Goal: Communication & Community: Connect with others

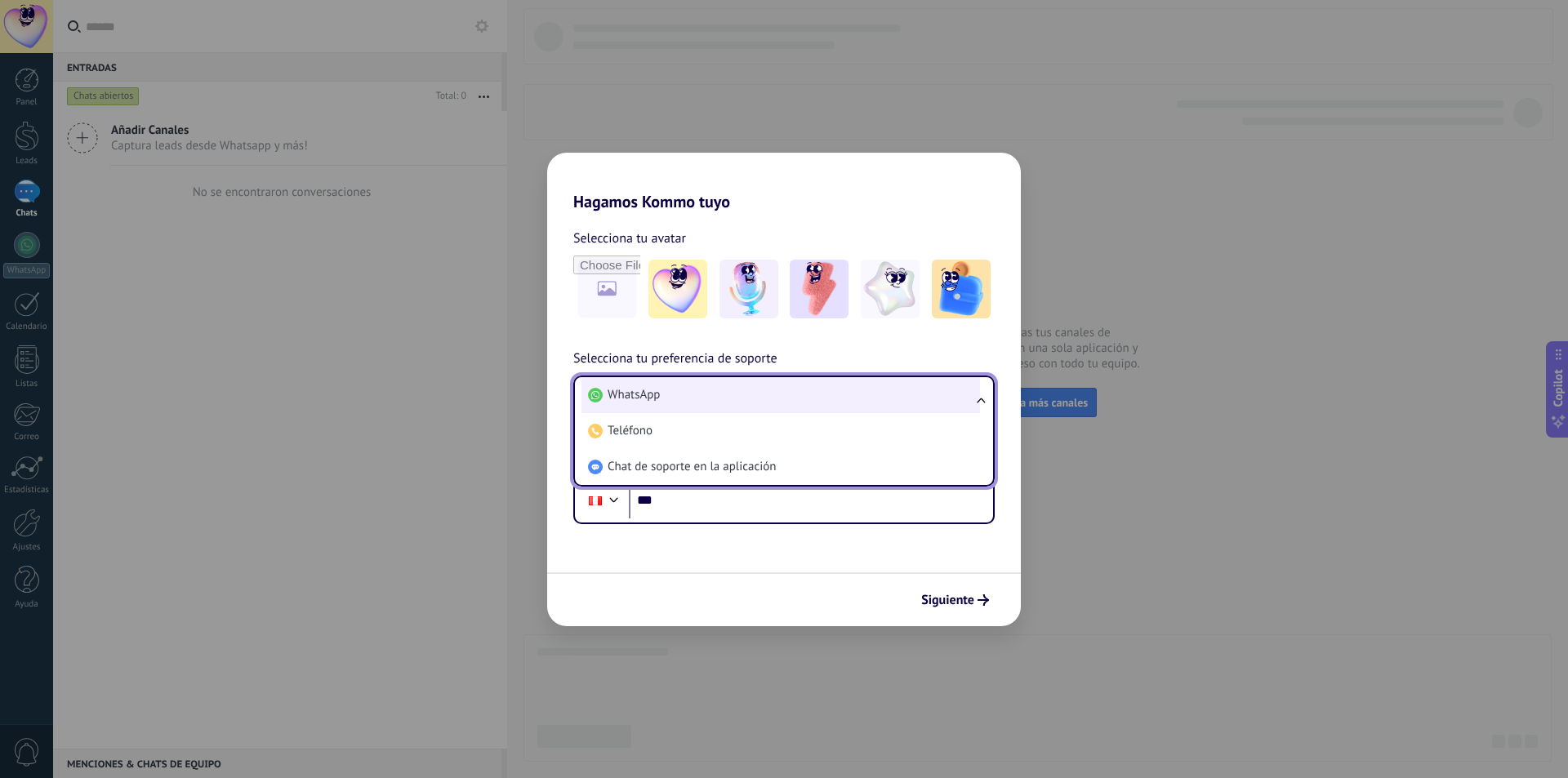
click at [771, 386] on li "WhatsApp" at bounding box center [780, 395] width 398 height 36
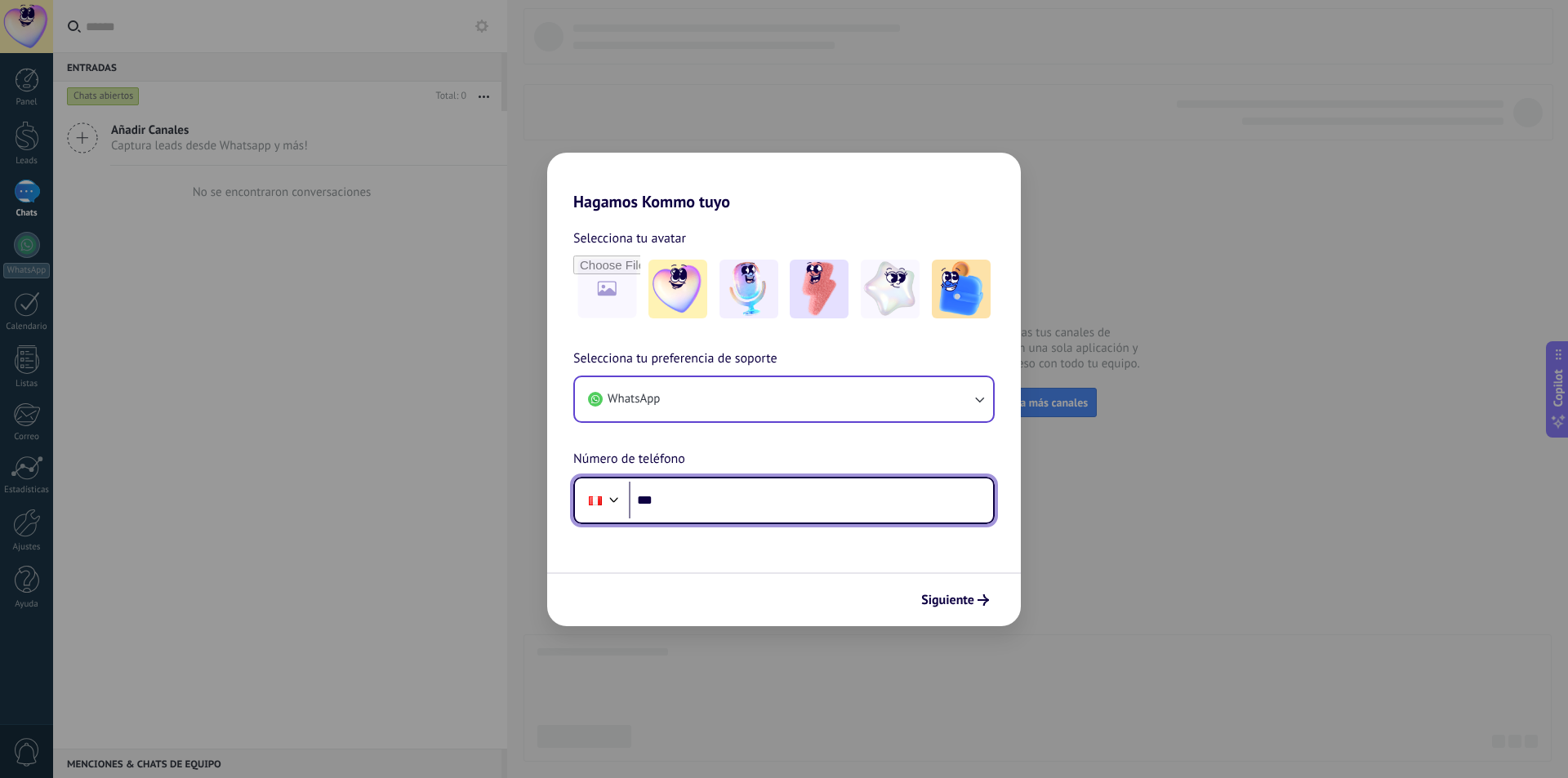
click at [727, 498] on input "***" at bounding box center [811, 501] width 364 height 38
paste input "**********"
type input "**********"
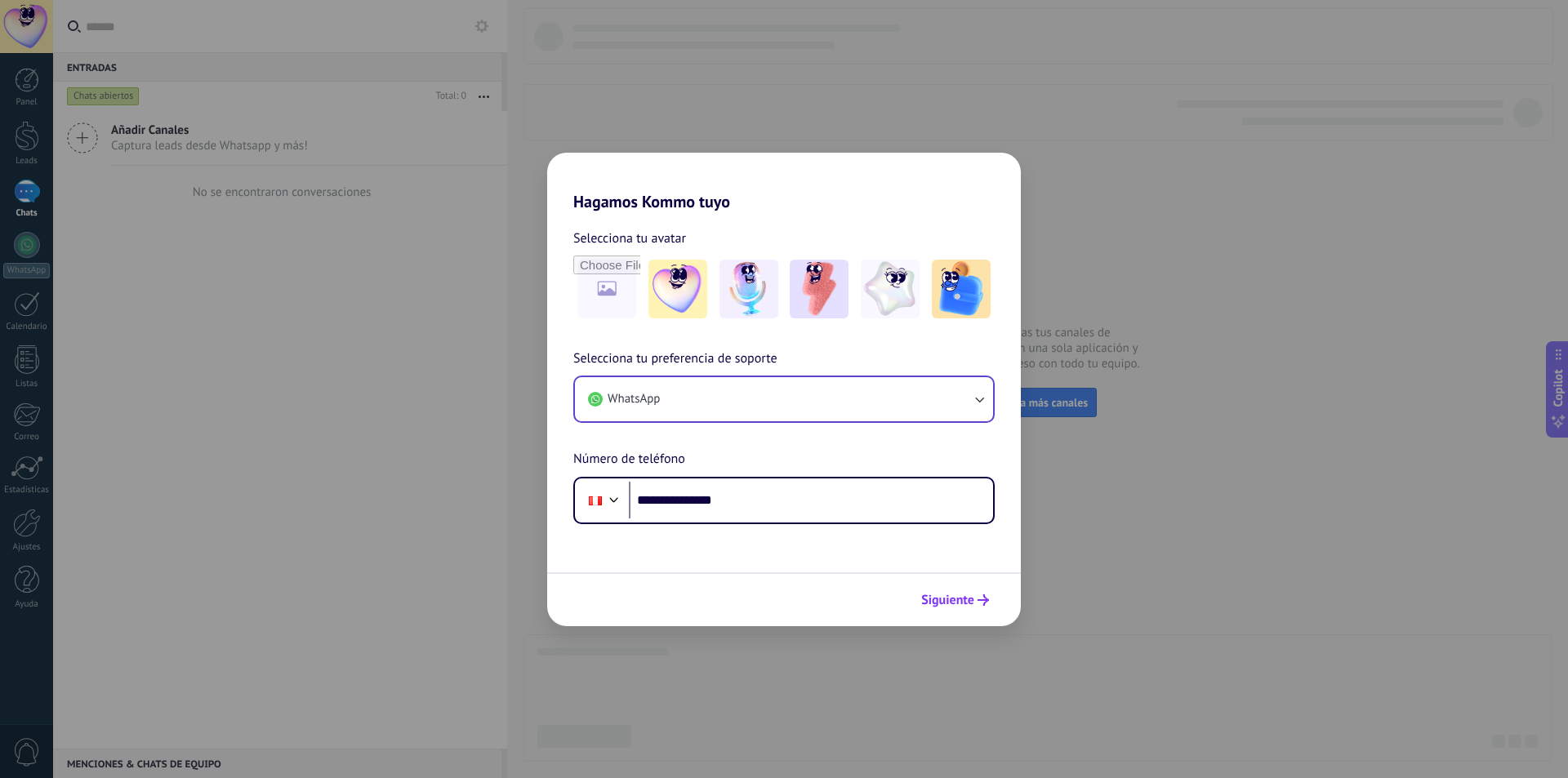
click at [960, 602] on span "Siguiente" at bounding box center [947, 601] width 53 height 12
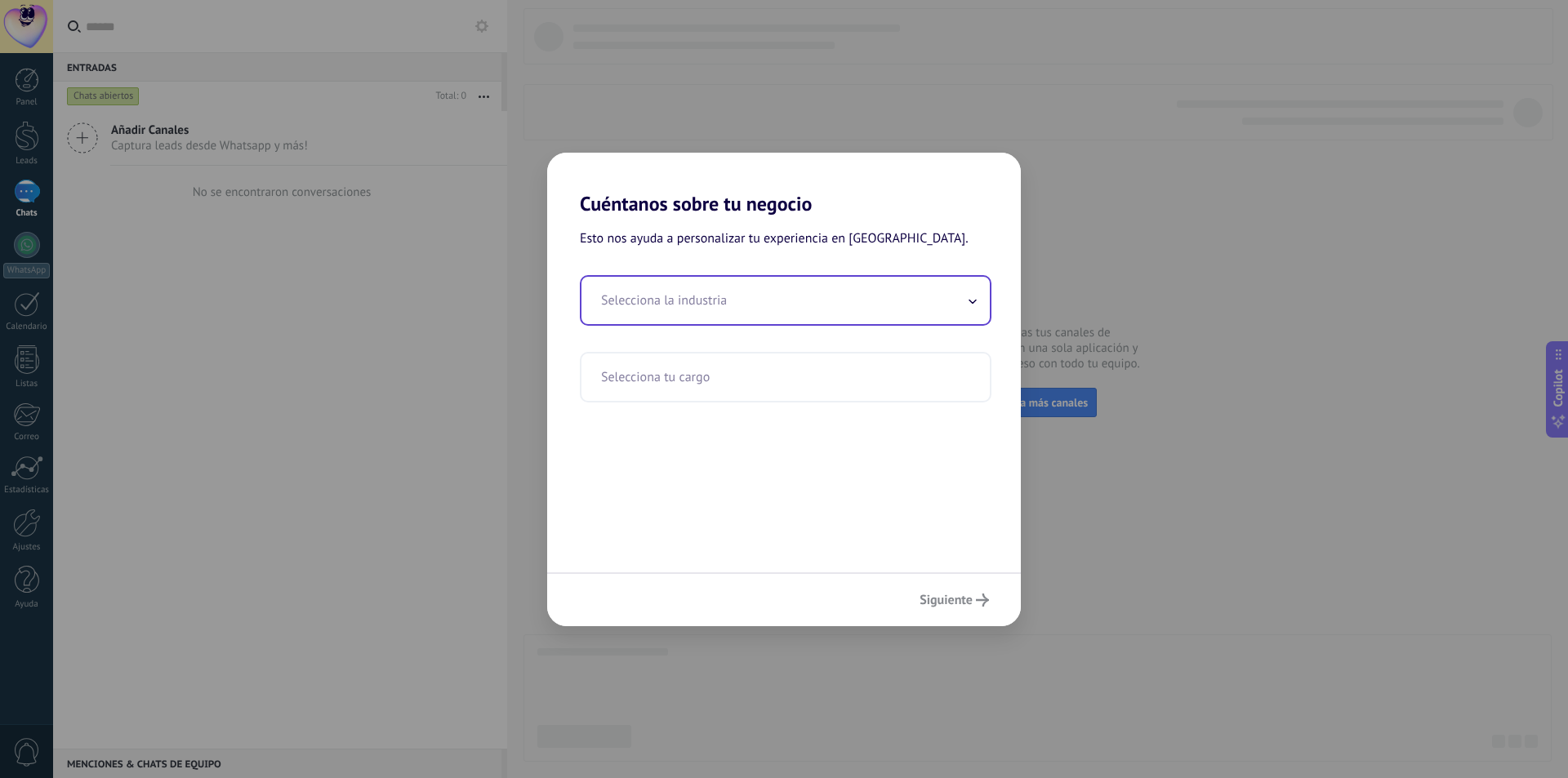
click at [718, 303] on input "text" at bounding box center [785, 301] width 408 height 47
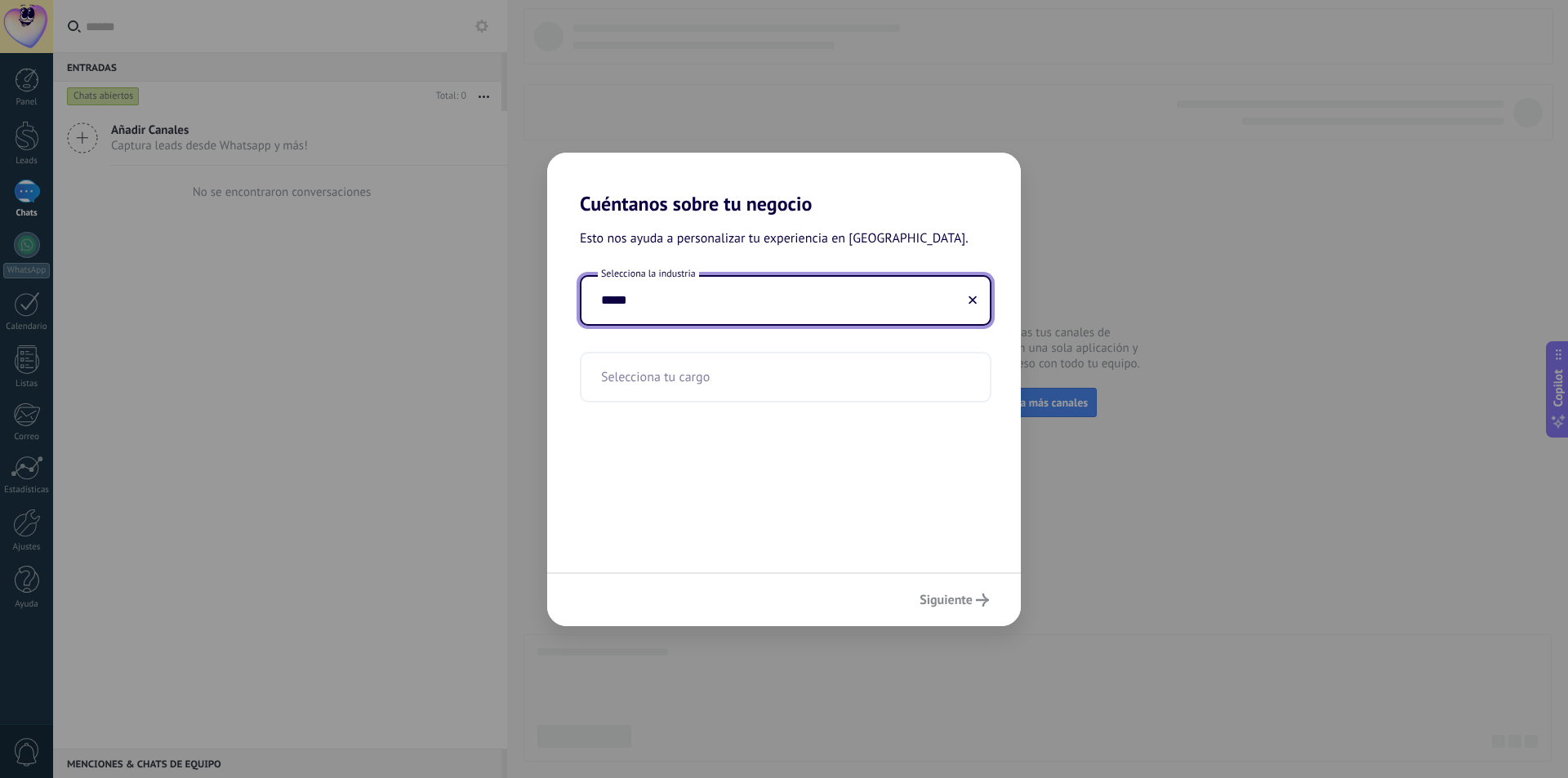
click at [728, 311] on input "*****" at bounding box center [785, 301] width 408 height 47
type input "*****"
click at [737, 365] on input "text" at bounding box center [785, 377] width 408 height 47
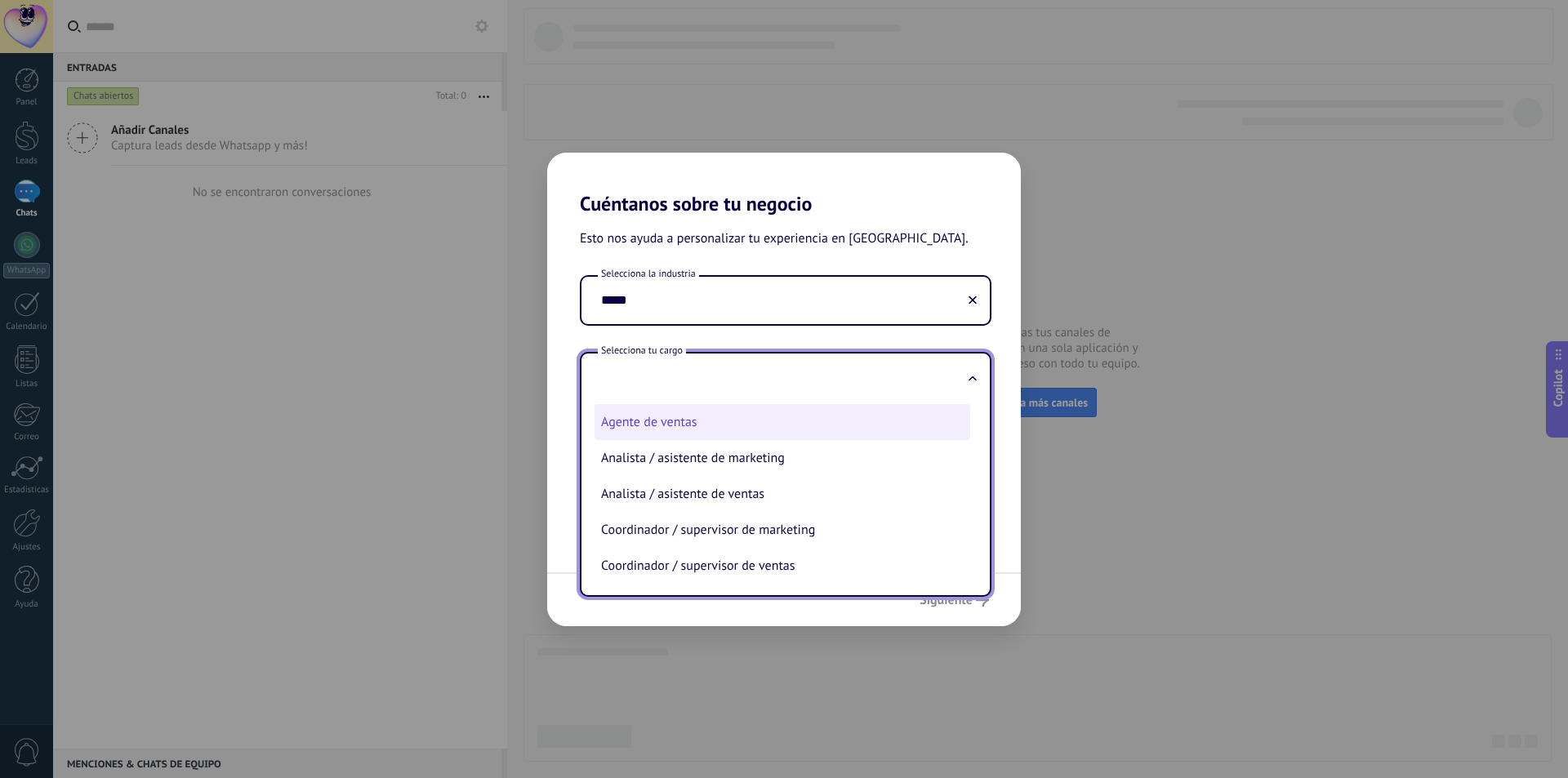
click at [762, 420] on li "Agente de ventas" at bounding box center [782, 422] width 375 height 36
type input "**********"
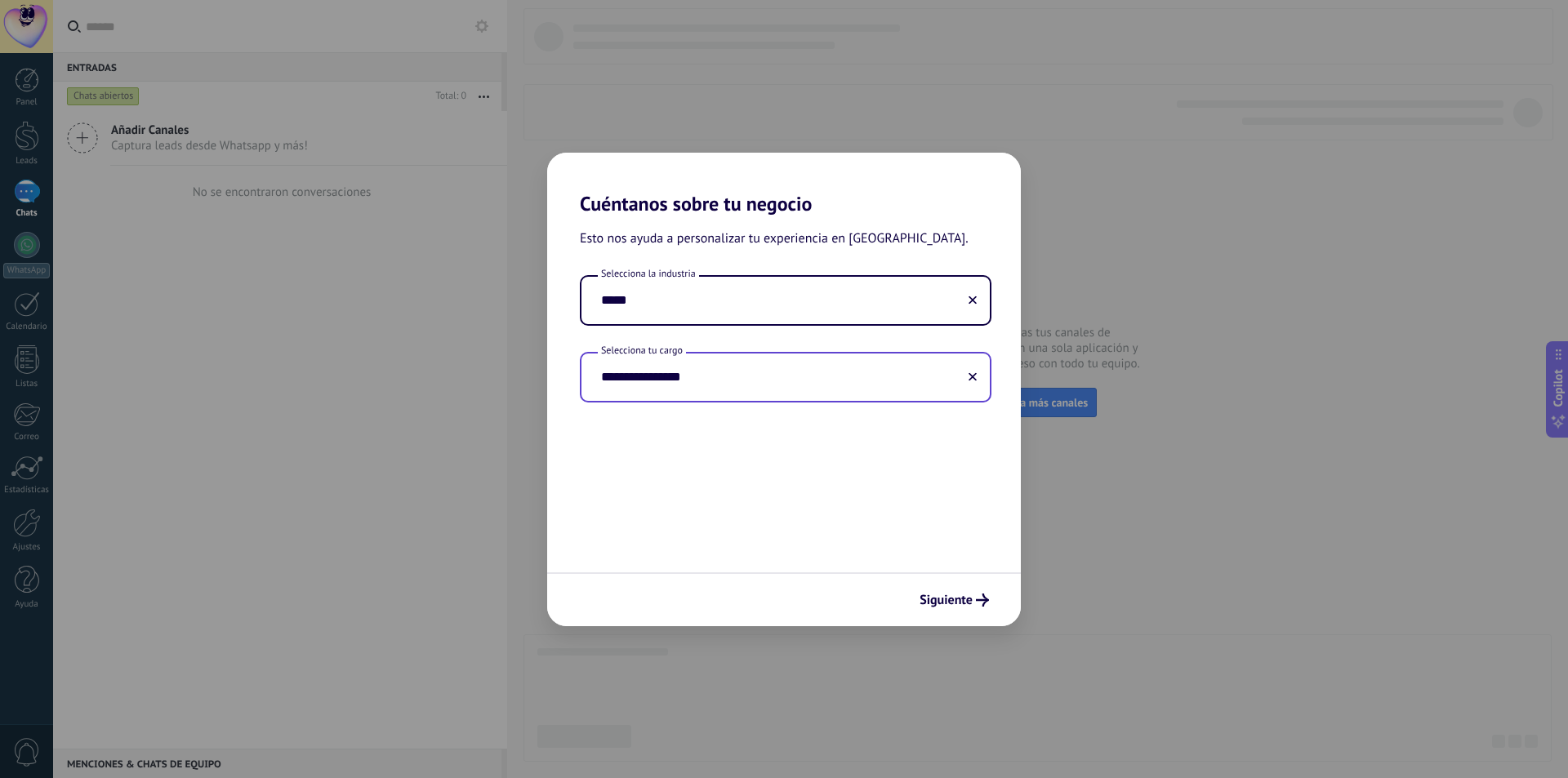
click at [753, 389] on input "**********" at bounding box center [785, 377] width 408 height 47
click at [983, 370] on input "**********" at bounding box center [785, 377] width 408 height 47
click at [952, 605] on span "Siguiente" at bounding box center [946, 601] width 53 height 12
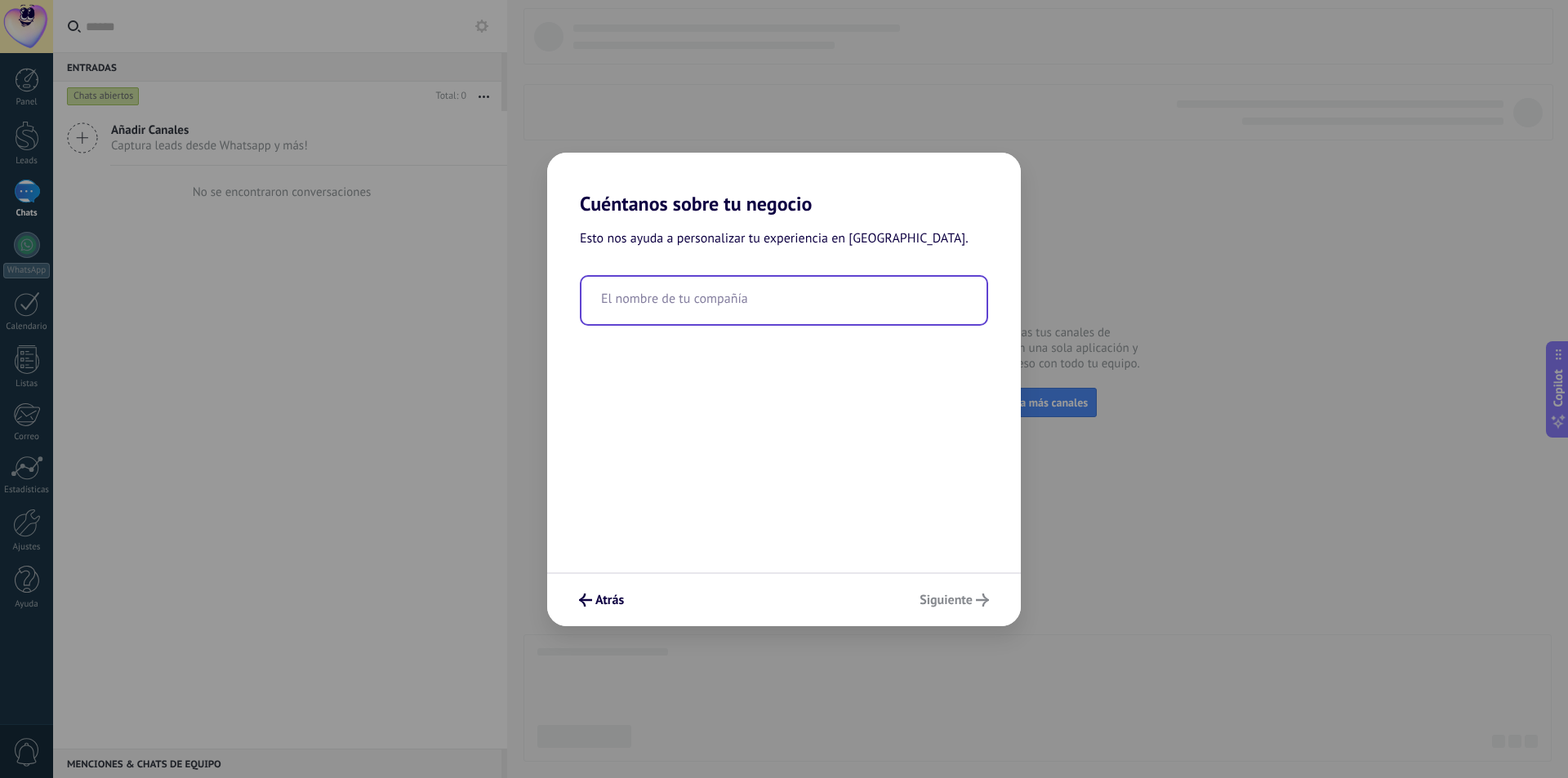
click at [716, 296] on input "text" at bounding box center [784, 301] width 405 height 47
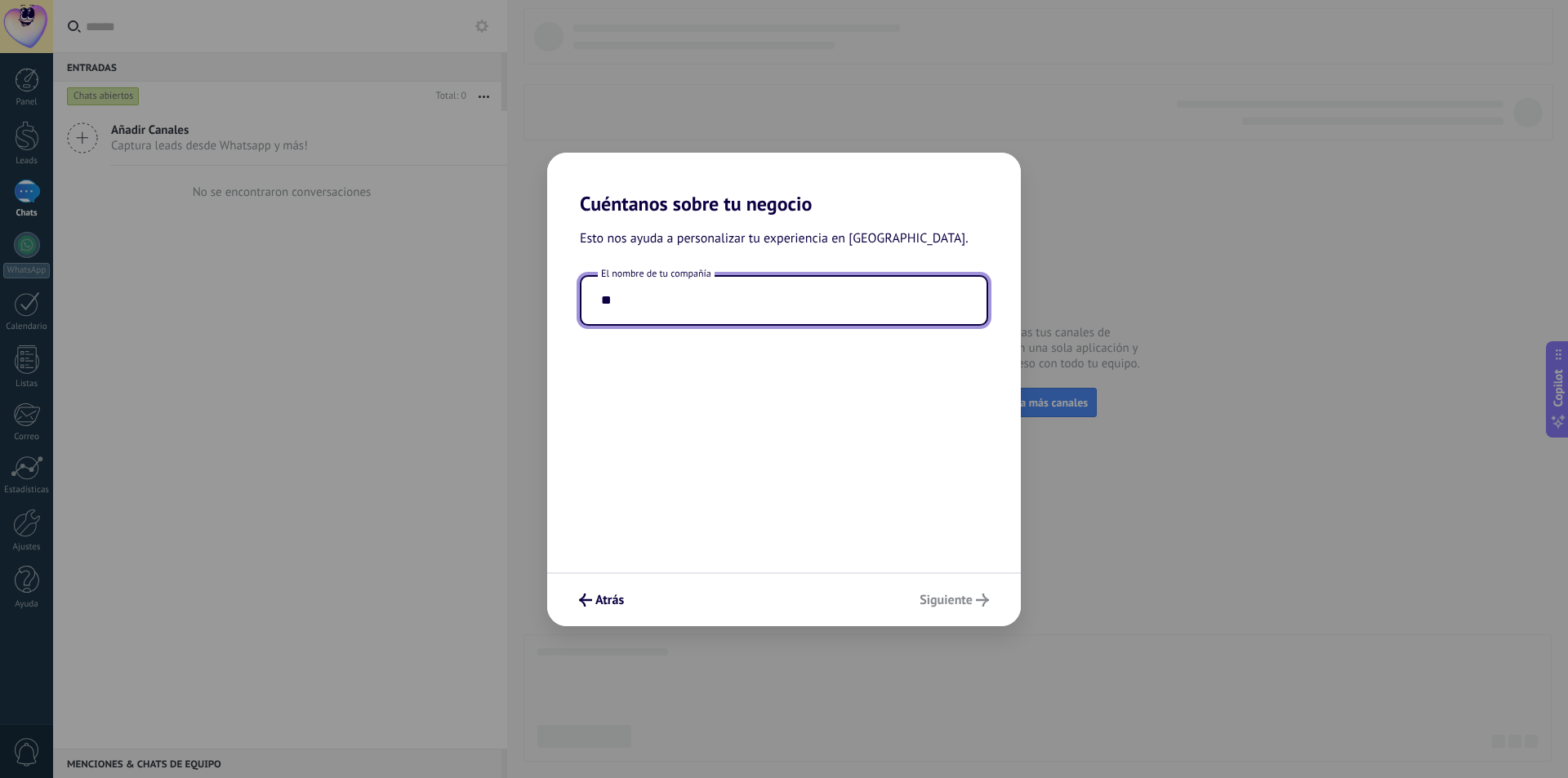
type input "*"
type input "**********"
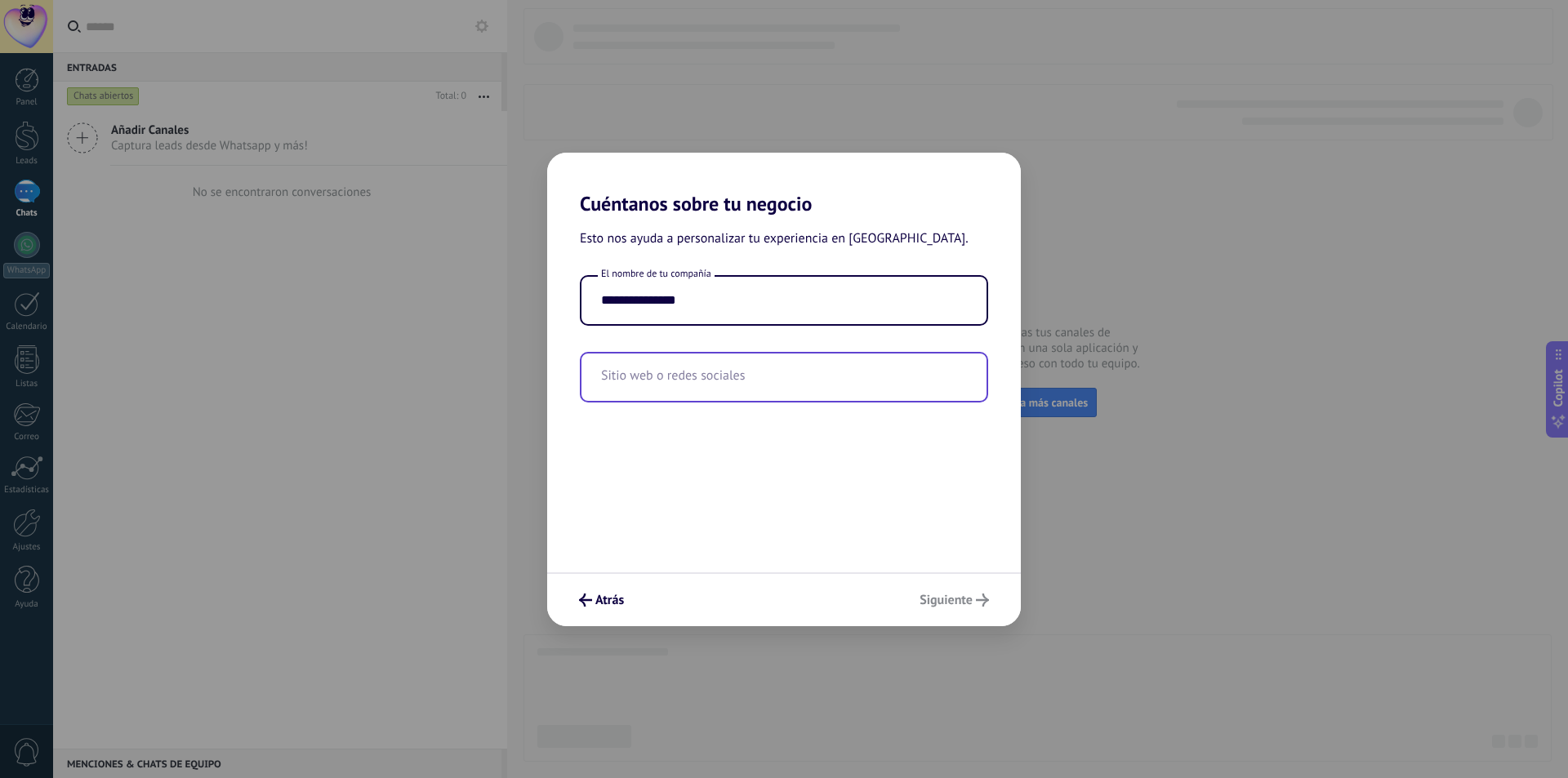
drag, startPoint x: 790, startPoint y: 431, endPoint x: 745, endPoint y: 370, distance: 75.8
click at [778, 423] on div "**********" at bounding box center [784, 394] width 474 height 357
click at [716, 376] on input "text" at bounding box center [784, 377] width 405 height 47
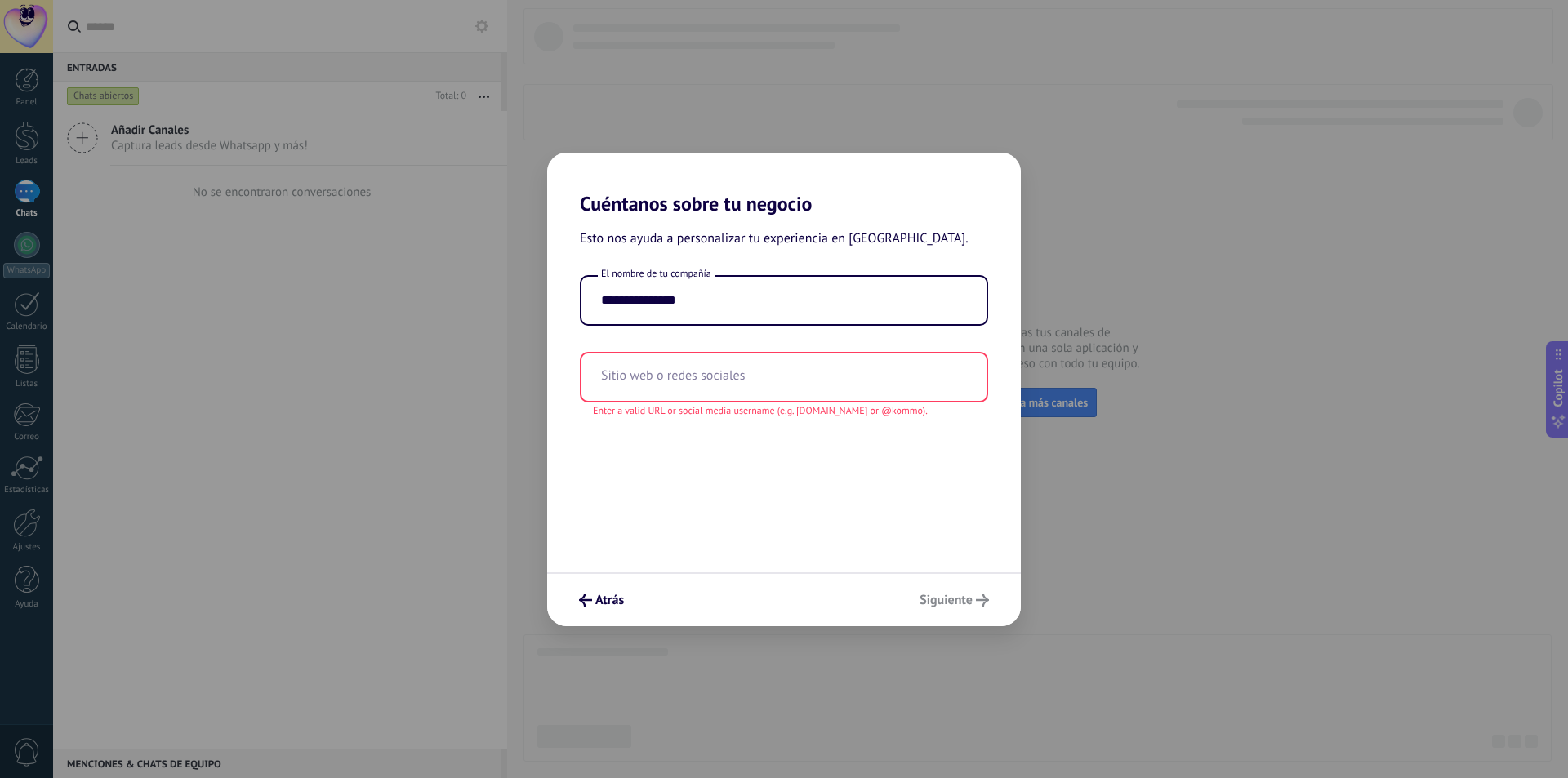
paste input "**********"
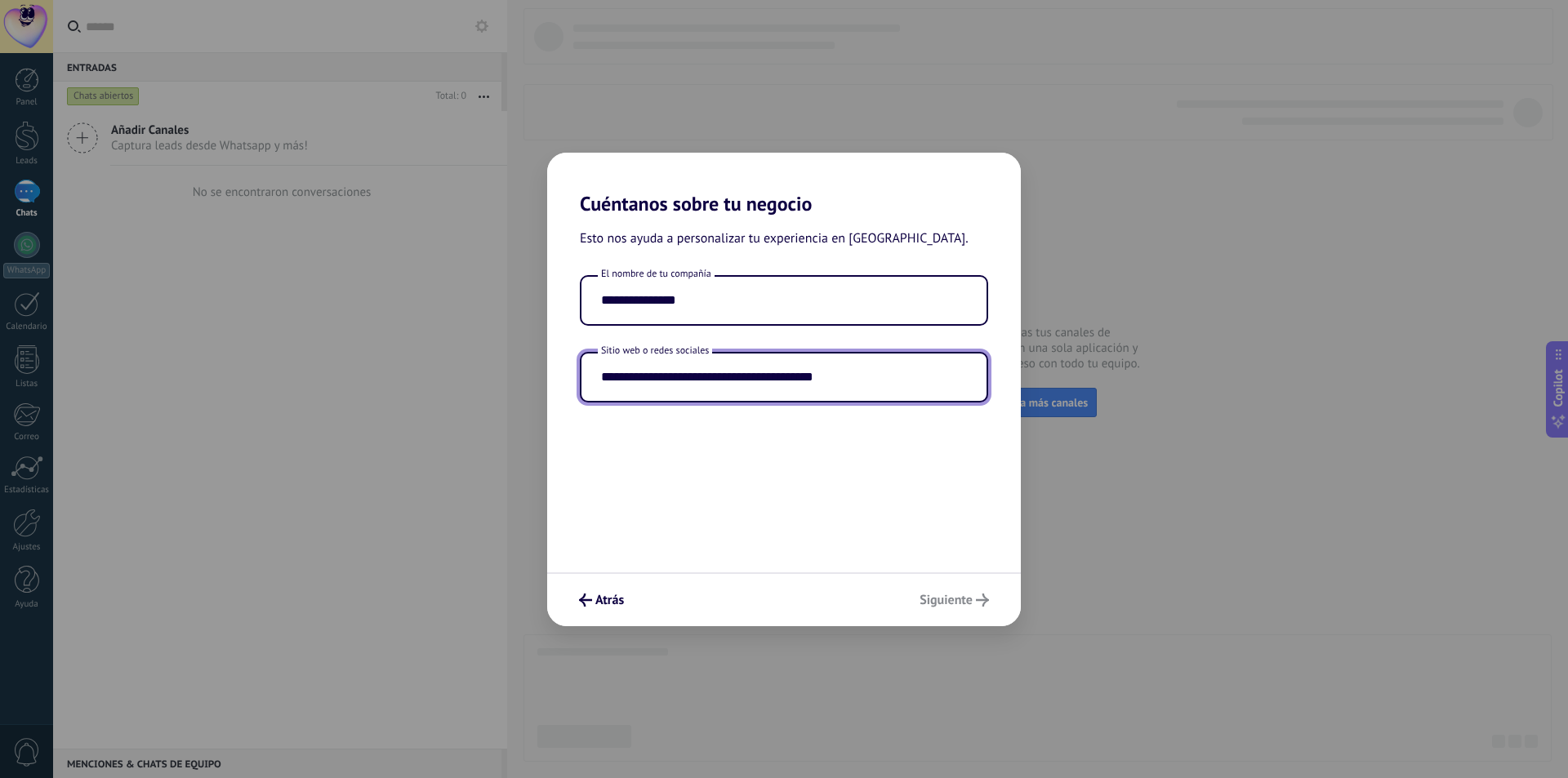
type input "**********"
drag, startPoint x: 850, startPoint y: 502, endPoint x: 836, endPoint y: 489, distance: 19.1
click at [846, 499] on div "**********" at bounding box center [784, 394] width 474 height 357
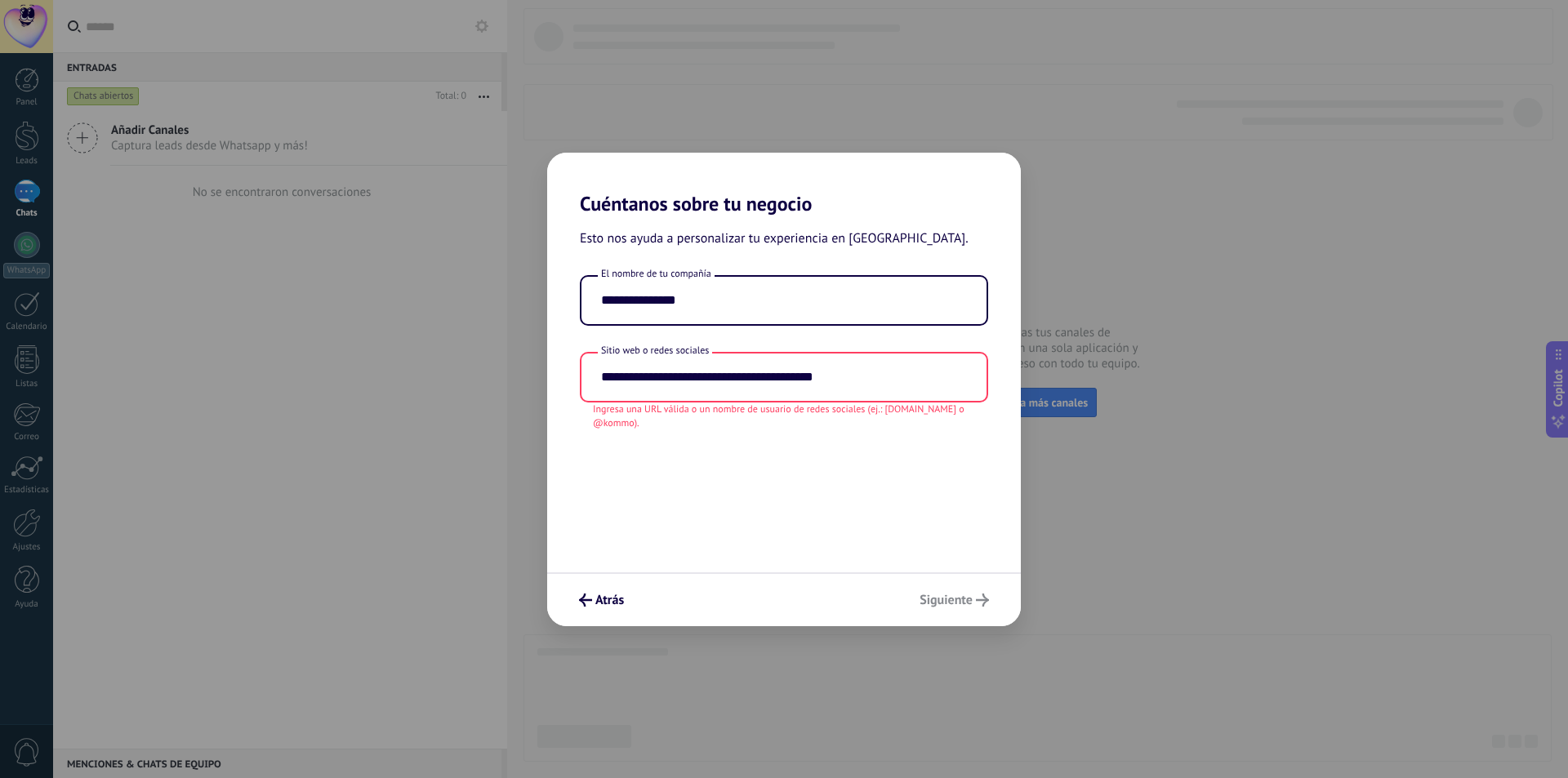
click at [780, 446] on div "**********" at bounding box center [784, 394] width 474 height 357
click at [878, 369] on input "**********" at bounding box center [784, 377] width 405 height 47
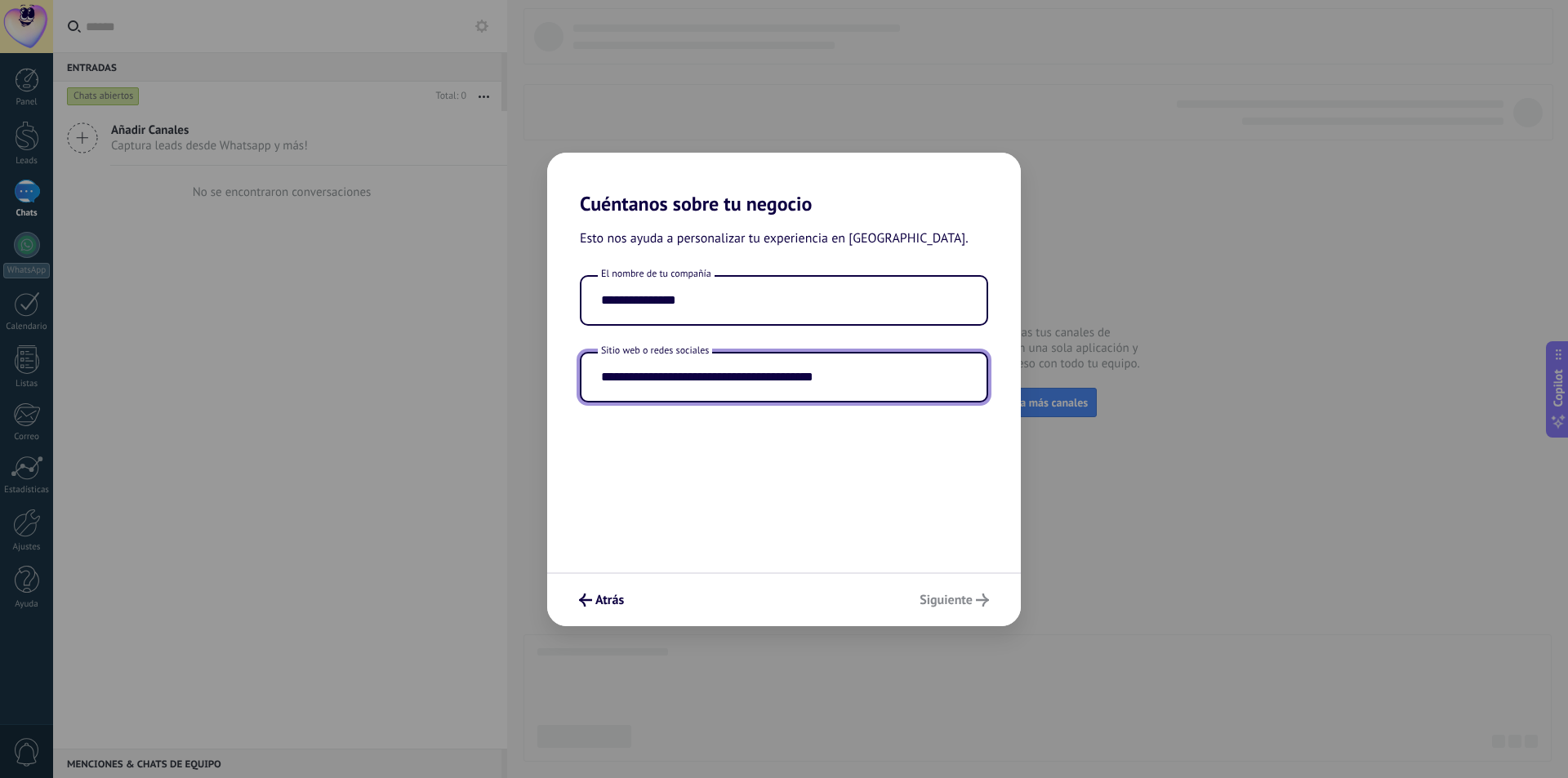
click at [884, 489] on div "**********" at bounding box center [784, 394] width 474 height 357
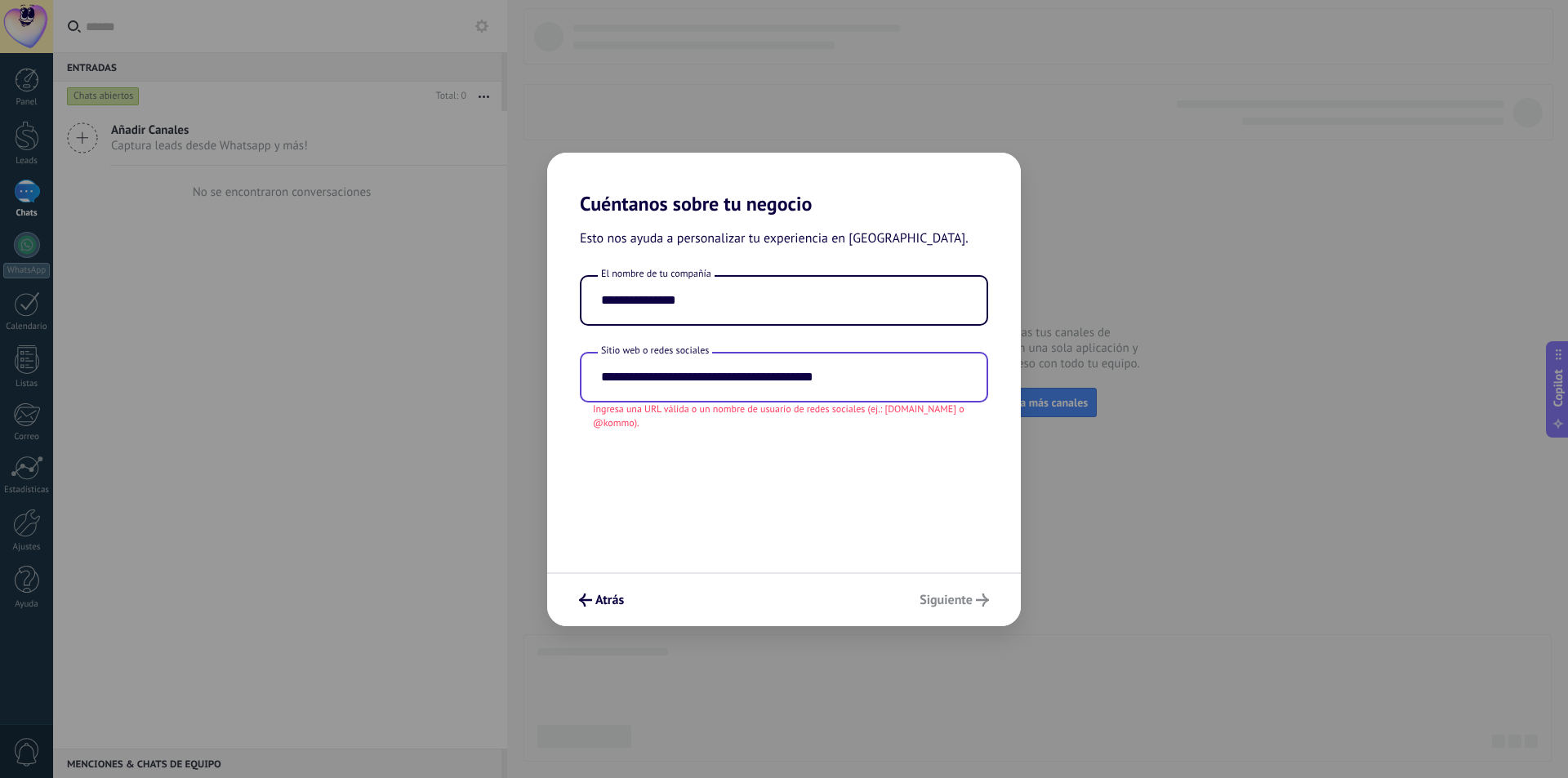
click at [595, 378] on input "**********" at bounding box center [784, 377] width 405 height 47
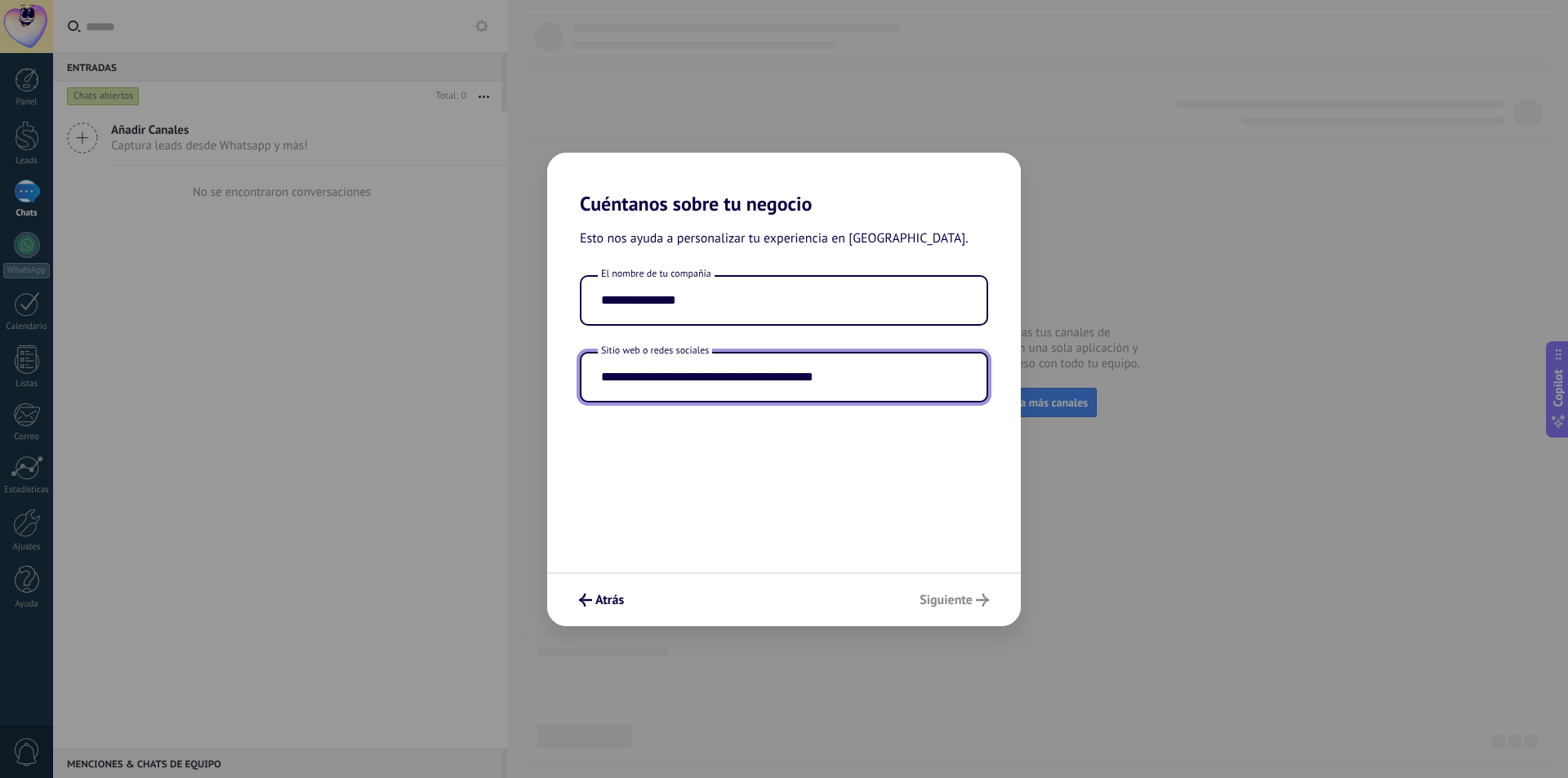
drag, startPoint x: 882, startPoint y: 376, endPoint x: 398, endPoint y: 381, distance: 484.0
click at [373, 376] on div "**********" at bounding box center [784, 389] width 1568 height 778
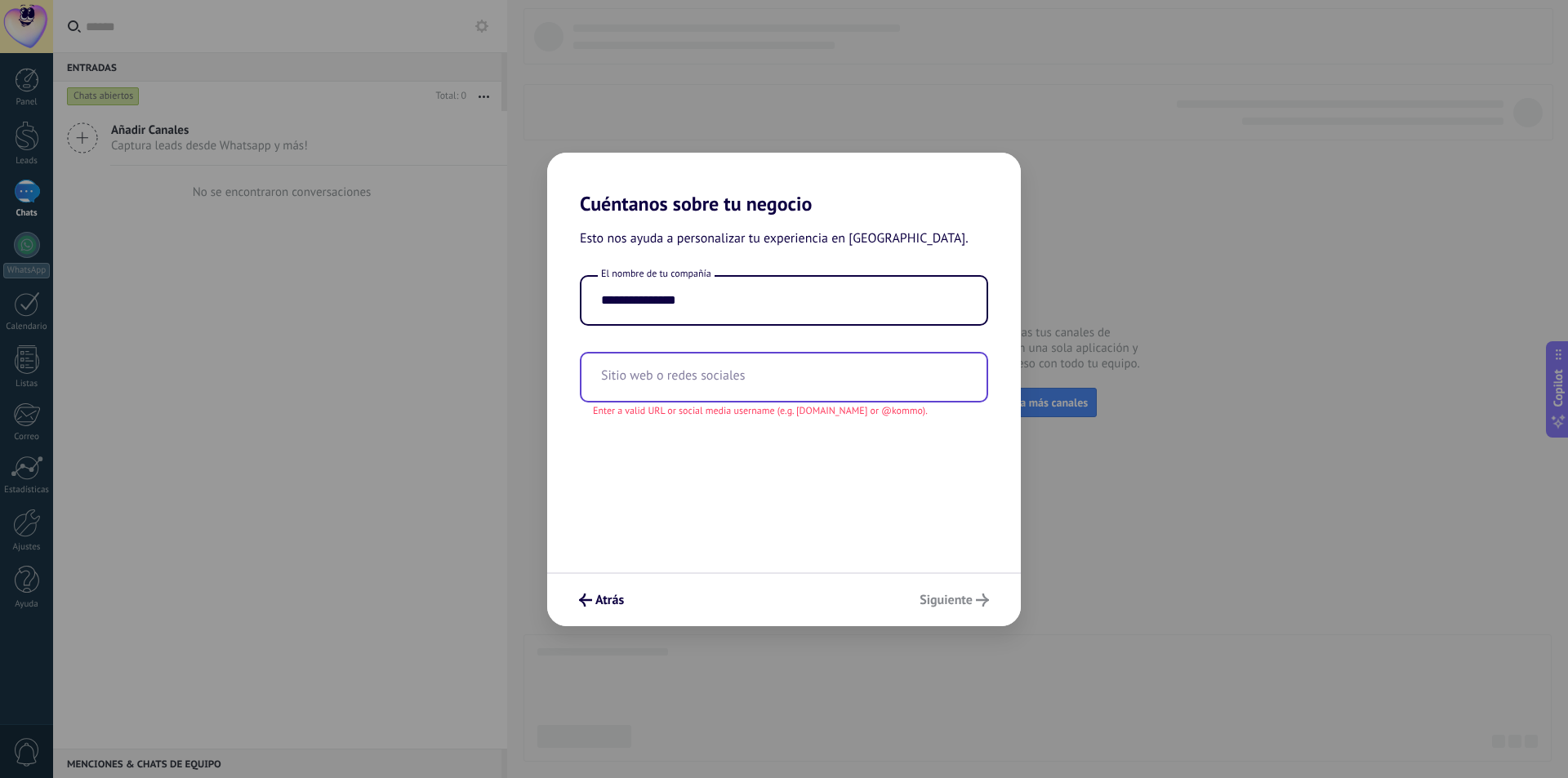
paste input "**********"
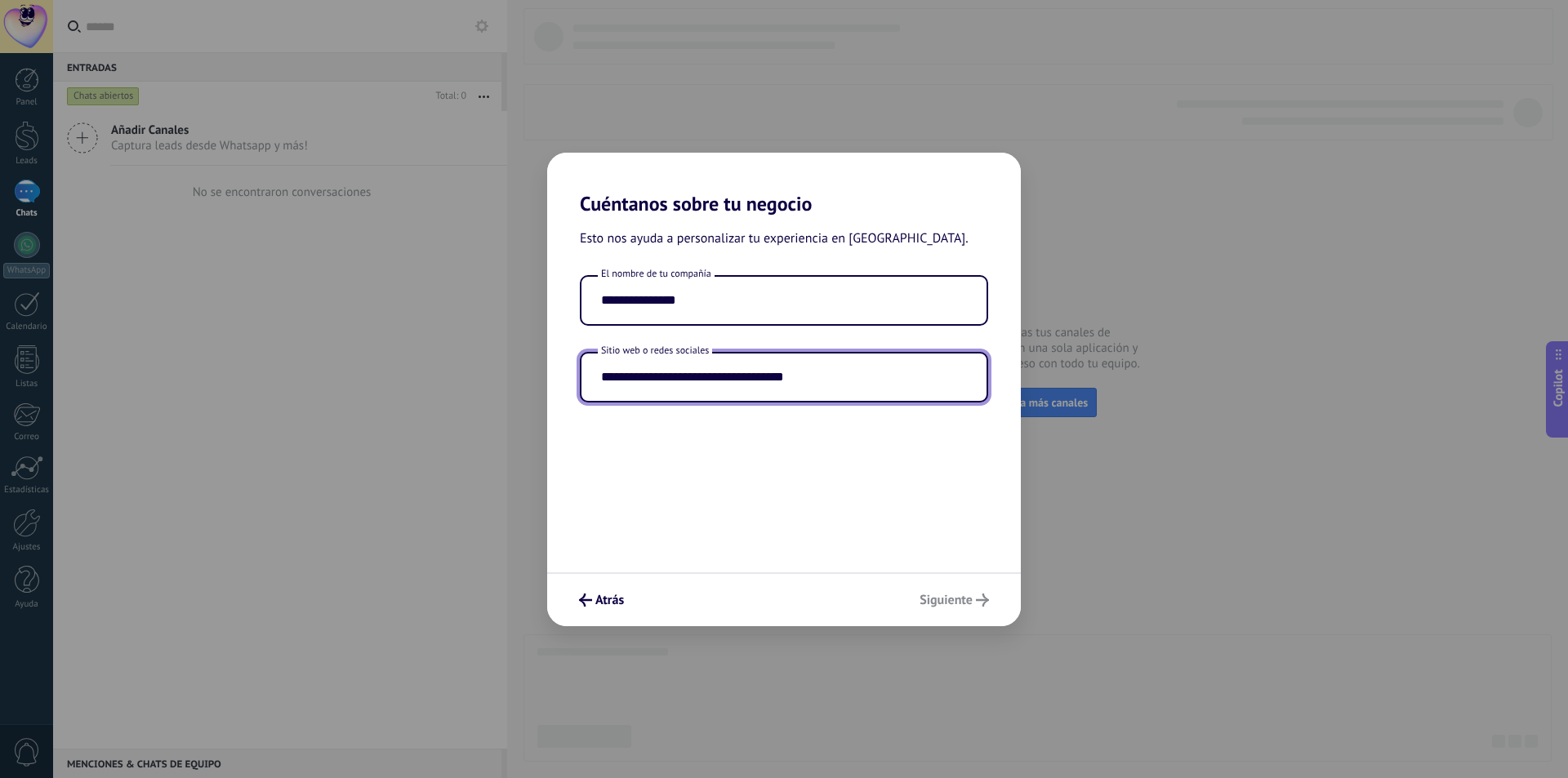
type input "**********"
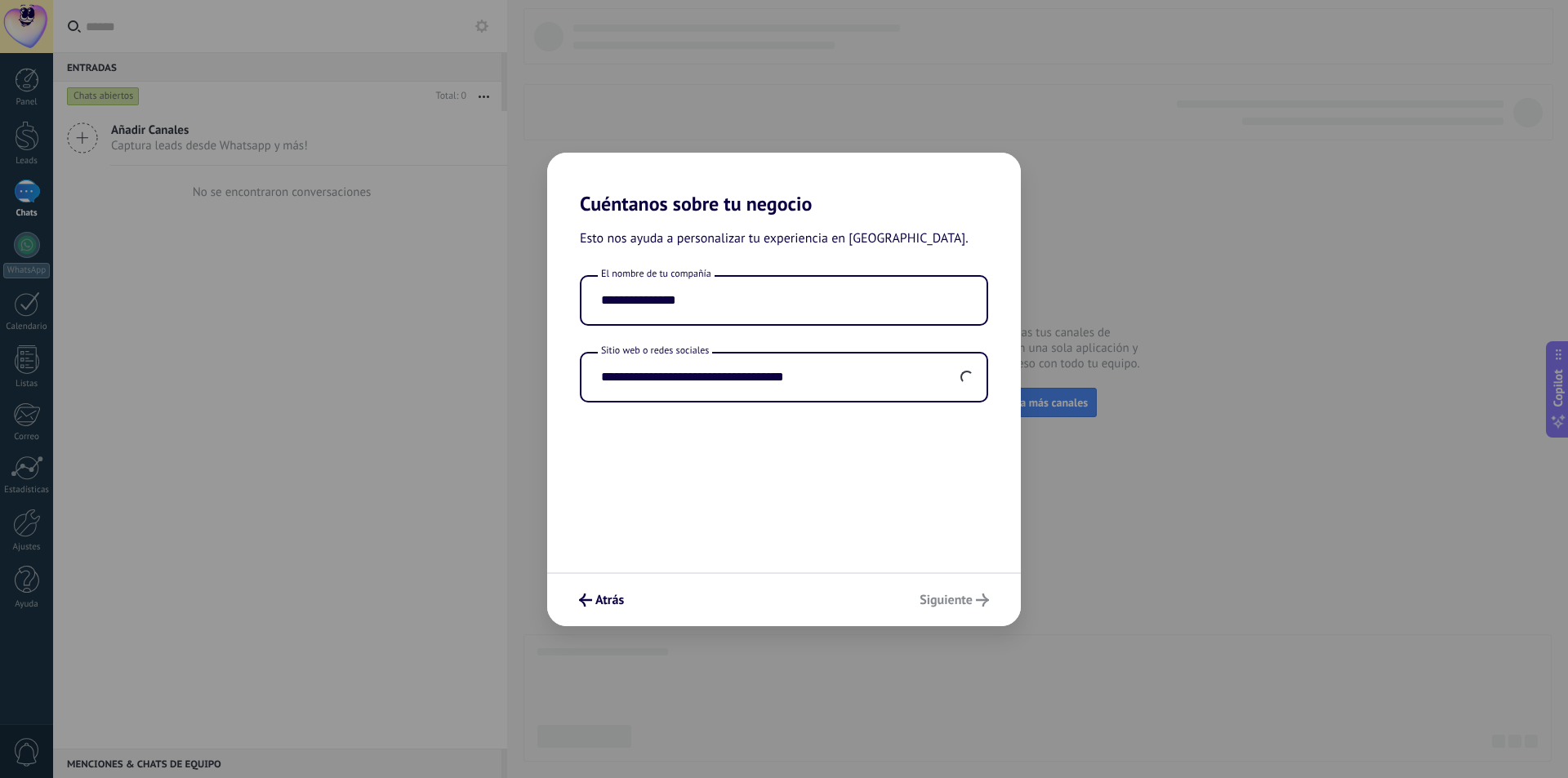
click at [818, 425] on div "**********" at bounding box center [784, 394] width 474 height 357
click at [971, 597] on span "Siguiente" at bounding box center [946, 601] width 53 height 12
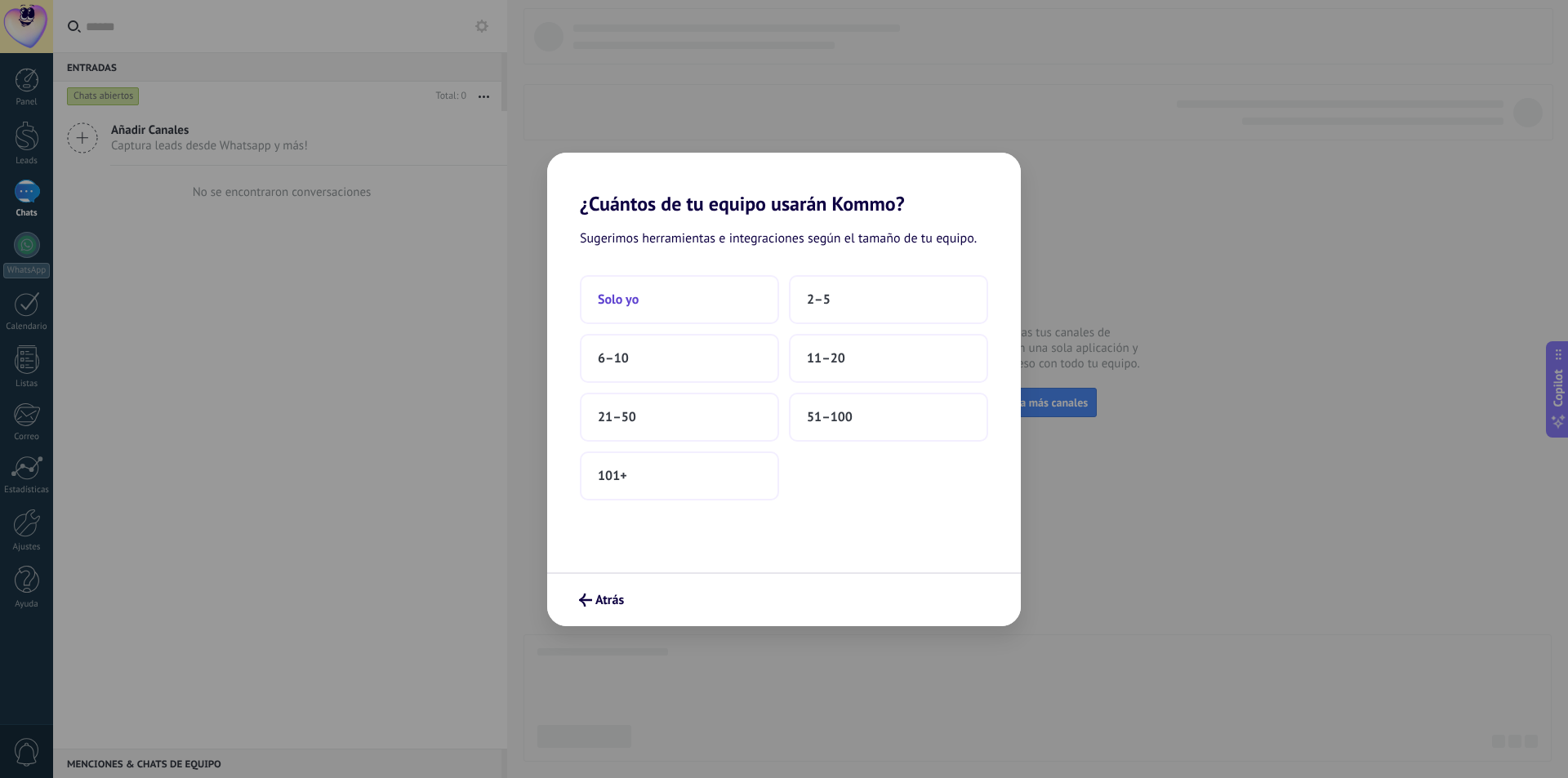
click at [693, 300] on button "Solo yo" at bounding box center [679, 300] width 199 height 49
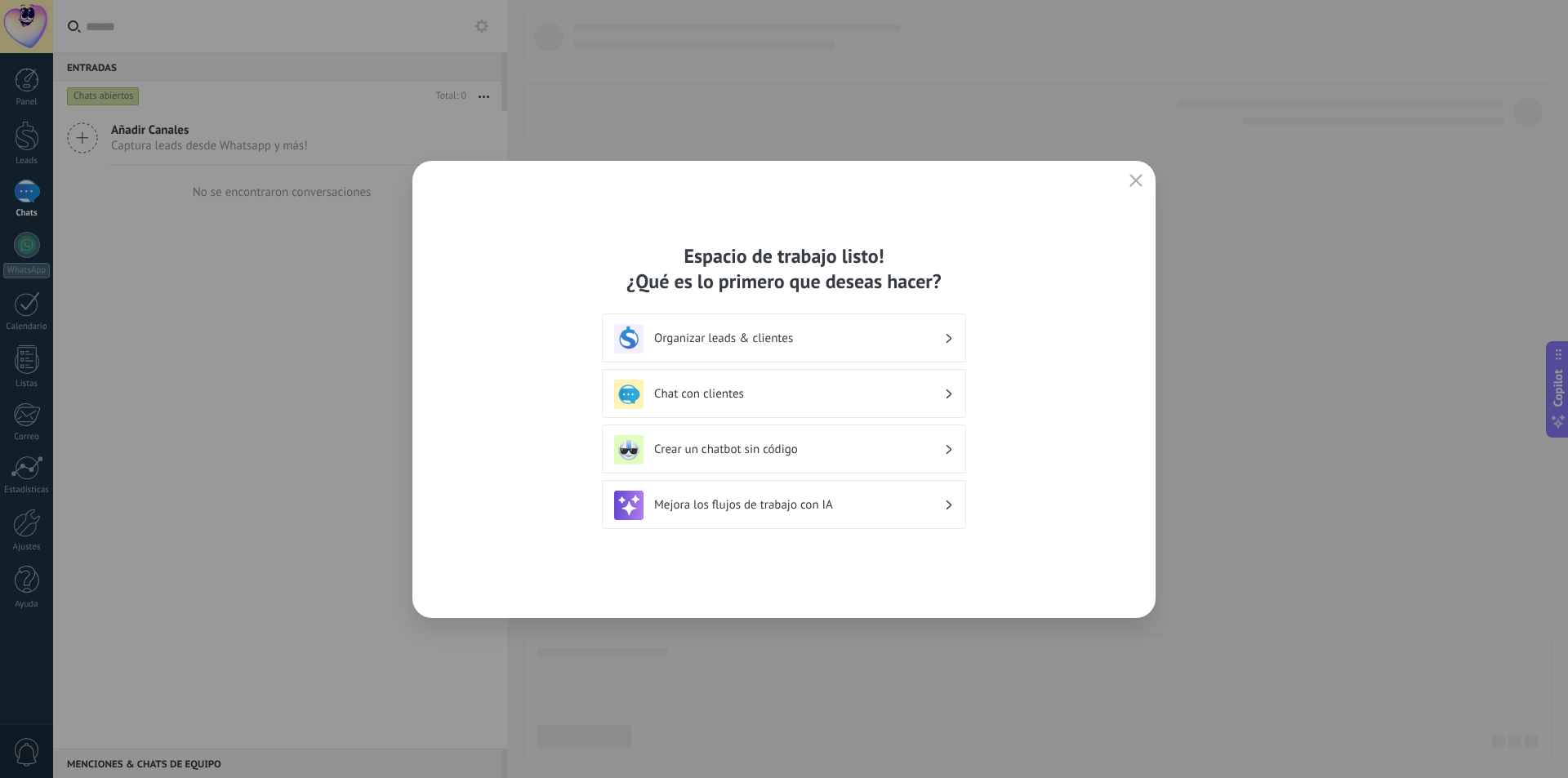
click at [919, 348] on div "Organizar leads & clientes" at bounding box center [784, 339] width 339 height 29
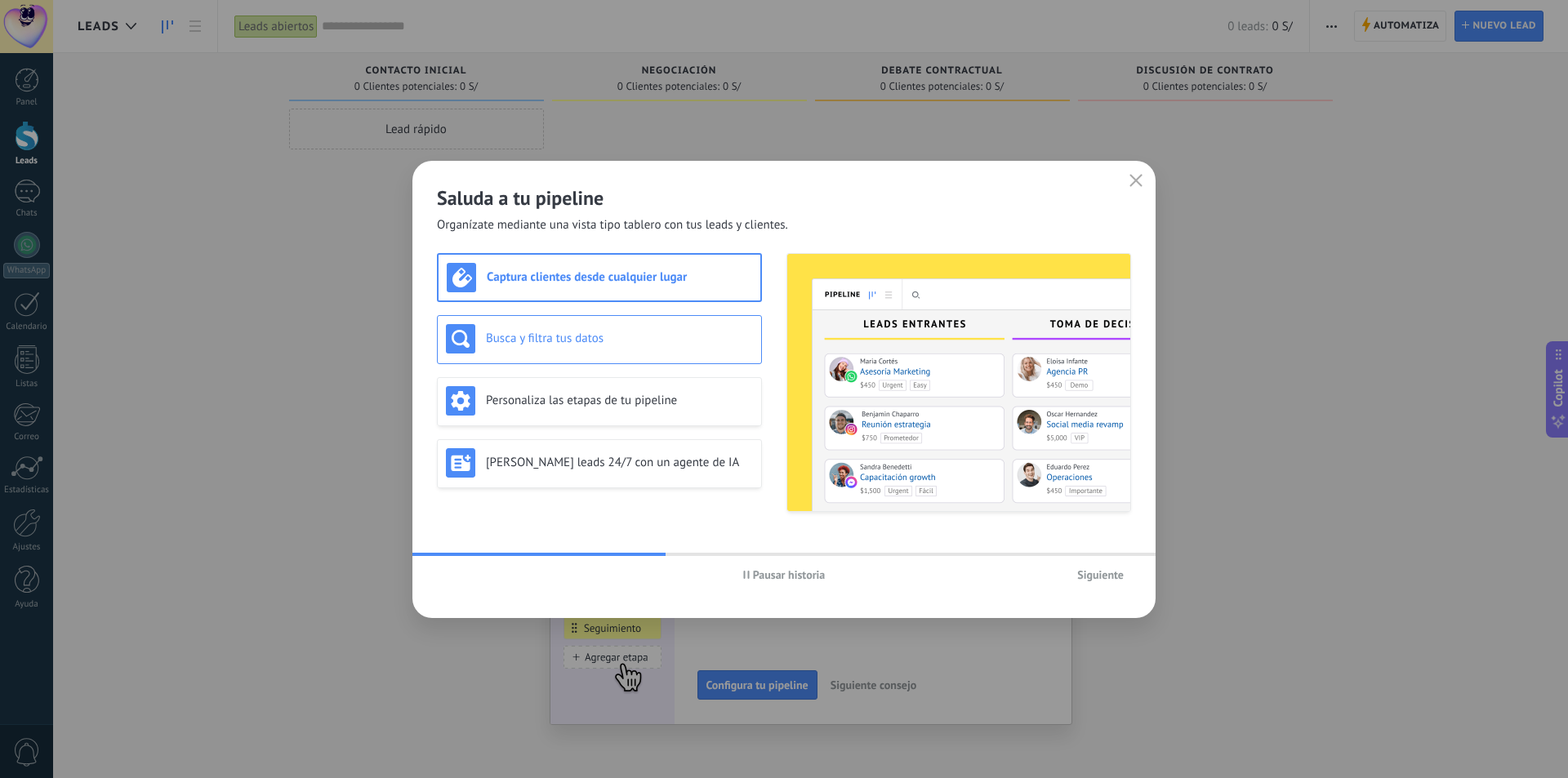
click at [674, 338] on h3 "Busca y filtra tus datos" at bounding box center [619, 339] width 267 height 15
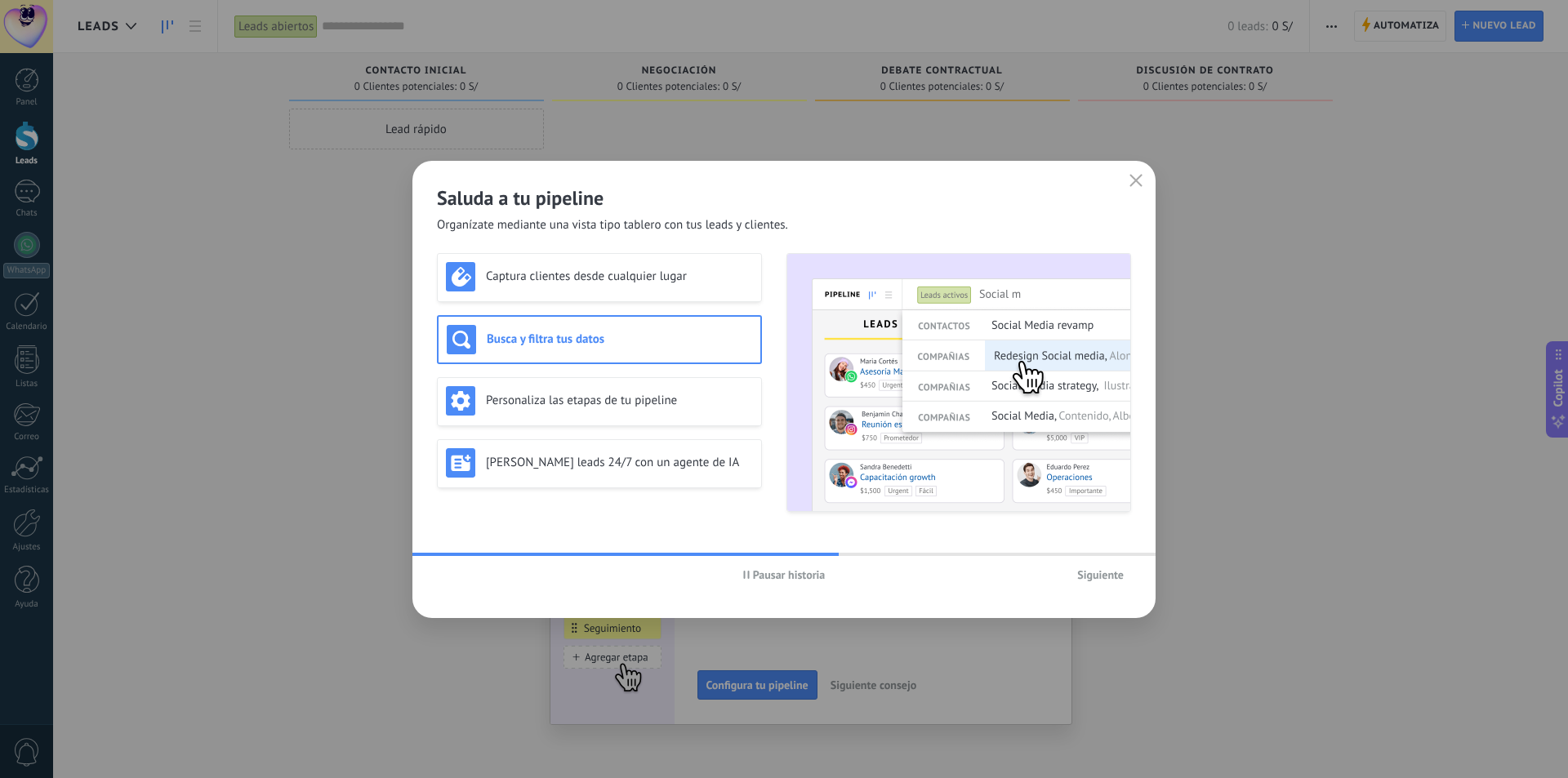
click at [1107, 576] on span "Siguiente" at bounding box center [1099, 576] width 46 height 12
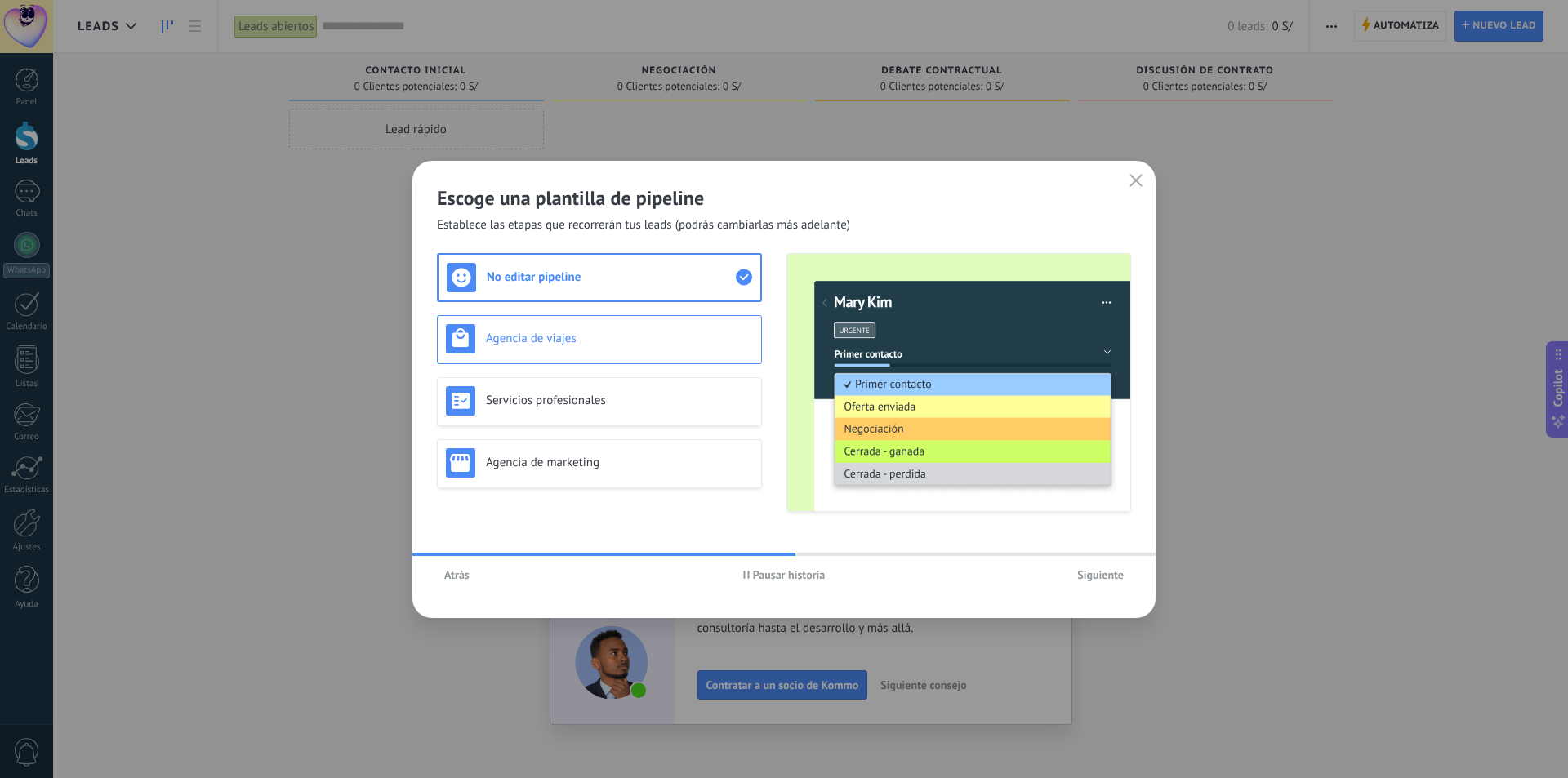
click at [594, 342] on h3 "Agencia de viajes" at bounding box center [619, 339] width 267 height 15
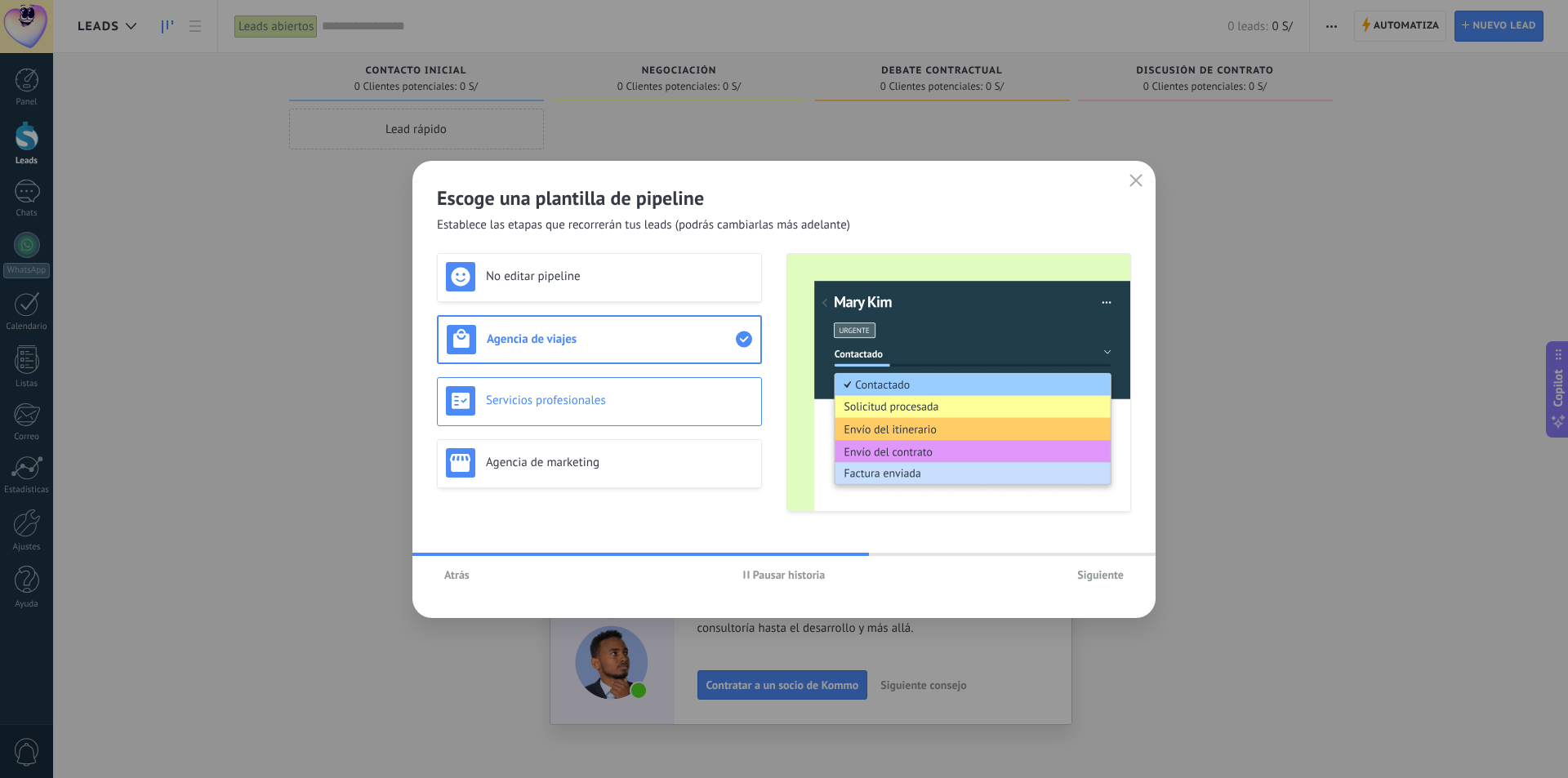
drag, startPoint x: 616, startPoint y: 370, endPoint x: 613, endPoint y: 384, distance: 14.3
click at [615, 369] on div "No editar pipeline Agencia de viajes Servicios profesionales Agencia de marketi…" at bounding box center [599, 382] width 325 height 259
click at [613, 387] on div "Servicios profesionales" at bounding box center [600, 401] width 307 height 29
click at [603, 329] on div "Agencia de viajes" at bounding box center [600, 339] width 307 height 29
click at [636, 471] on div "No editar pipeline Agencia de viajes Servicios profesionales Agencia de marketi…" at bounding box center [599, 382] width 325 height 259
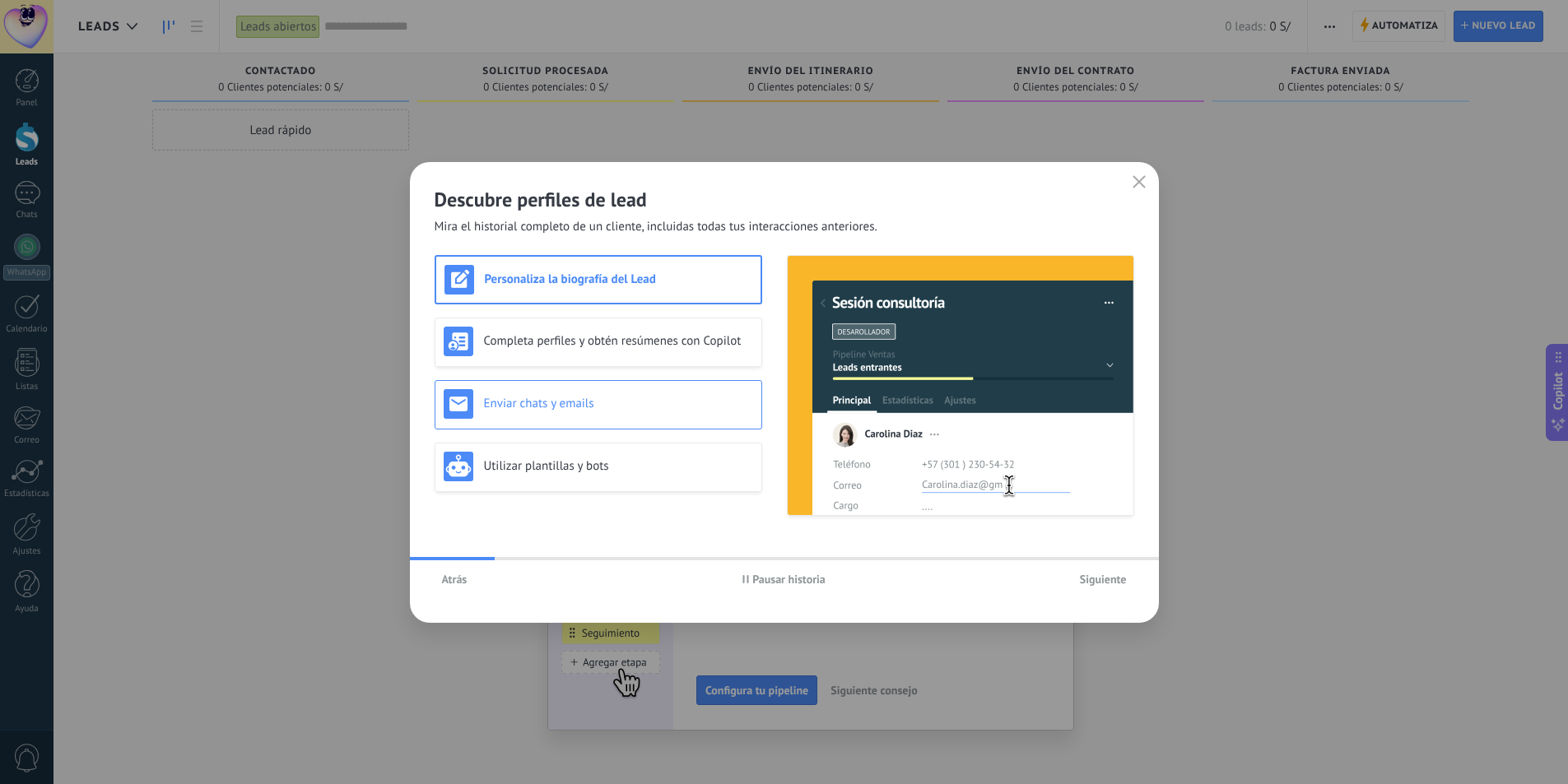
click at [632, 410] on h3 "Enviar chats y emails" at bounding box center [619, 404] width 269 height 15
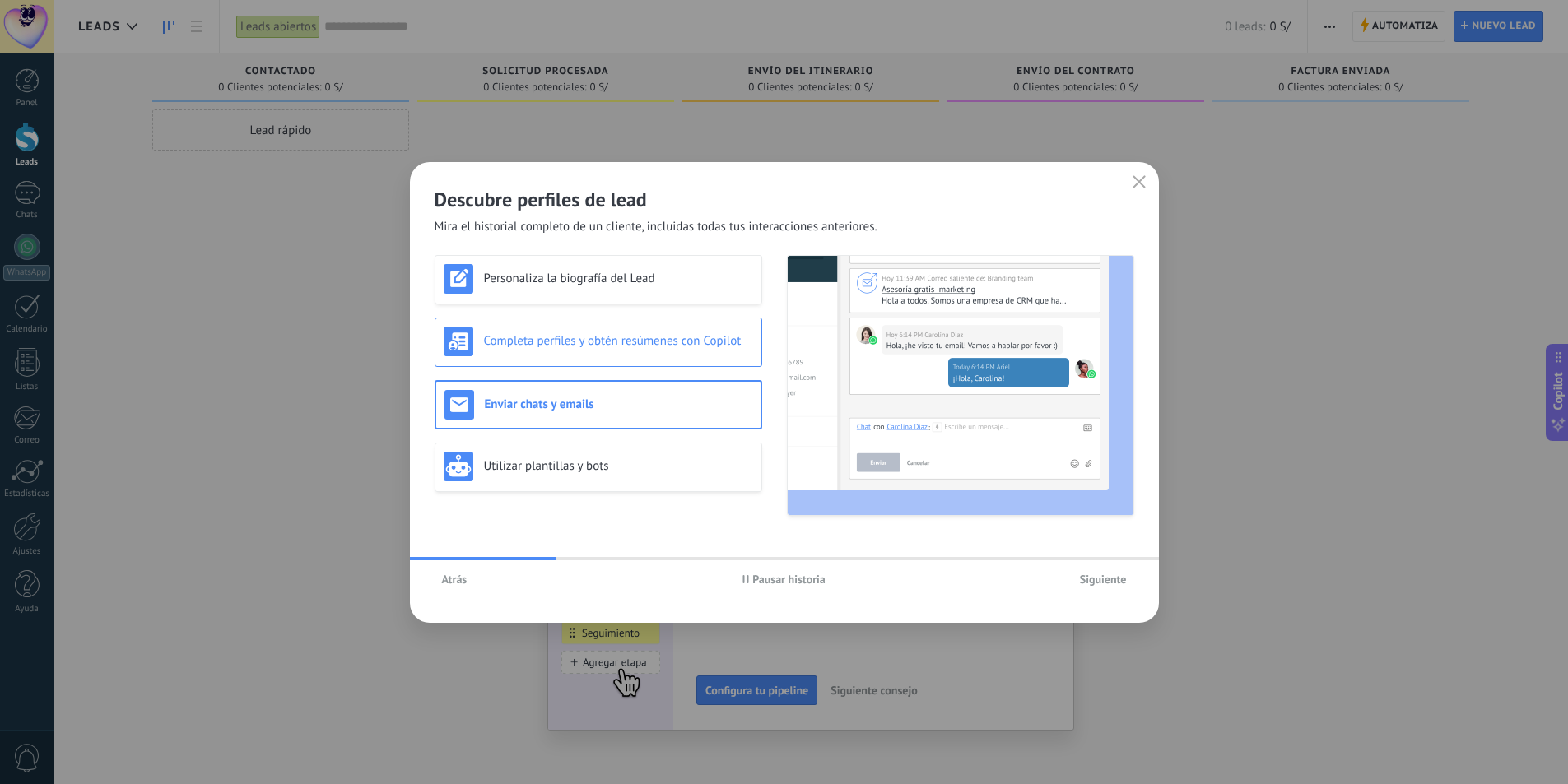
click at [608, 333] on div "Completa perfiles y obtén resúmenes con Copilot" at bounding box center [599, 341] width 310 height 30
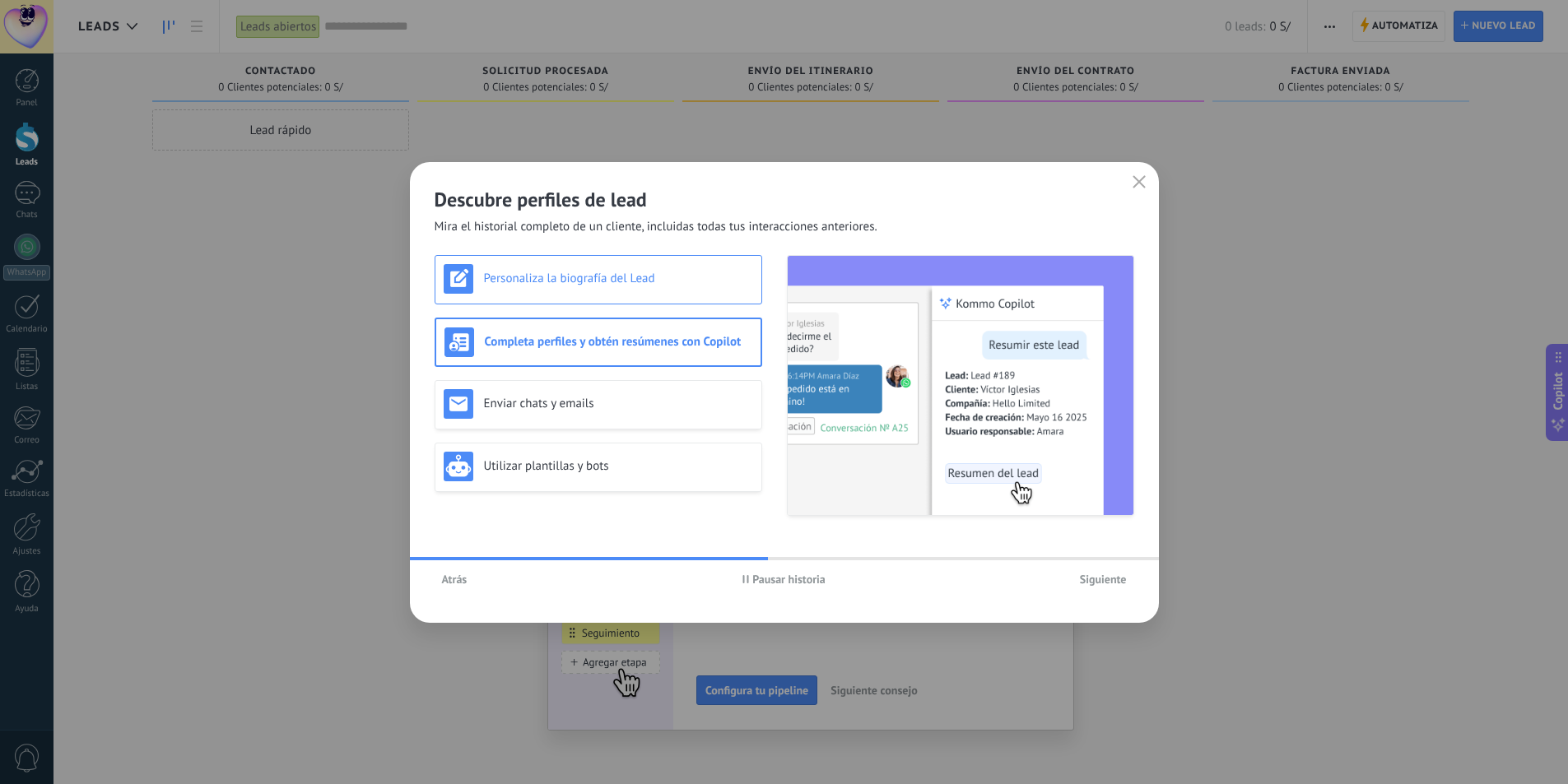
click at [589, 290] on div "Personaliza la biografía del Lead" at bounding box center [599, 279] width 310 height 30
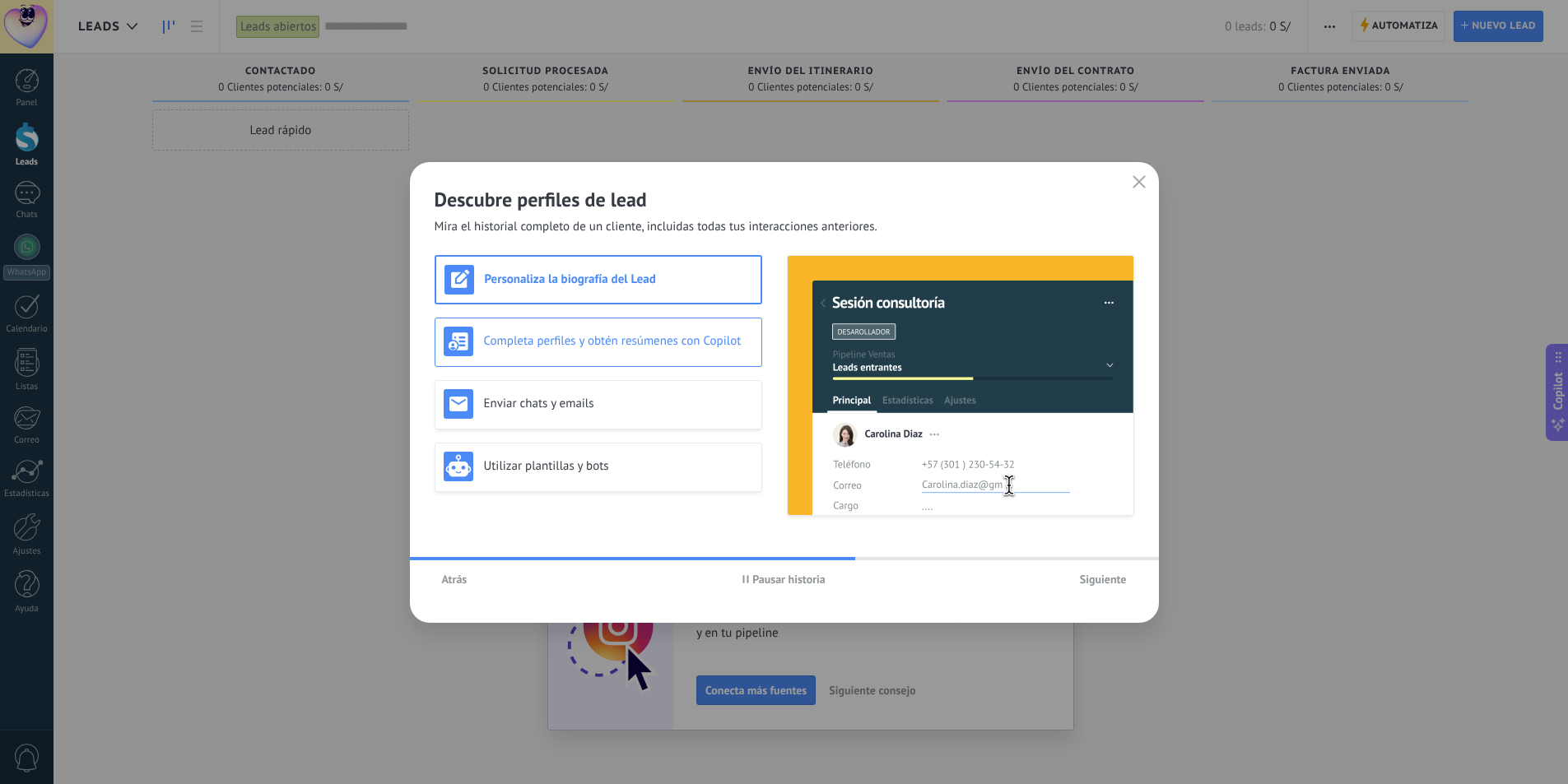
click at [647, 347] on h3 "Completa perfiles y obtén resúmenes con Copilot" at bounding box center [619, 341] width 269 height 15
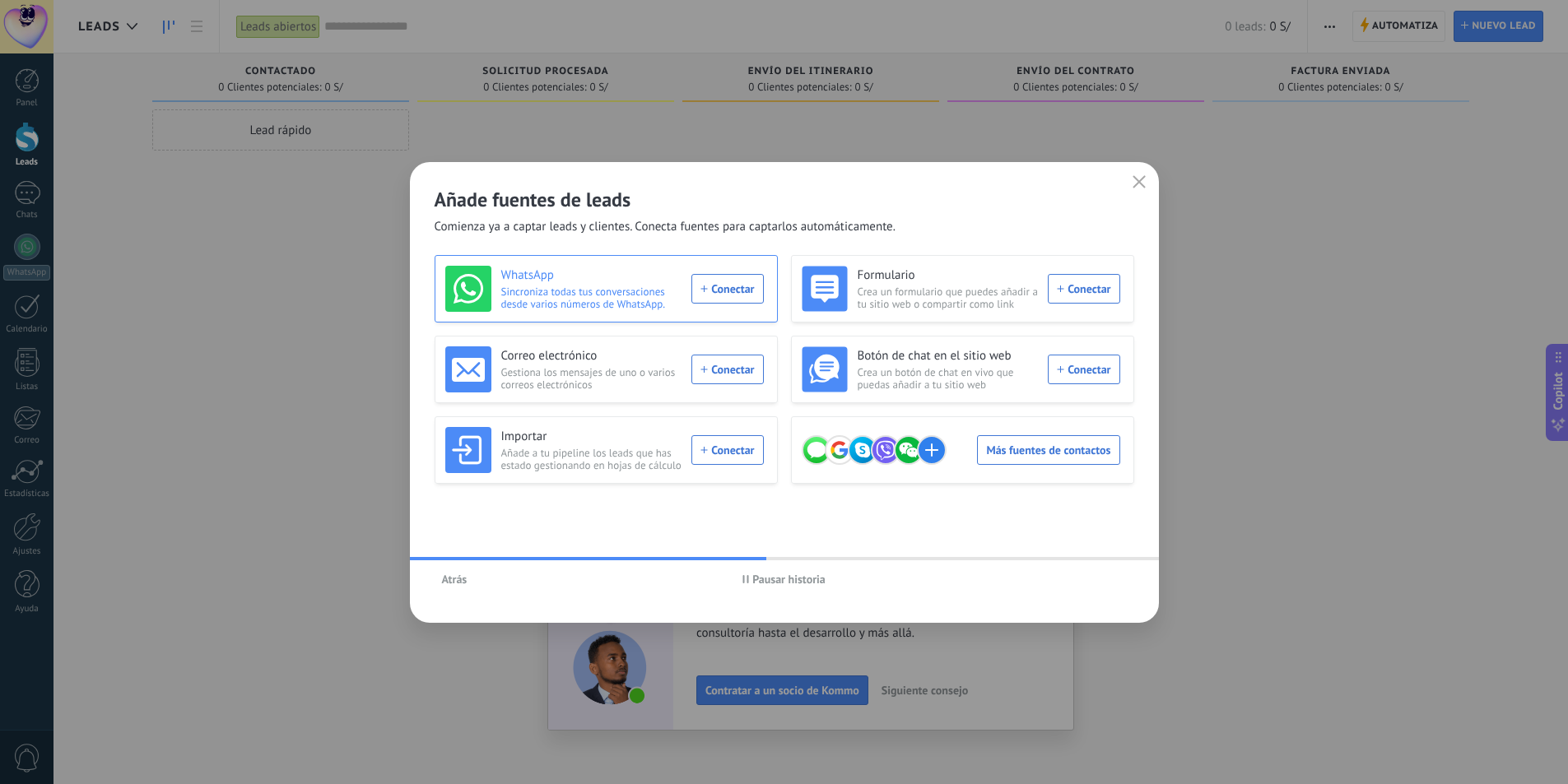
click at [735, 289] on div "WhatsApp Sincroniza todas tus conversaciones desde varios números de WhatsApp. …" at bounding box center [605, 289] width 318 height 46
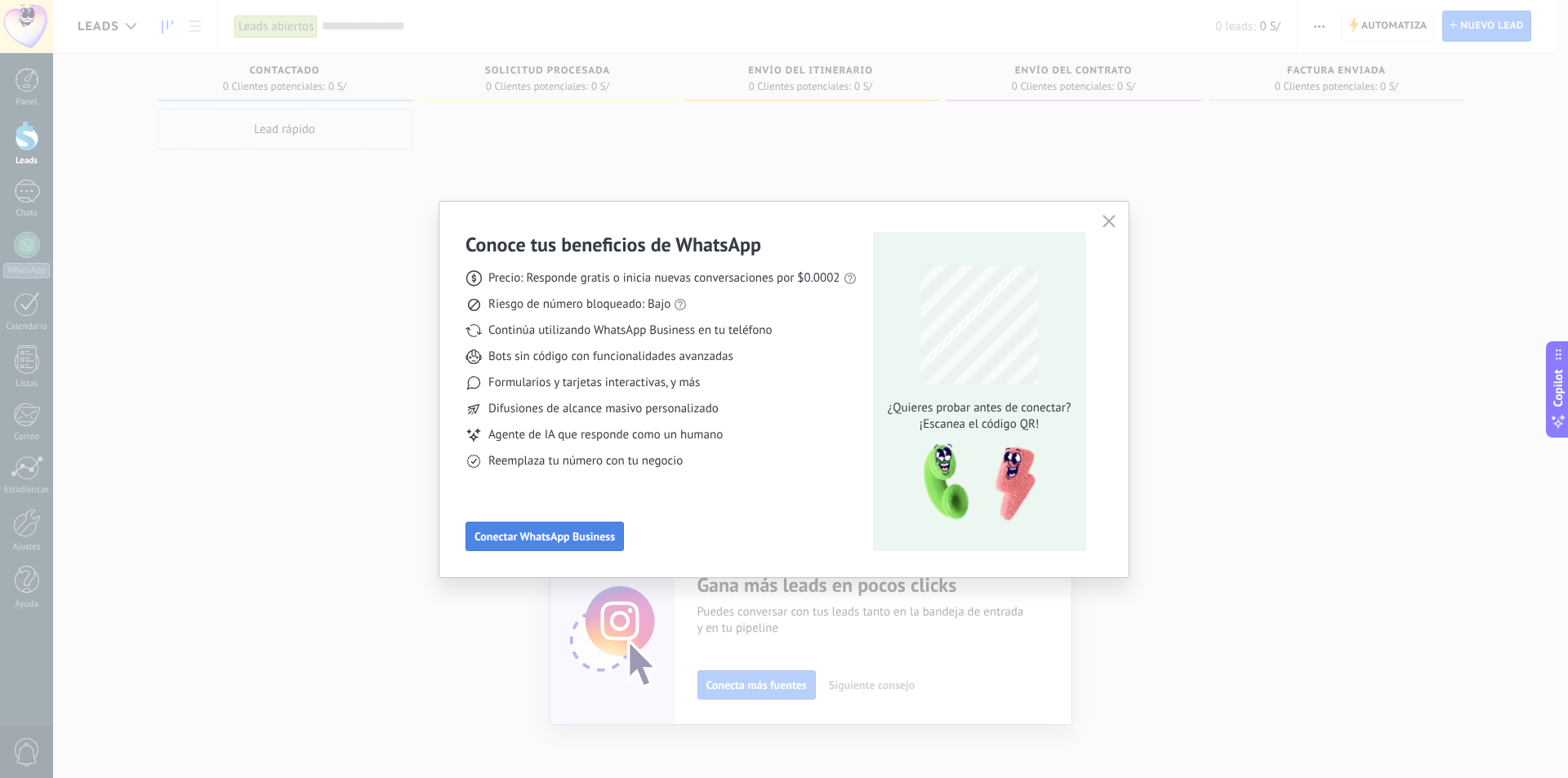
click at [579, 536] on span "Conectar WhatsApp Business" at bounding box center [544, 537] width 140 height 12
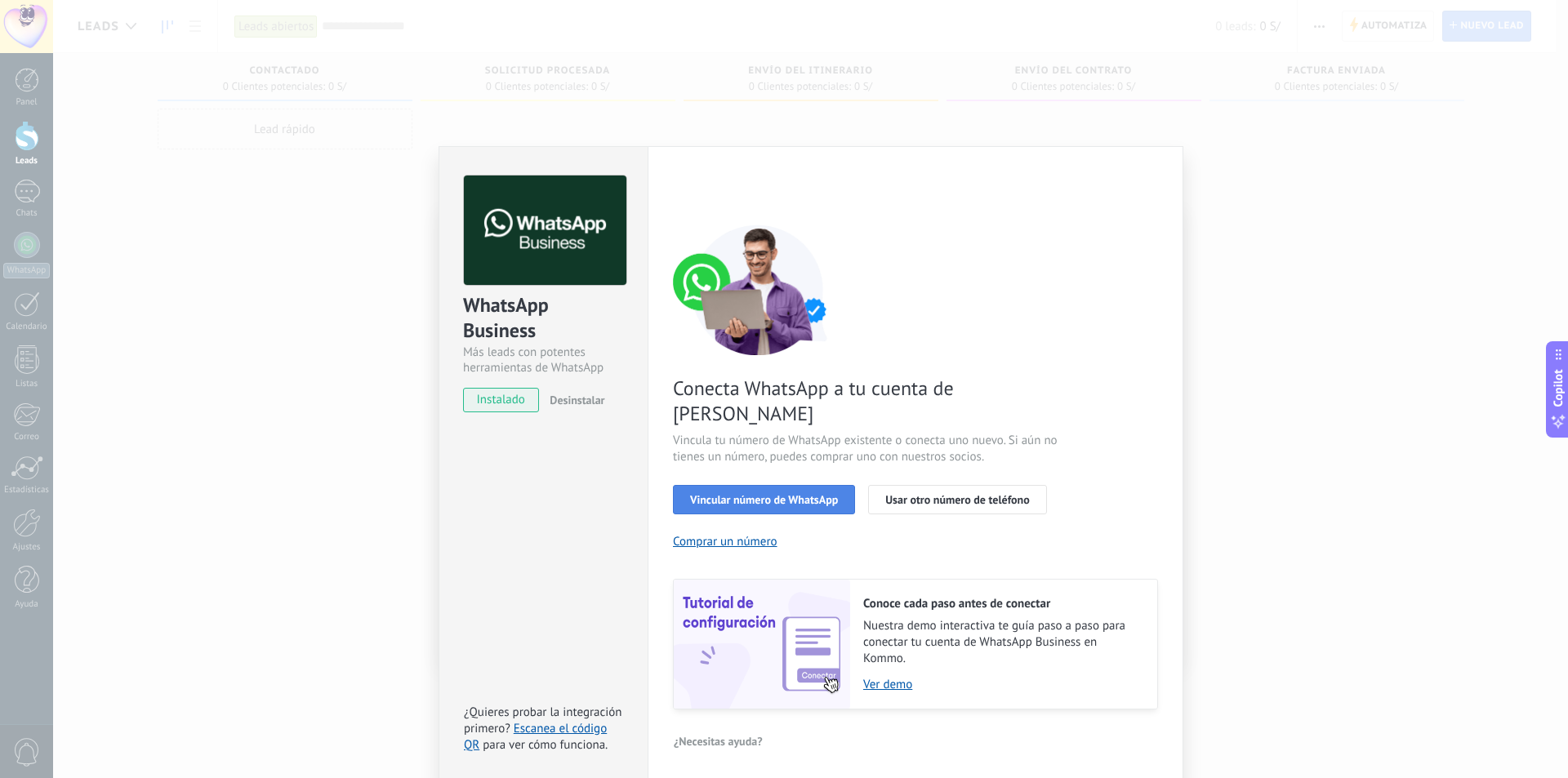
click at [811, 494] on span "Vincular número de WhatsApp" at bounding box center [763, 500] width 148 height 12
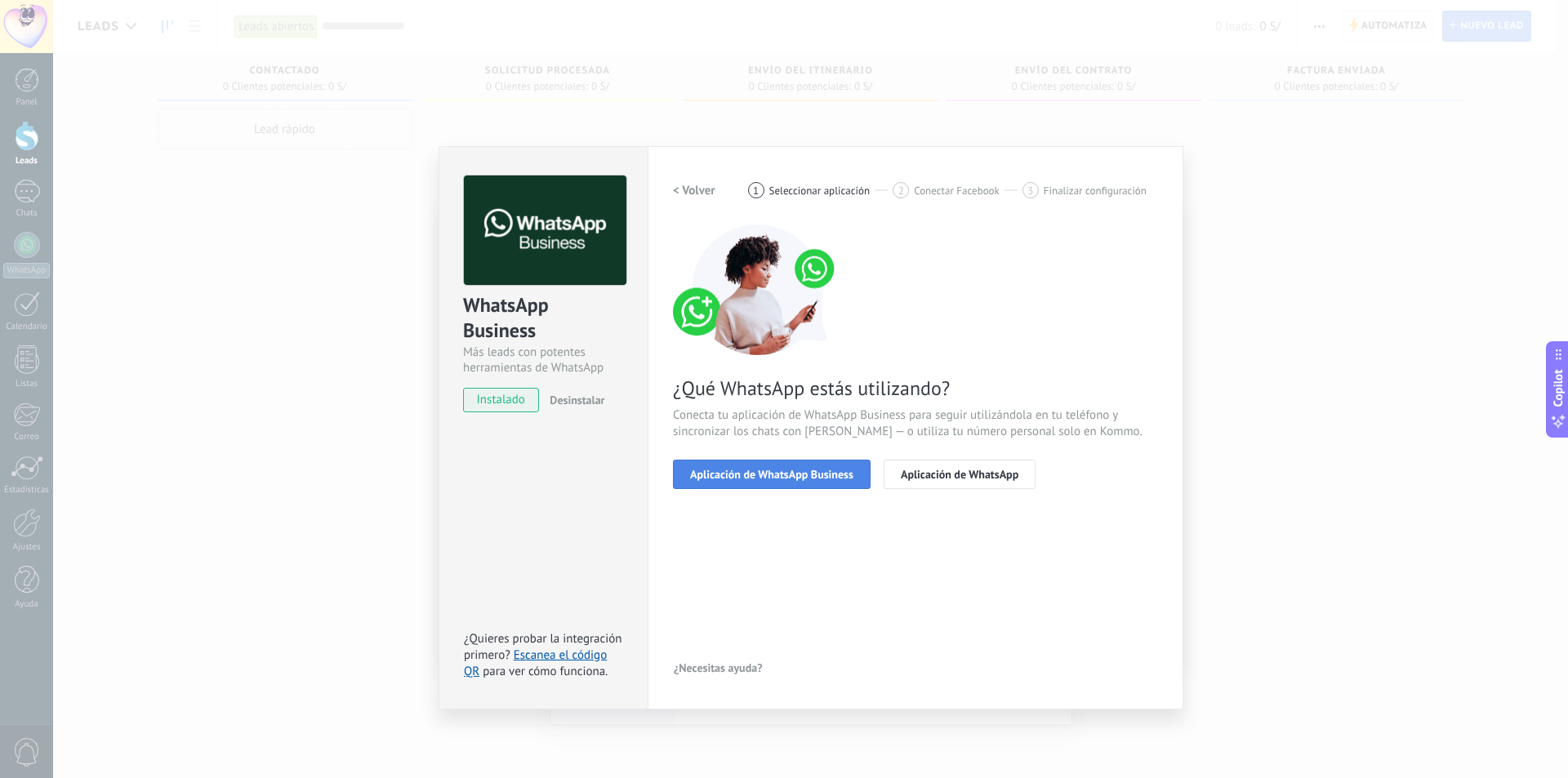
click at [810, 475] on span "Aplicación de WhatsApp Business" at bounding box center [771, 475] width 163 height 12
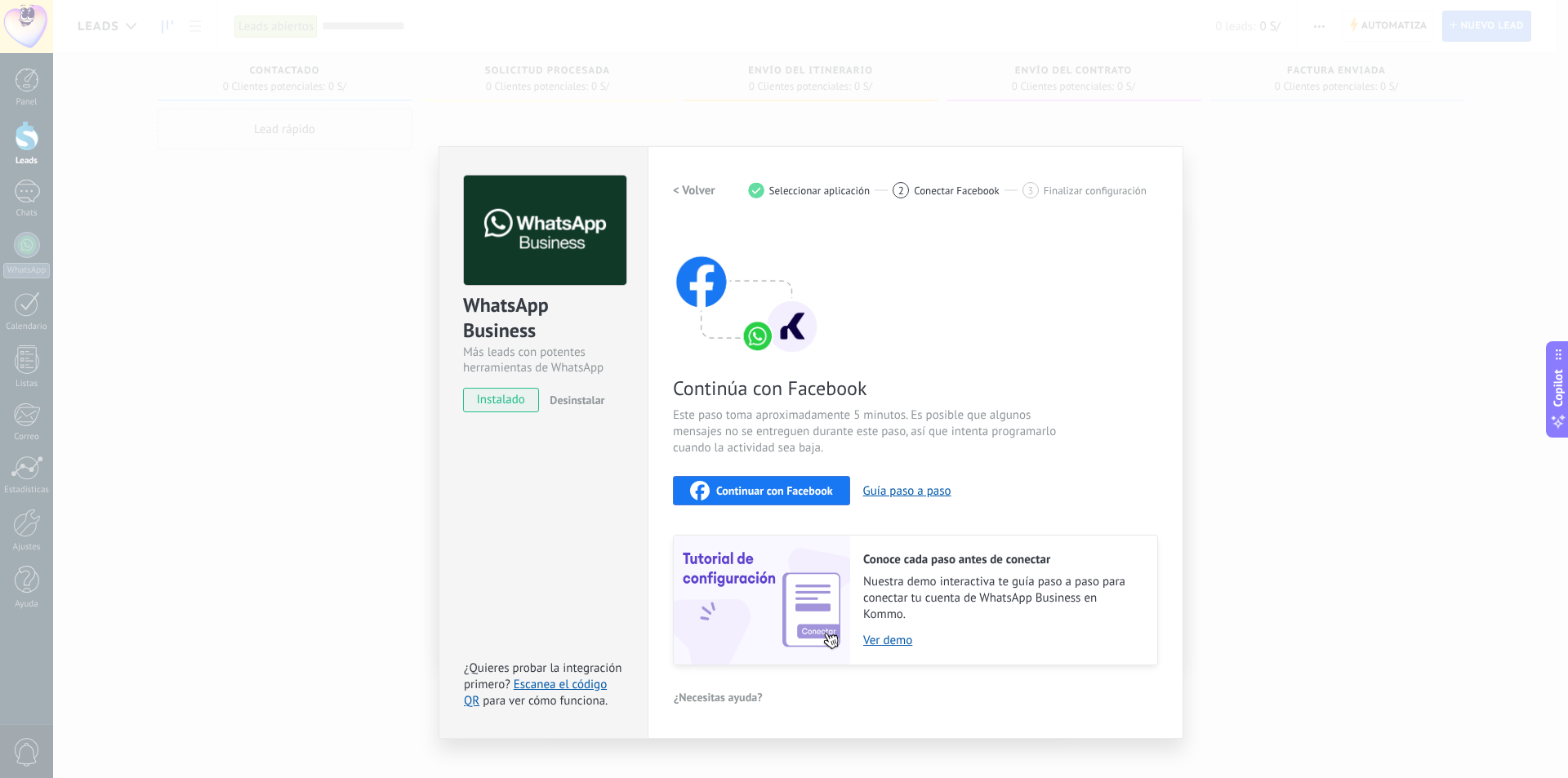
click at [811, 492] on span "Continuar con Facebook" at bounding box center [774, 491] width 117 height 12
click at [677, 191] on h2 "< Volver" at bounding box center [694, 191] width 43 height 15
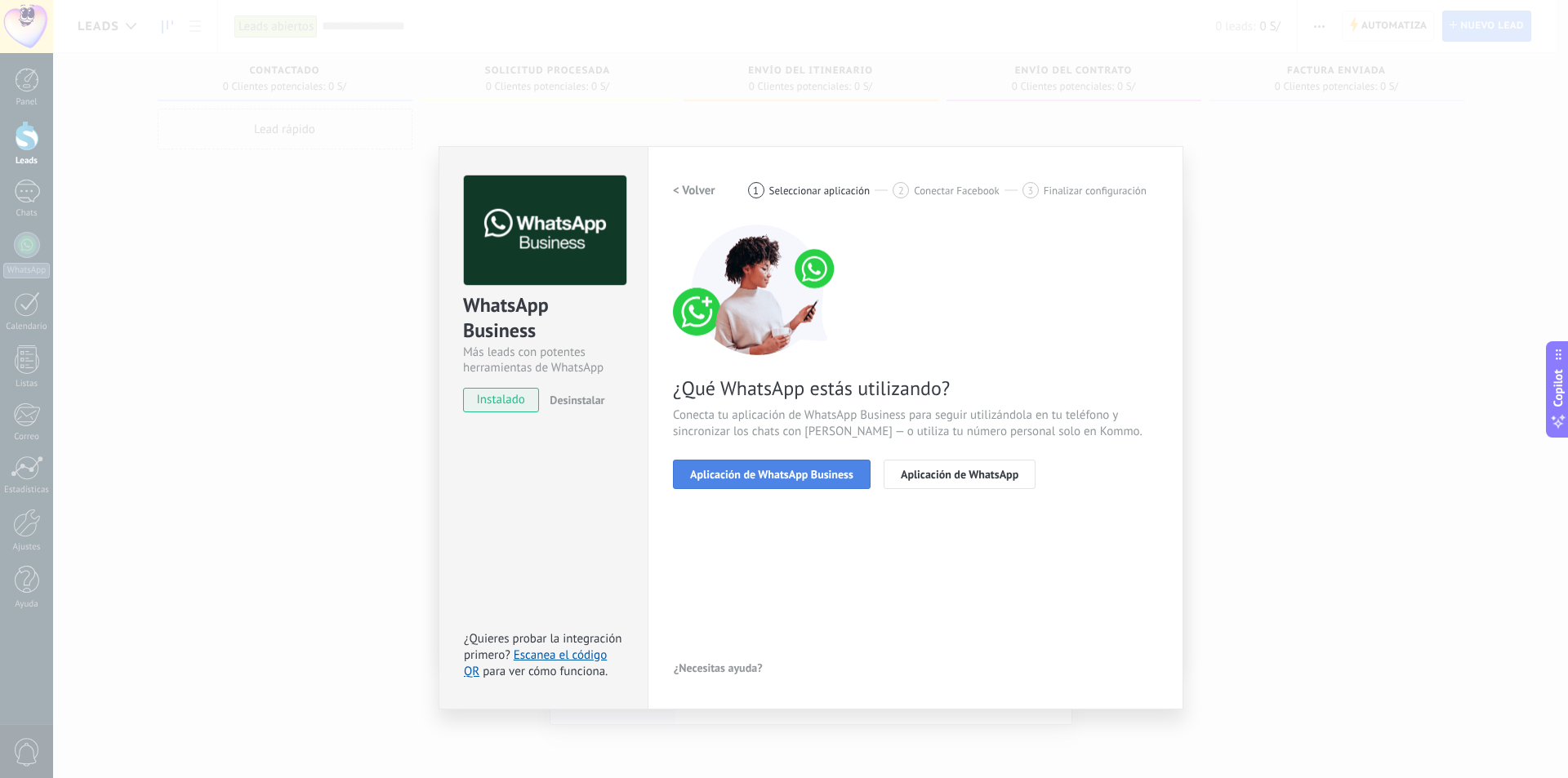
click at [803, 476] on span "Aplicación de WhatsApp Business" at bounding box center [771, 475] width 163 height 12
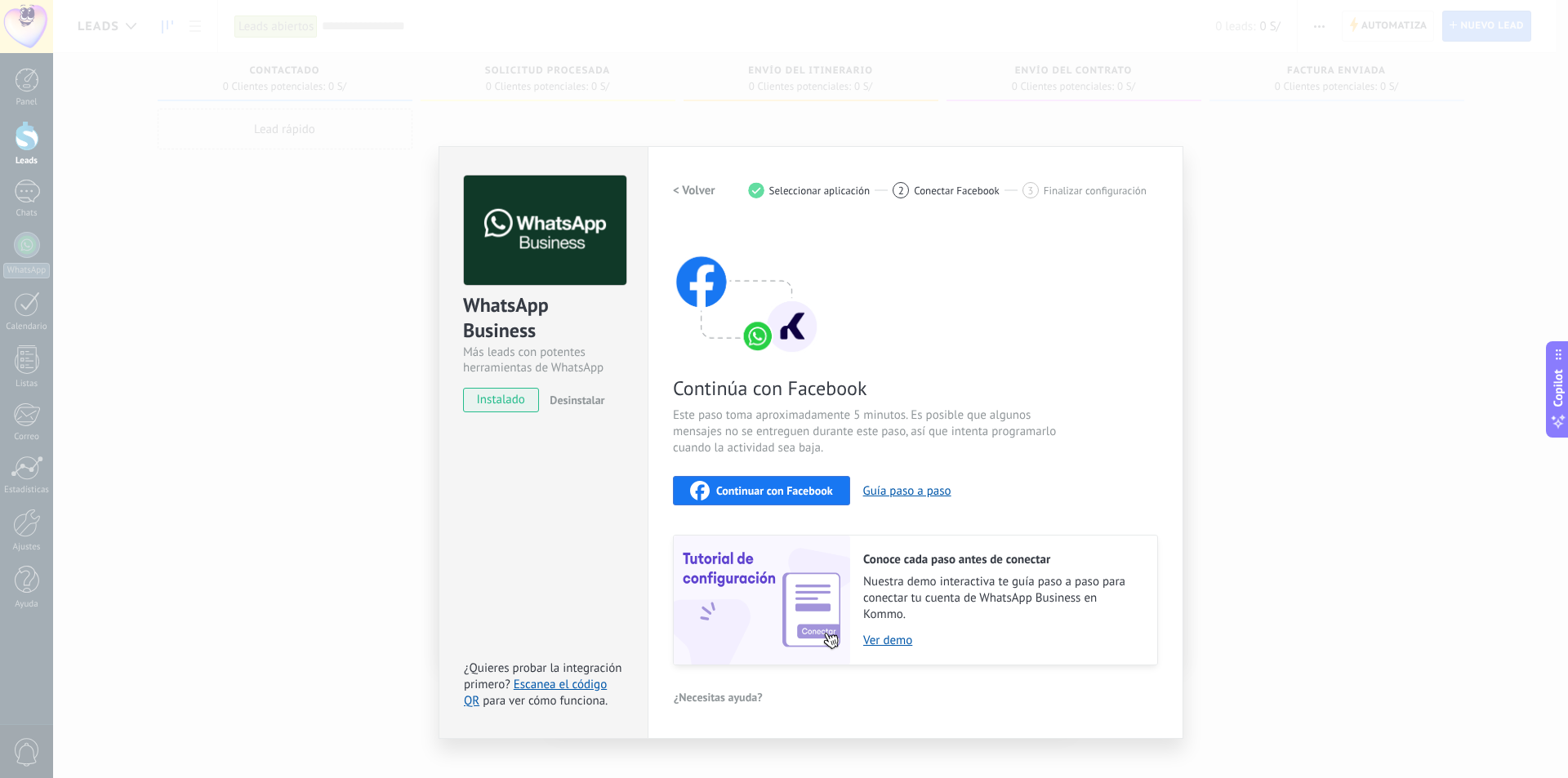
click at [809, 492] on span "Continuar con Facebook" at bounding box center [774, 491] width 117 height 12
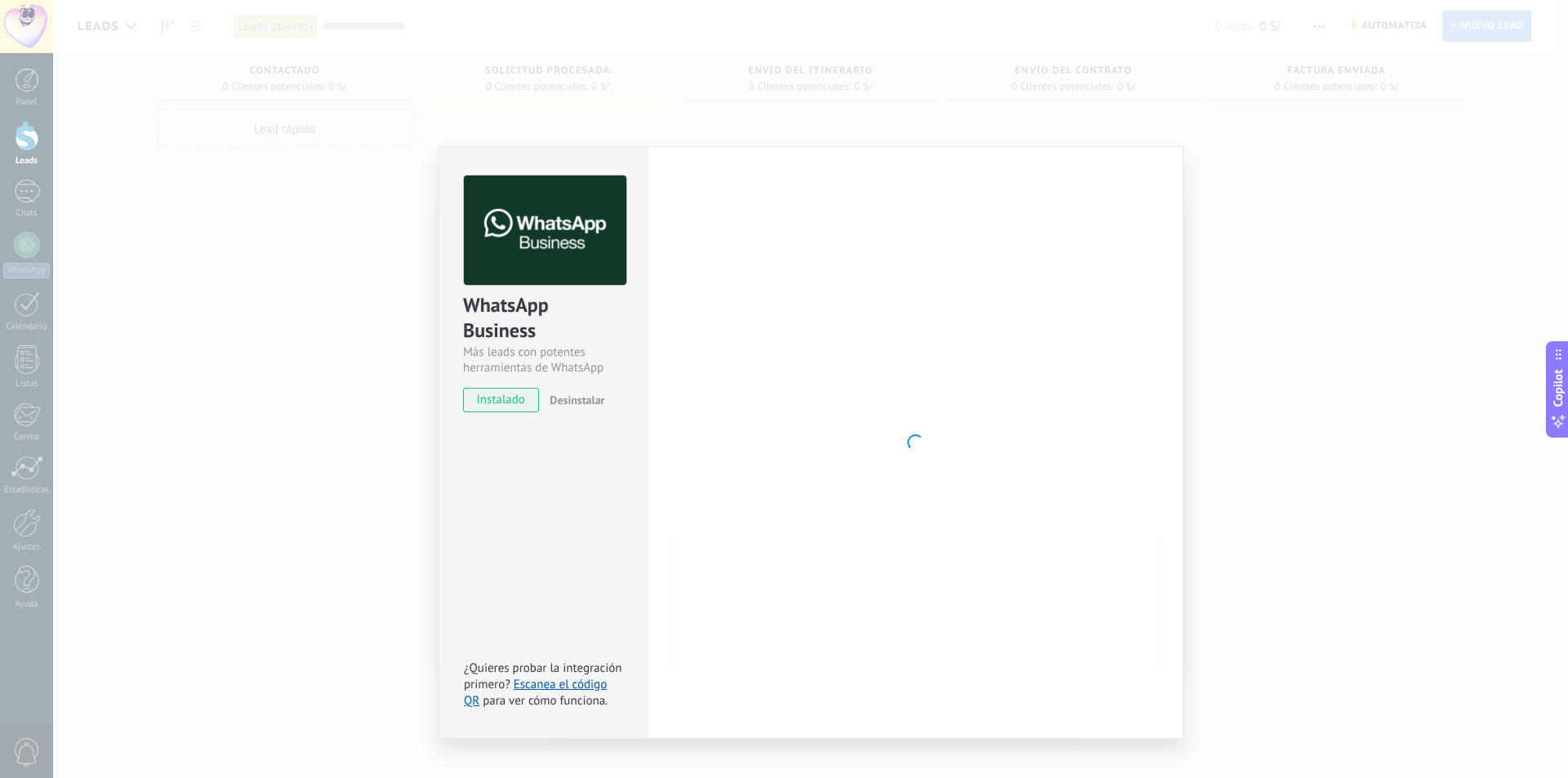
click at [1249, 85] on div "WhatsApp Business Más leads con potentes herramientas de WhatsApp instalado Des…" at bounding box center [810, 389] width 1514 height 778
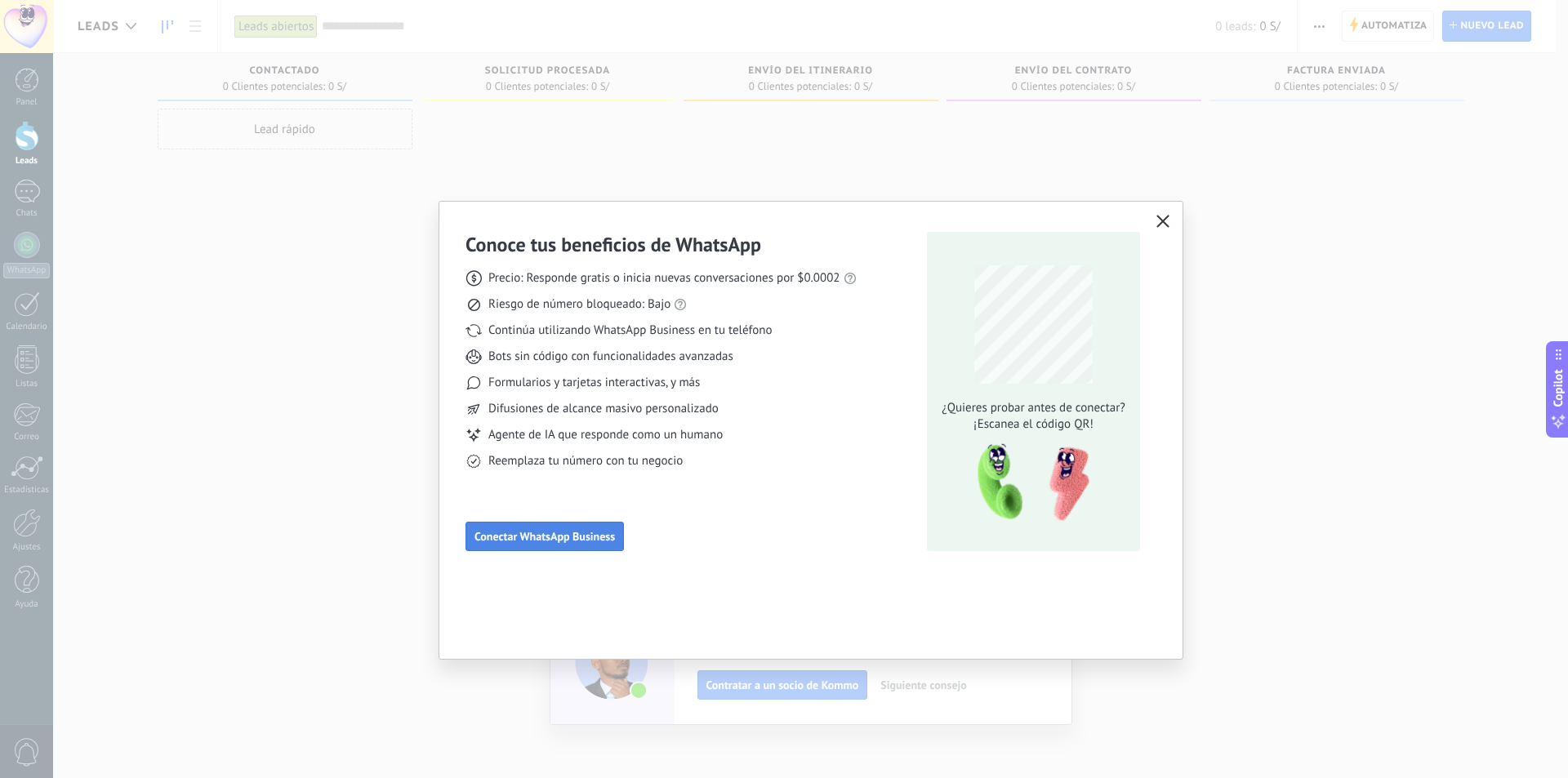
click at [569, 536] on span "Conectar WhatsApp Business" at bounding box center [544, 537] width 140 height 12
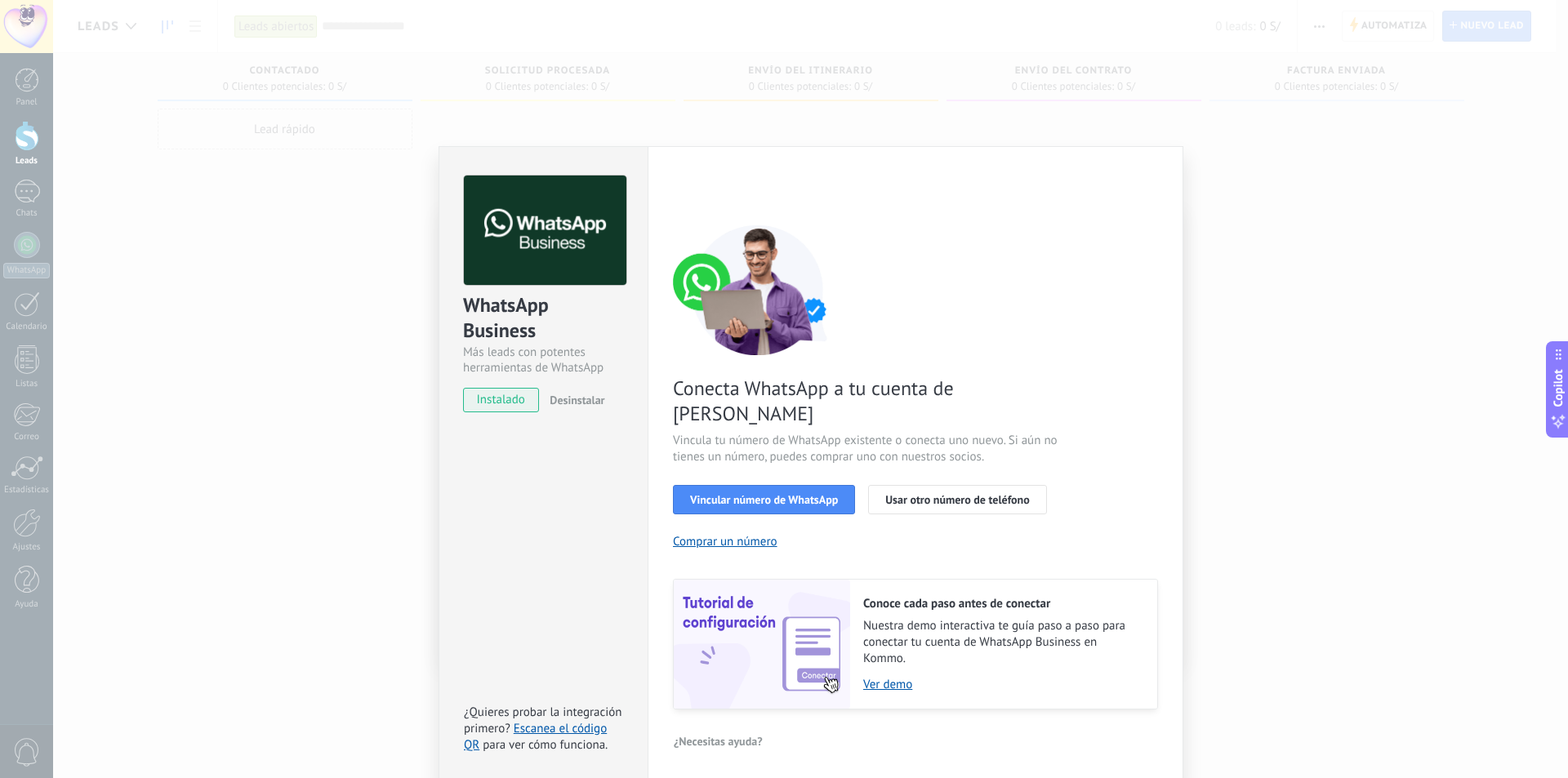
drag, startPoint x: 790, startPoint y: 484, endPoint x: 1012, endPoint y: 512, distance: 223.8
click at [1036, 515] on div "Conecta WhatsApp a tu cuenta de Kommo Vincula tu número de WhatsApp existente o…" at bounding box center [915, 466] width 485 height 485
click at [801, 485] on button "Vincular número de WhatsApp" at bounding box center [763, 499] width 182 height 29
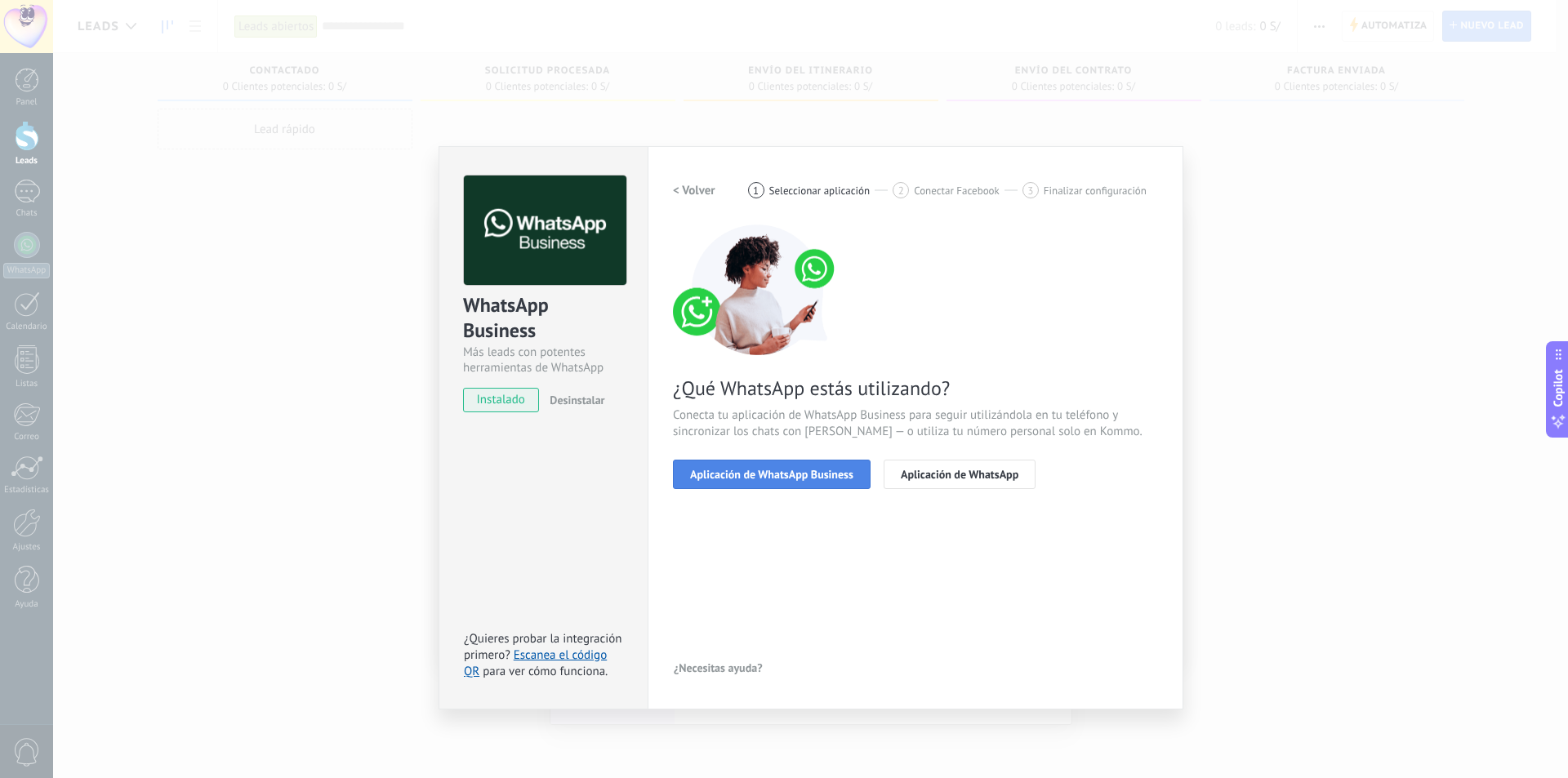
click at [809, 479] on span "Aplicación de WhatsApp Business" at bounding box center [771, 475] width 163 height 12
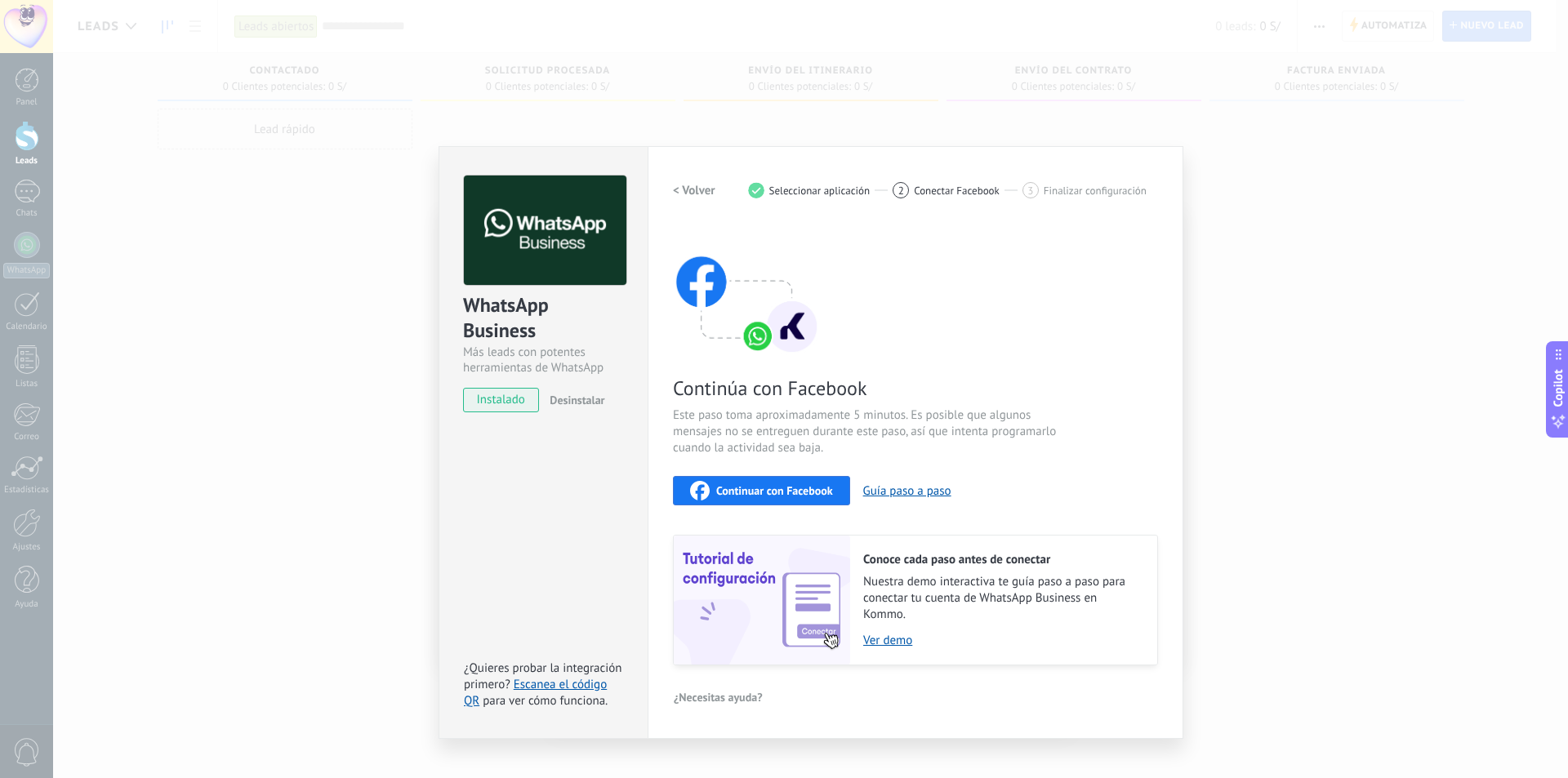
click at [811, 496] on span "Continuar con Facebook" at bounding box center [774, 491] width 117 height 12
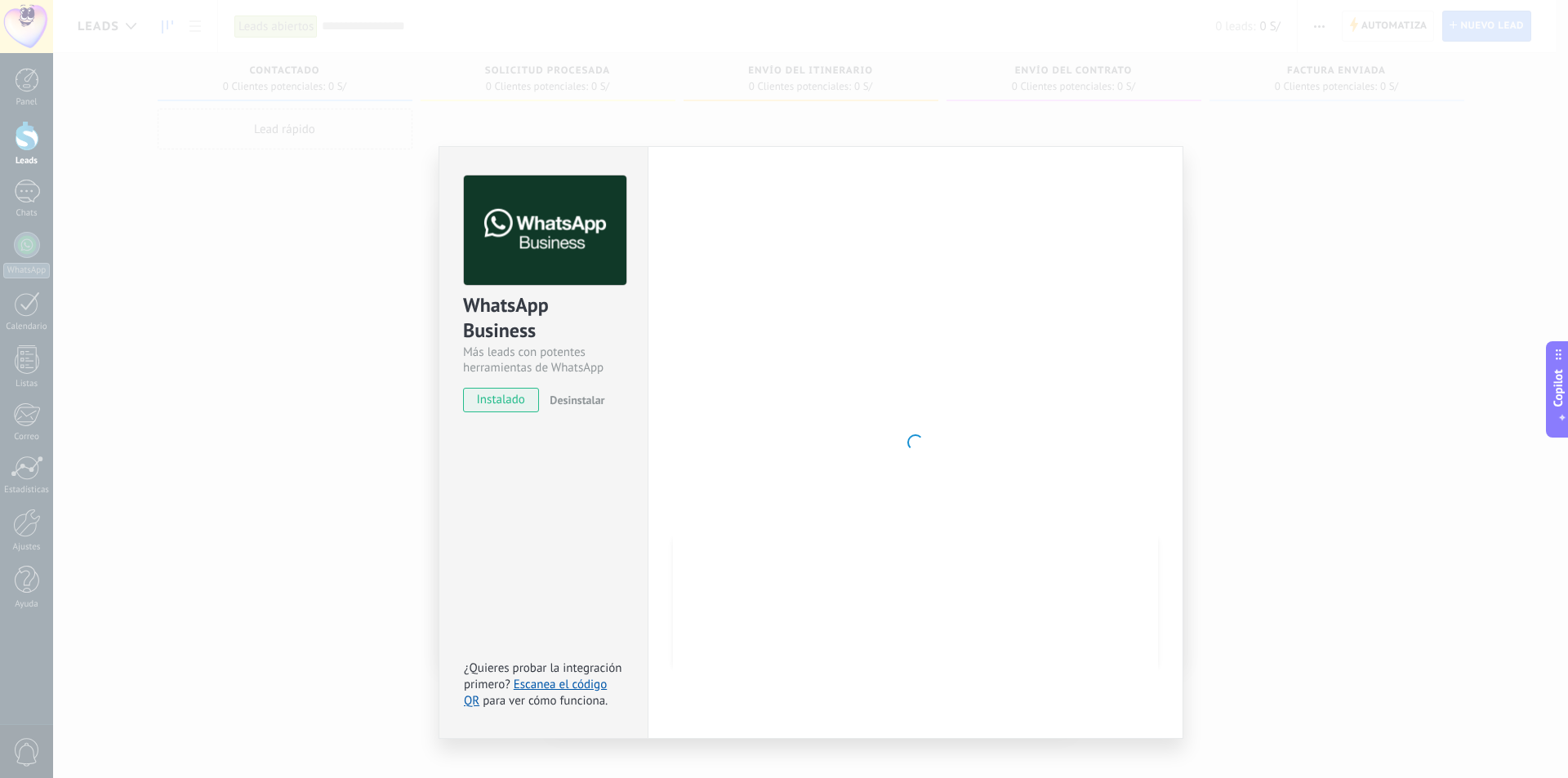
click at [880, 417] on div at bounding box center [915, 443] width 485 height 534
drag, startPoint x: 945, startPoint y: 318, endPoint x: 950, endPoint y: 304, distance: 14.9
click at [945, 316] on div at bounding box center [915, 443] width 485 height 534
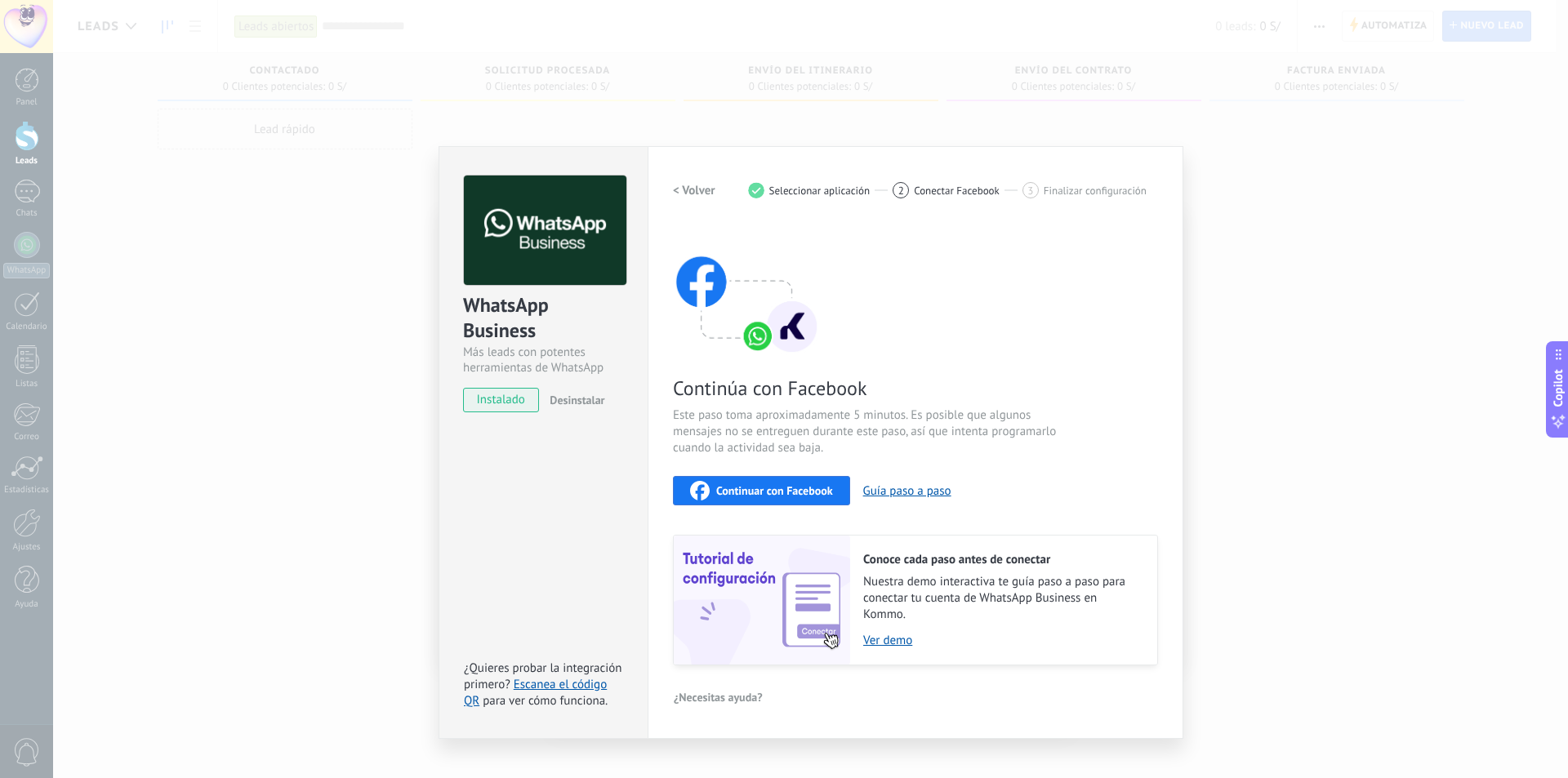
click at [1037, 335] on div "Continúa con Facebook Este paso toma aproximadamente 5 minutos. Es posible que …" at bounding box center [915, 444] width 485 height 441
drag, startPoint x: 938, startPoint y: 191, endPoint x: 897, endPoint y: 201, distance: 42.2
click at [933, 191] on span "Conectar Facebook" at bounding box center [957, 191] width 86 height 13
click at [472, 704] on link "Escanea el código QR" at bounding box center [535, 693] width 143 height 32
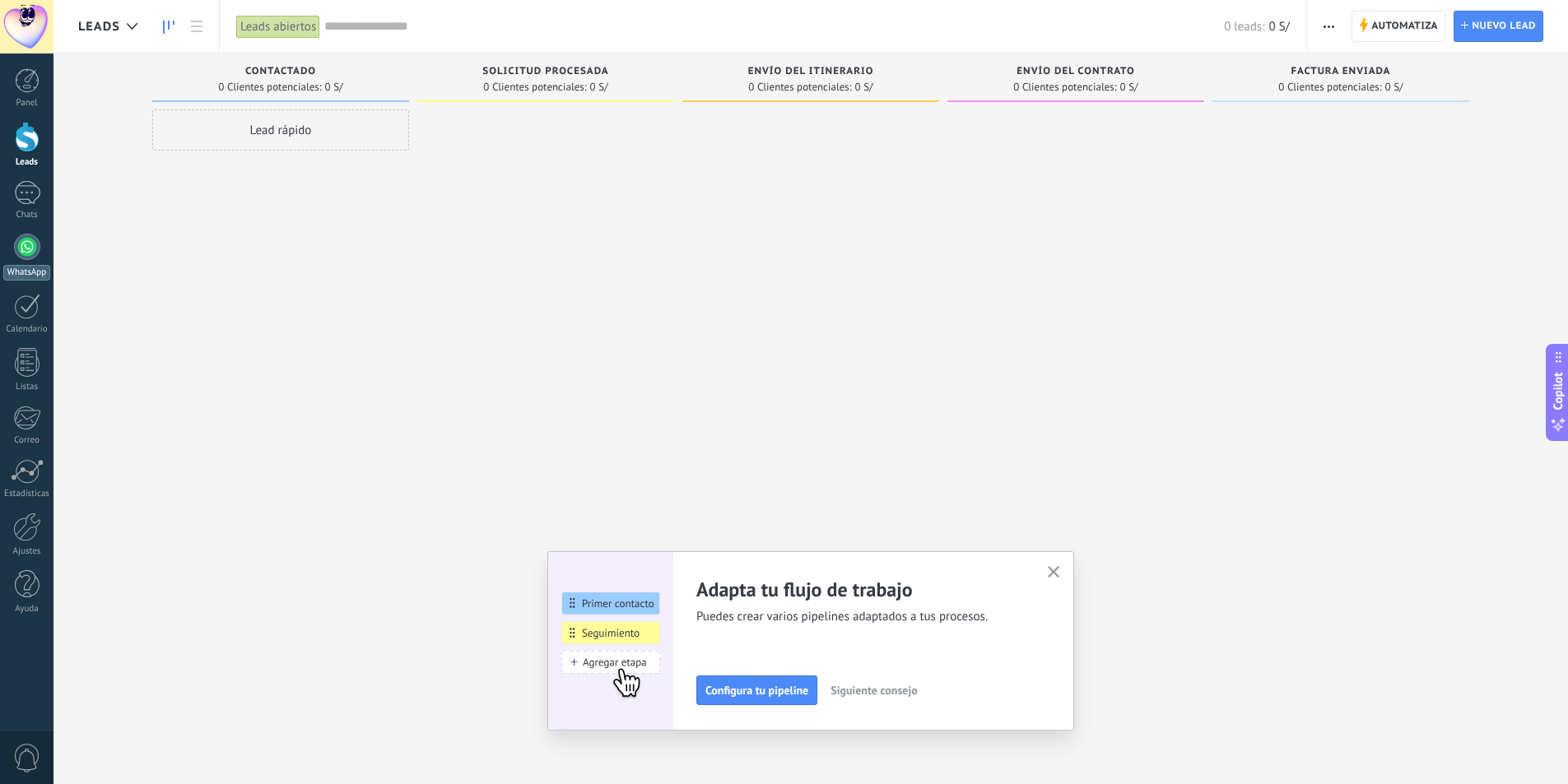
click at [31, 242] on div at bounding box center [27, 246] width 26 height 26
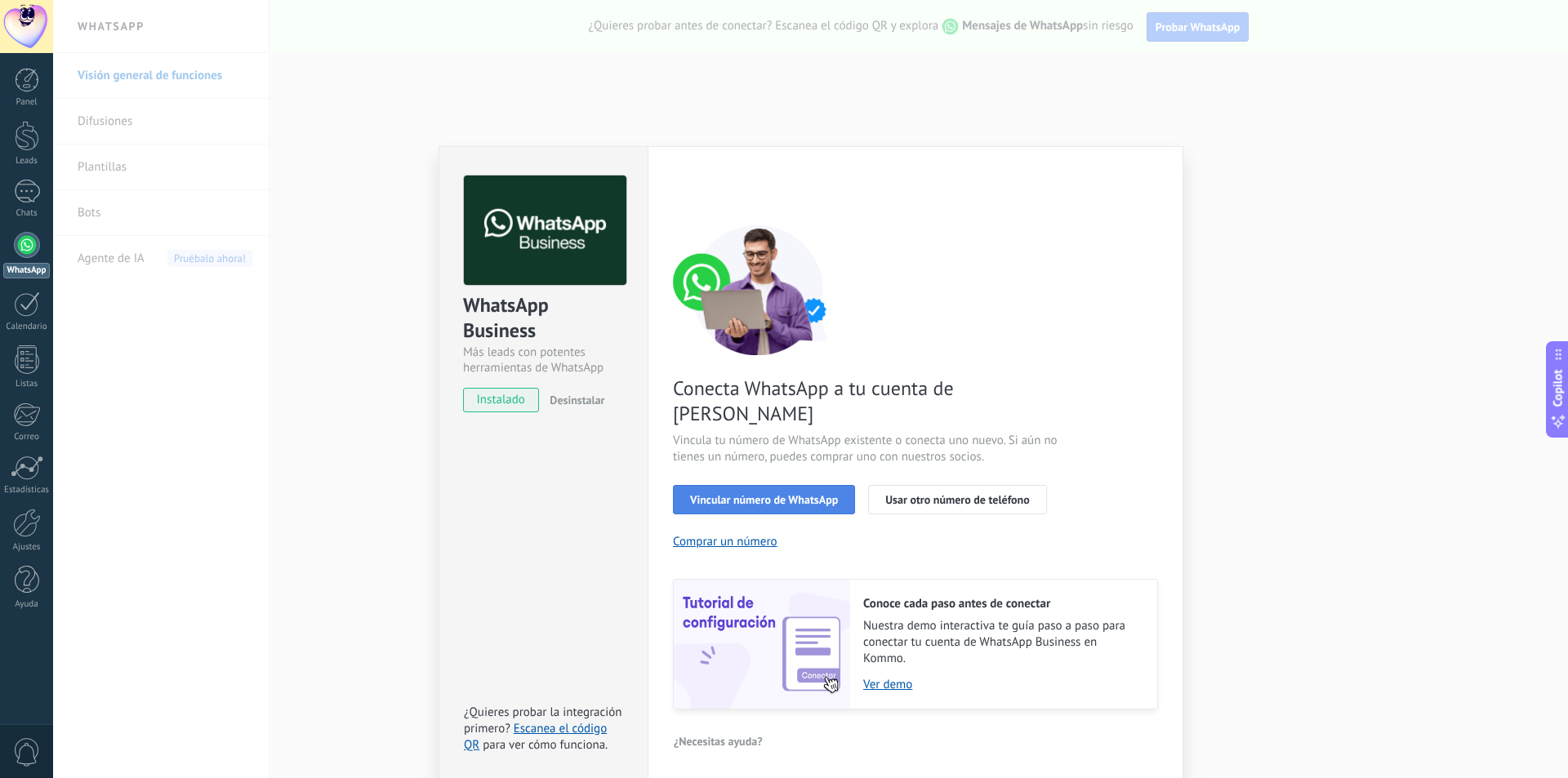
click at [767, 494] on span "Vincular número de WhatsApp" at bounding box center [763, 500] width 148 height 12
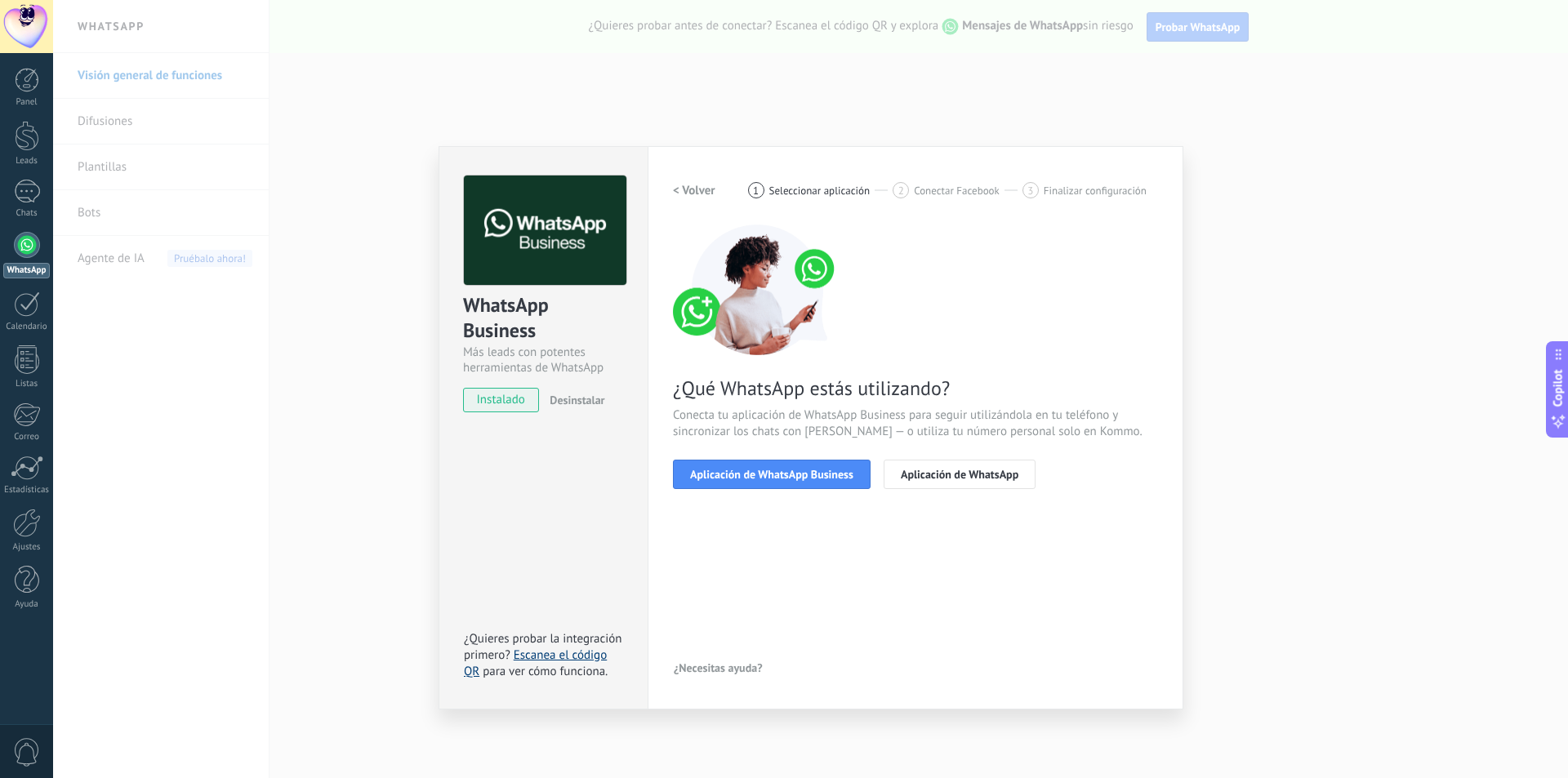
click at [470, 672] on link "Escanea el código QR" at bounding box center [535, 664] width 143 height 32
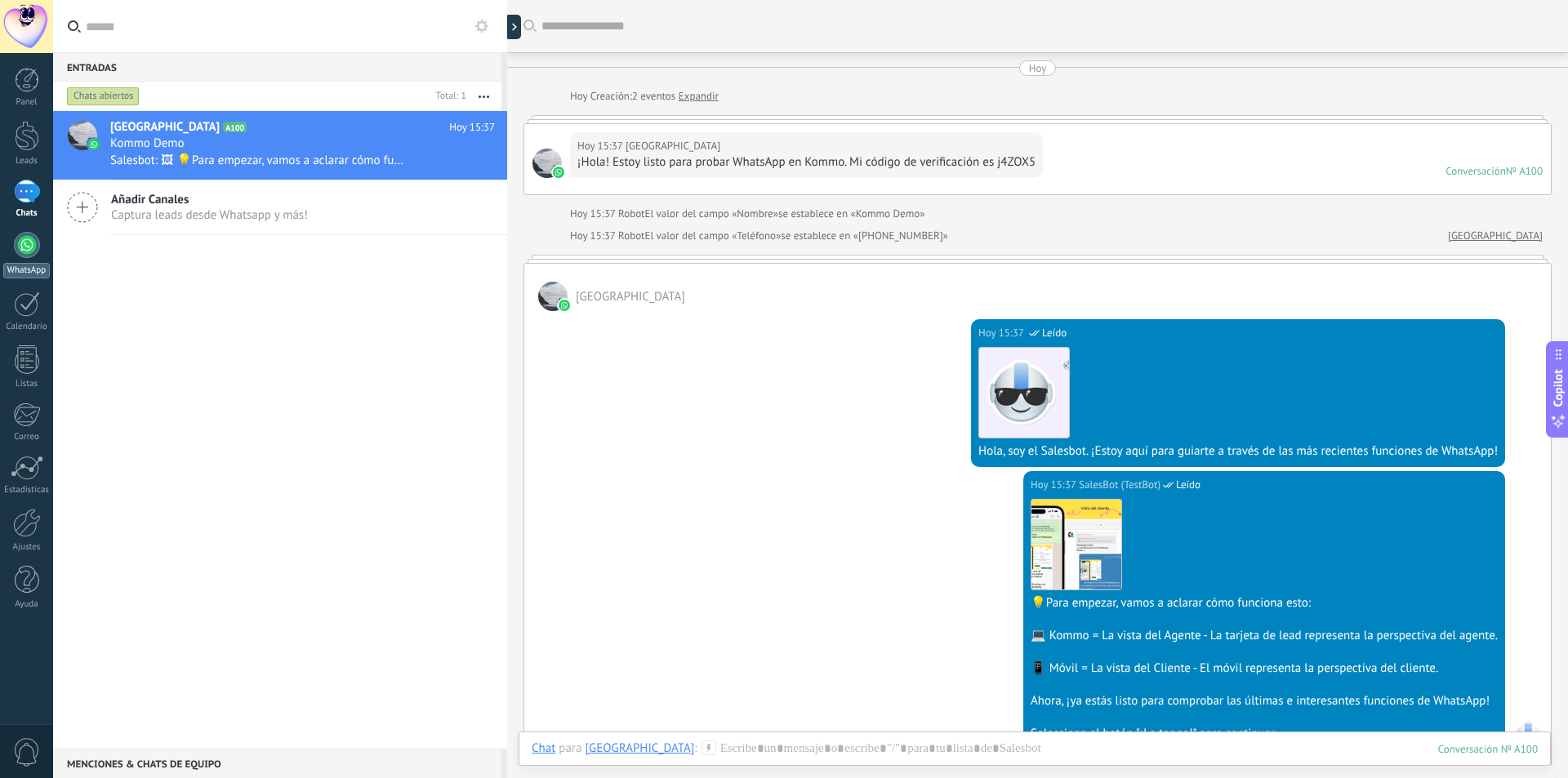
click at [30, 250] on div at bounding box center [27, 244] width 26 height 26
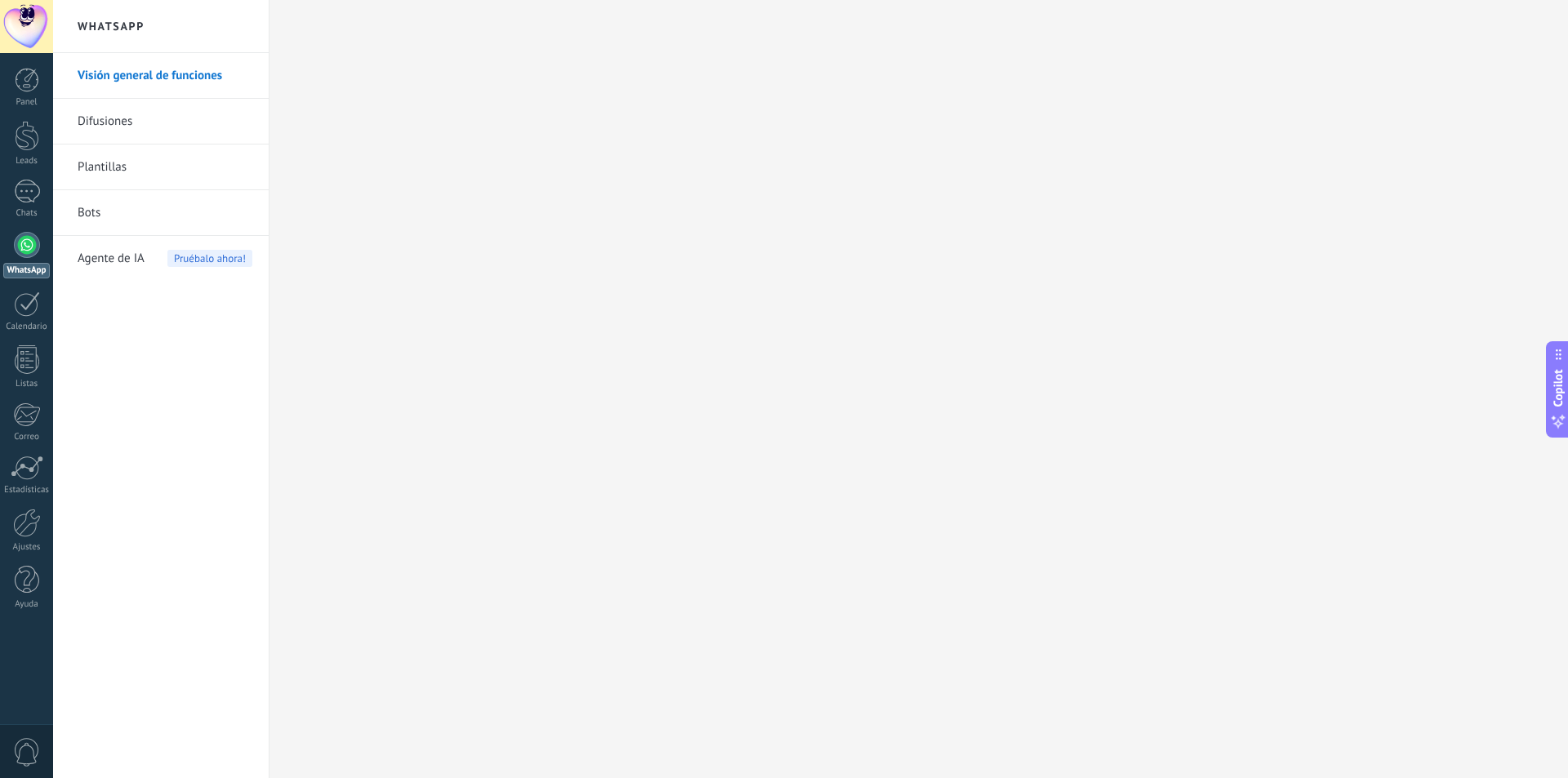
click at [139, 163] on link "Plantillas" at bounding box center [165, 167] width 175 height 45
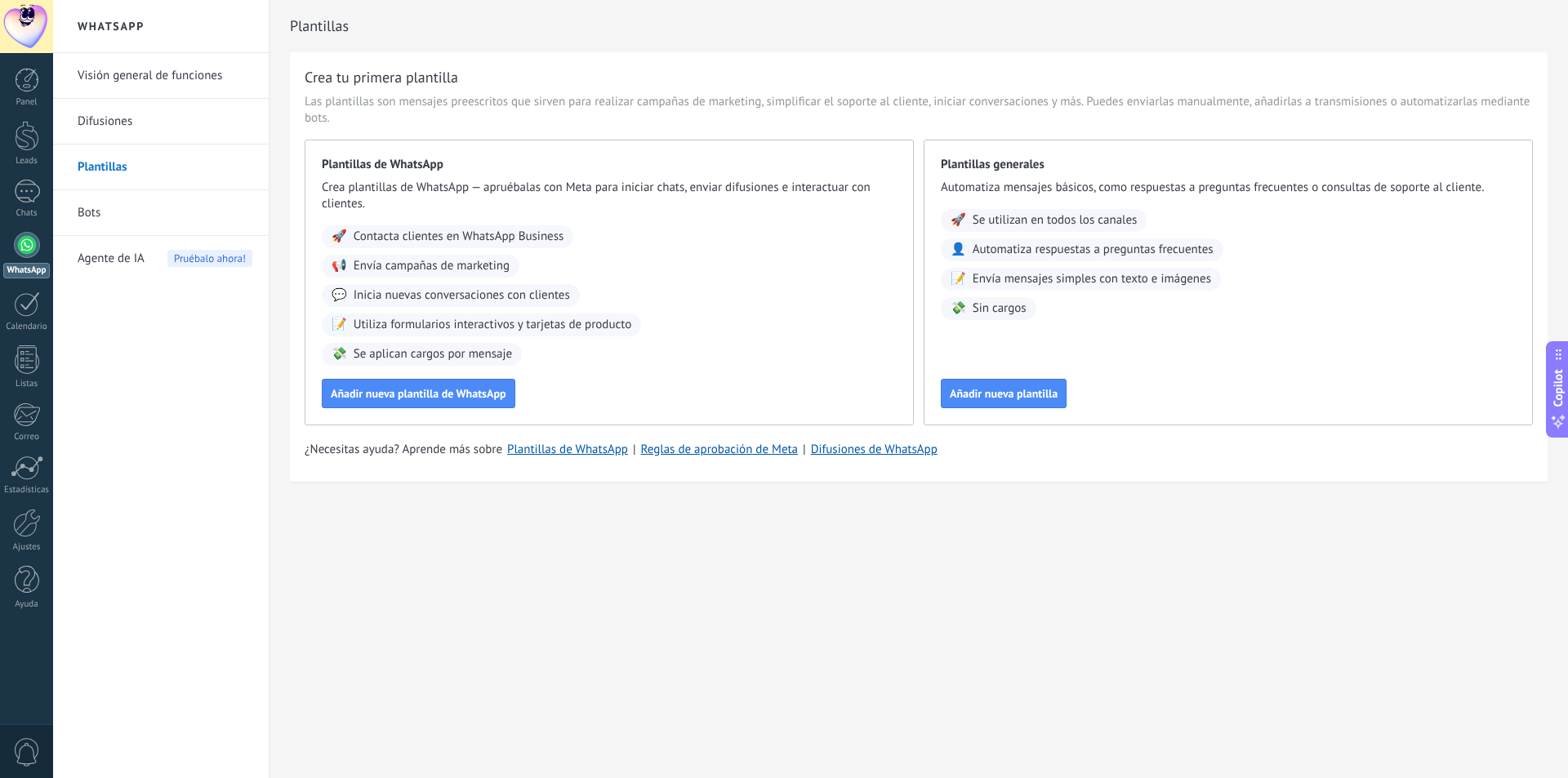
click at [151, 113] on link "Difusiones" at bounding box center [165, 122] width 175 height 45
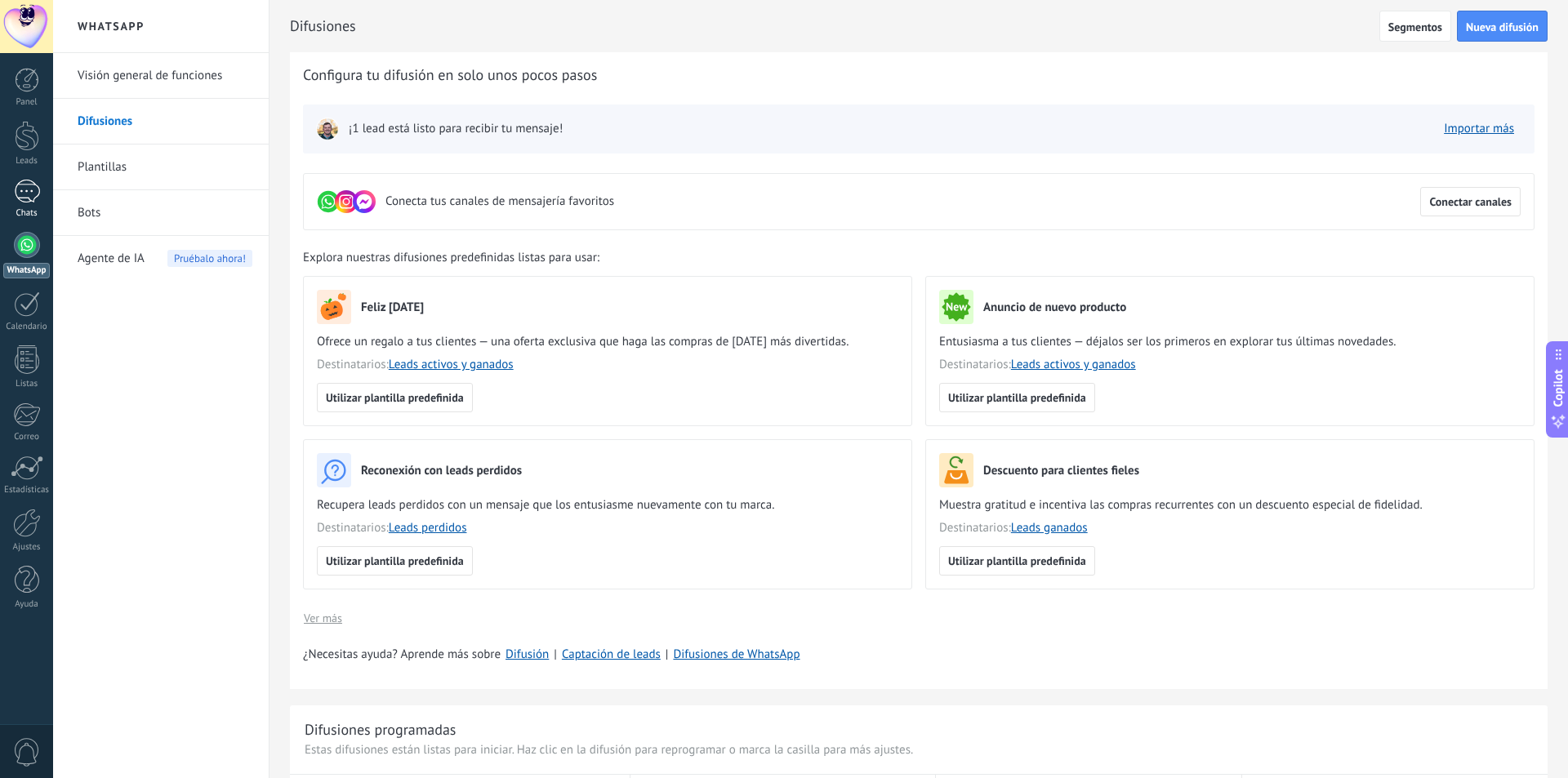
click at [36, 208] on link "1 Chats" at bounding box center [26, 199] width 53 height 39
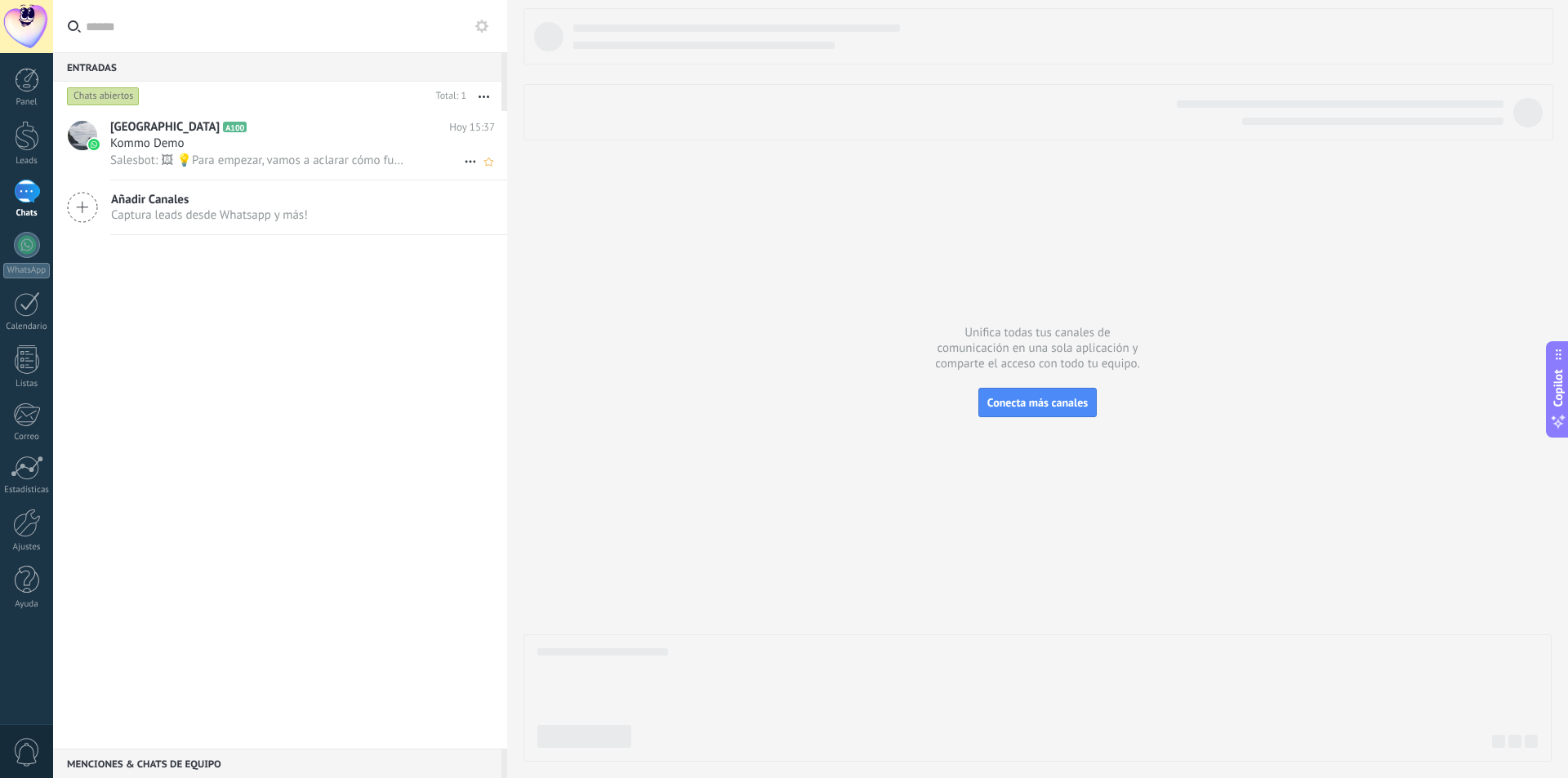
click at [197, 160] on span "Salesbot: 🖼 💡Para empezar, vamos a aclarar cómo funciona esto: 💻 Kommo = La vis…" at bounding box center [257, 160] width 295 height 15
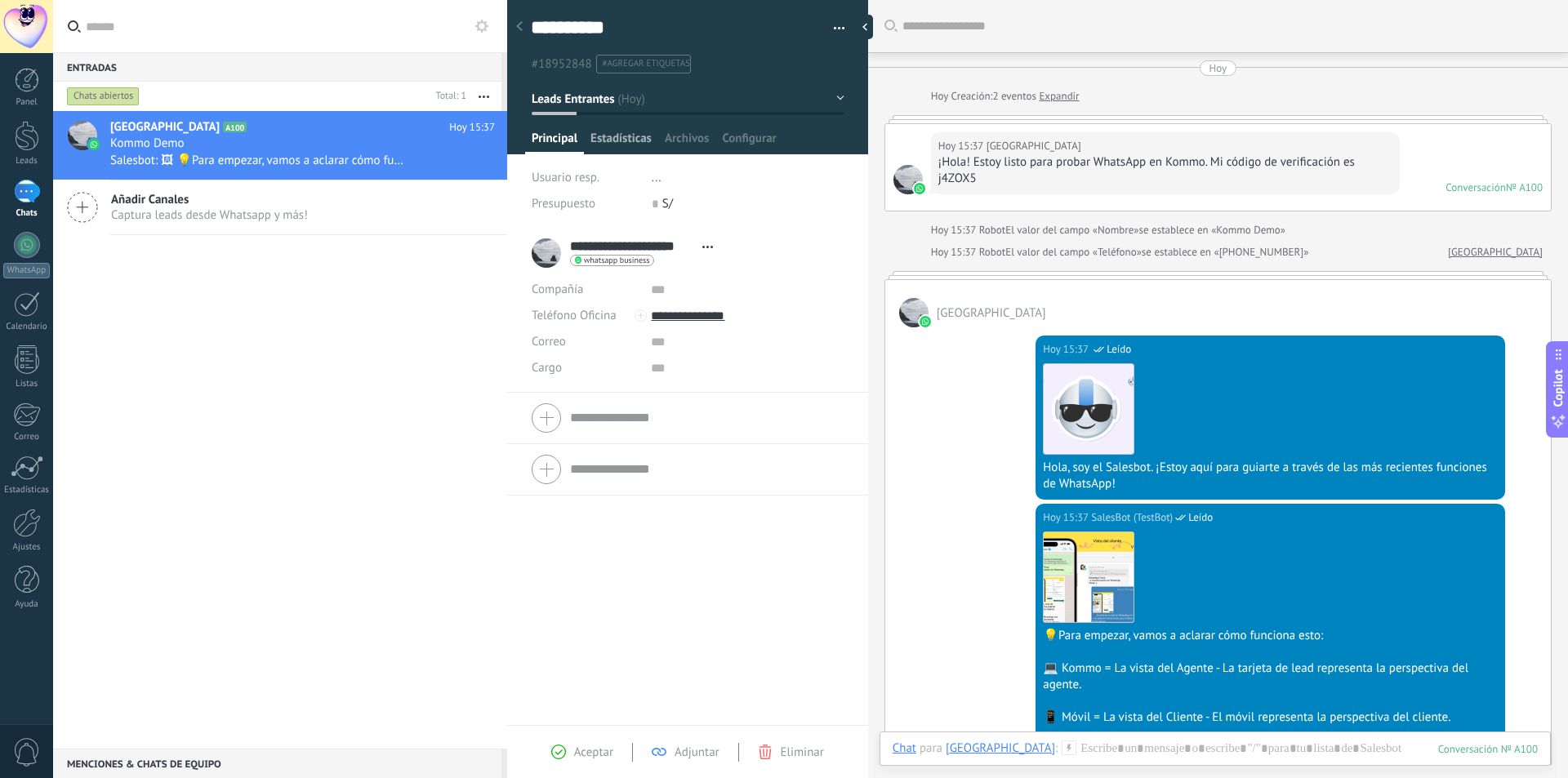
click at [614, 141] on span "Estadísticas" at bounding box center [621, 143] width 61 height 24
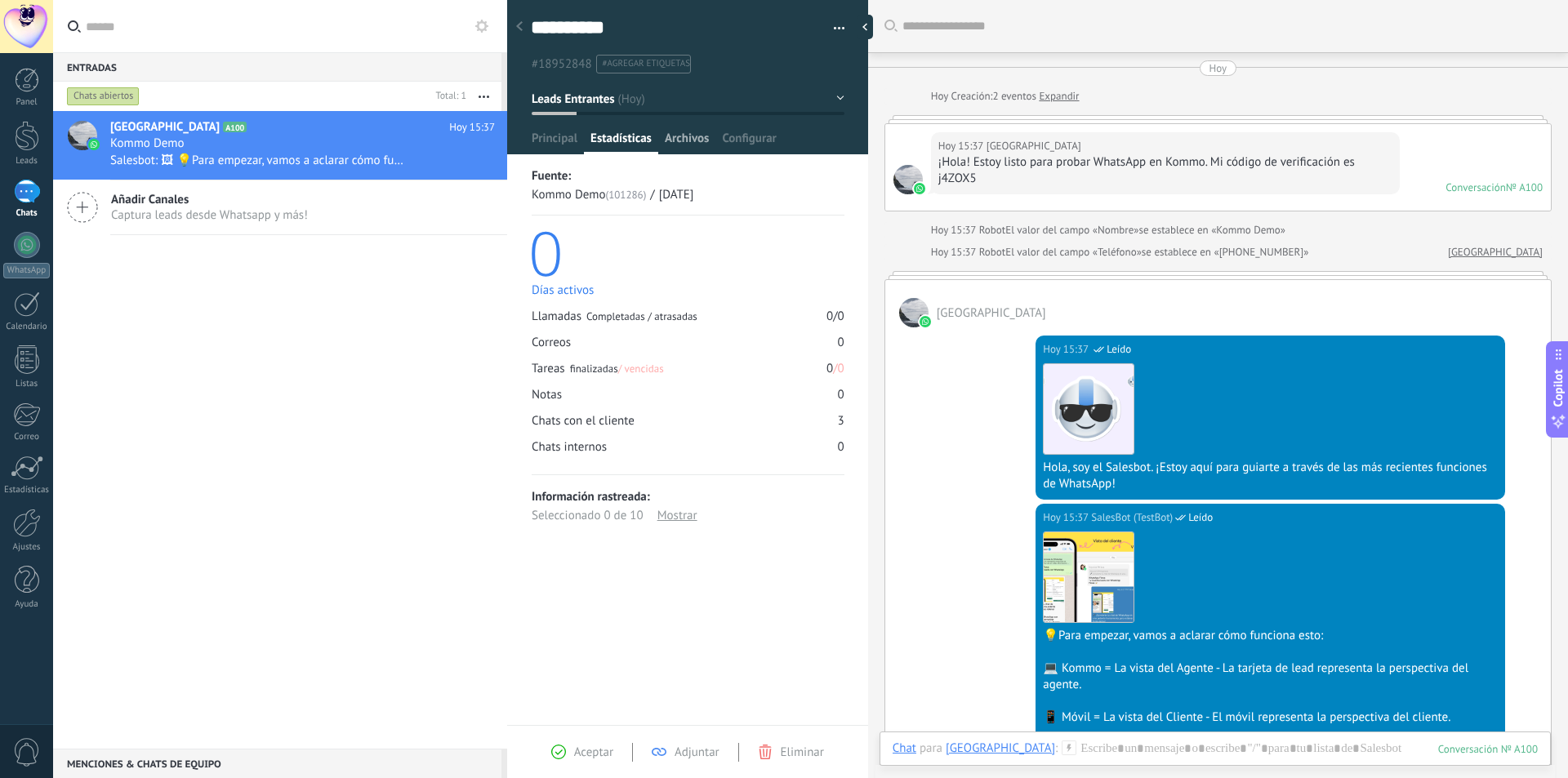
click at [695, 145] on span "Archivos" at bounding box center [686, 143] width 44 height 24
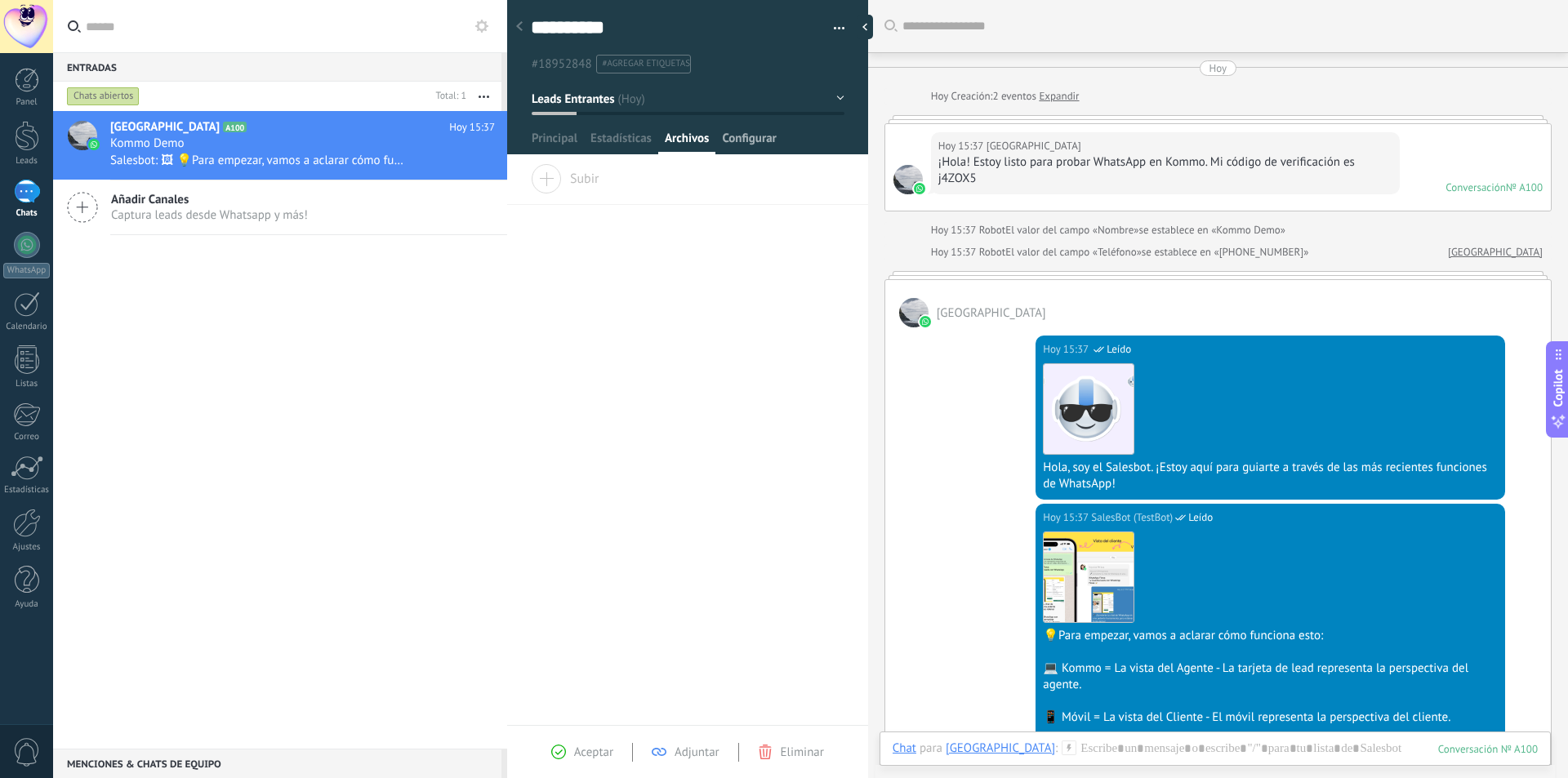
click at [768, 143] on span "Configurar" at bounding box center [748, 143] width 54 height 24
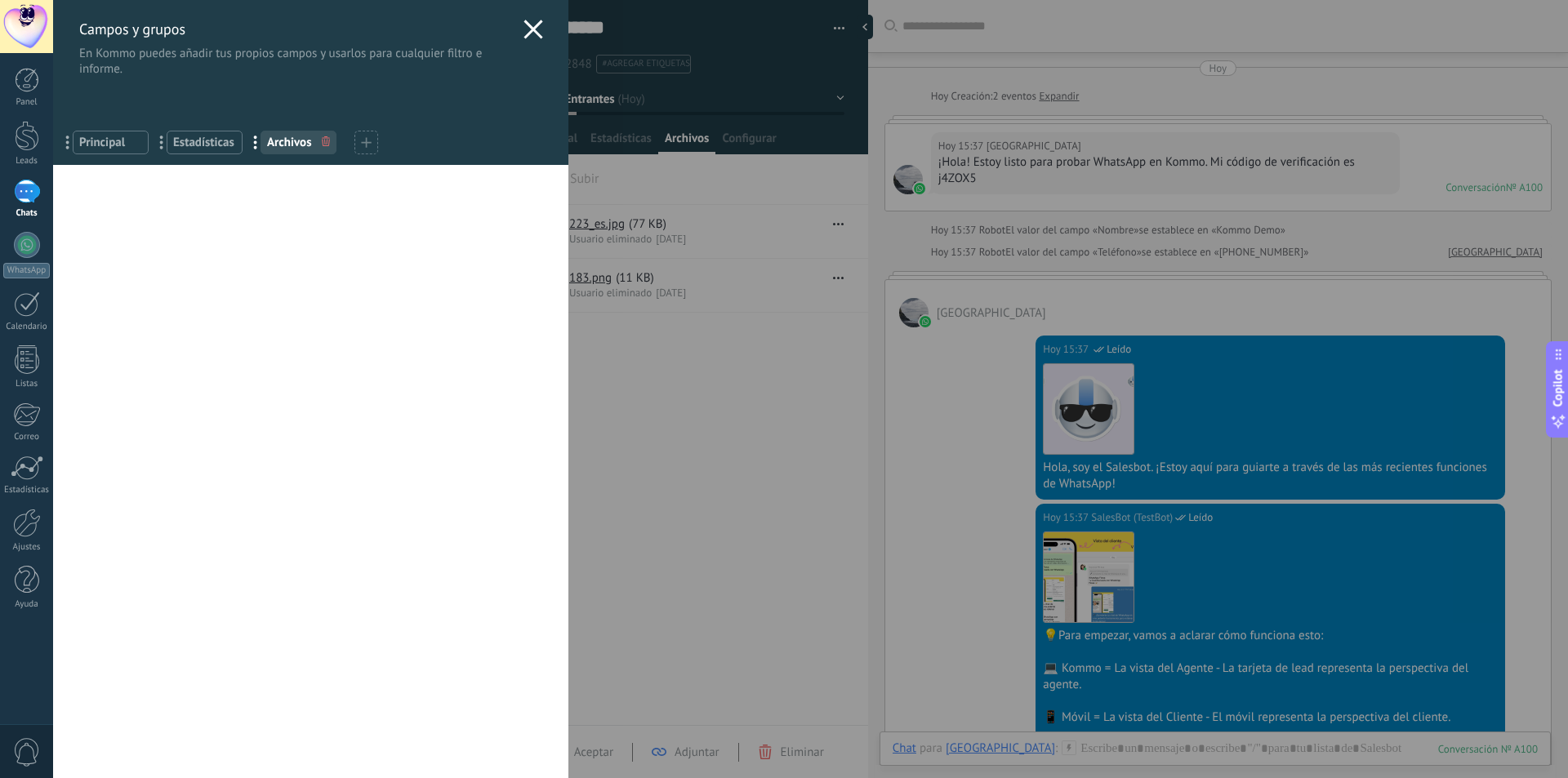
click at [527, 36] on icon at bounding box center [532, 29] width 19 height 19
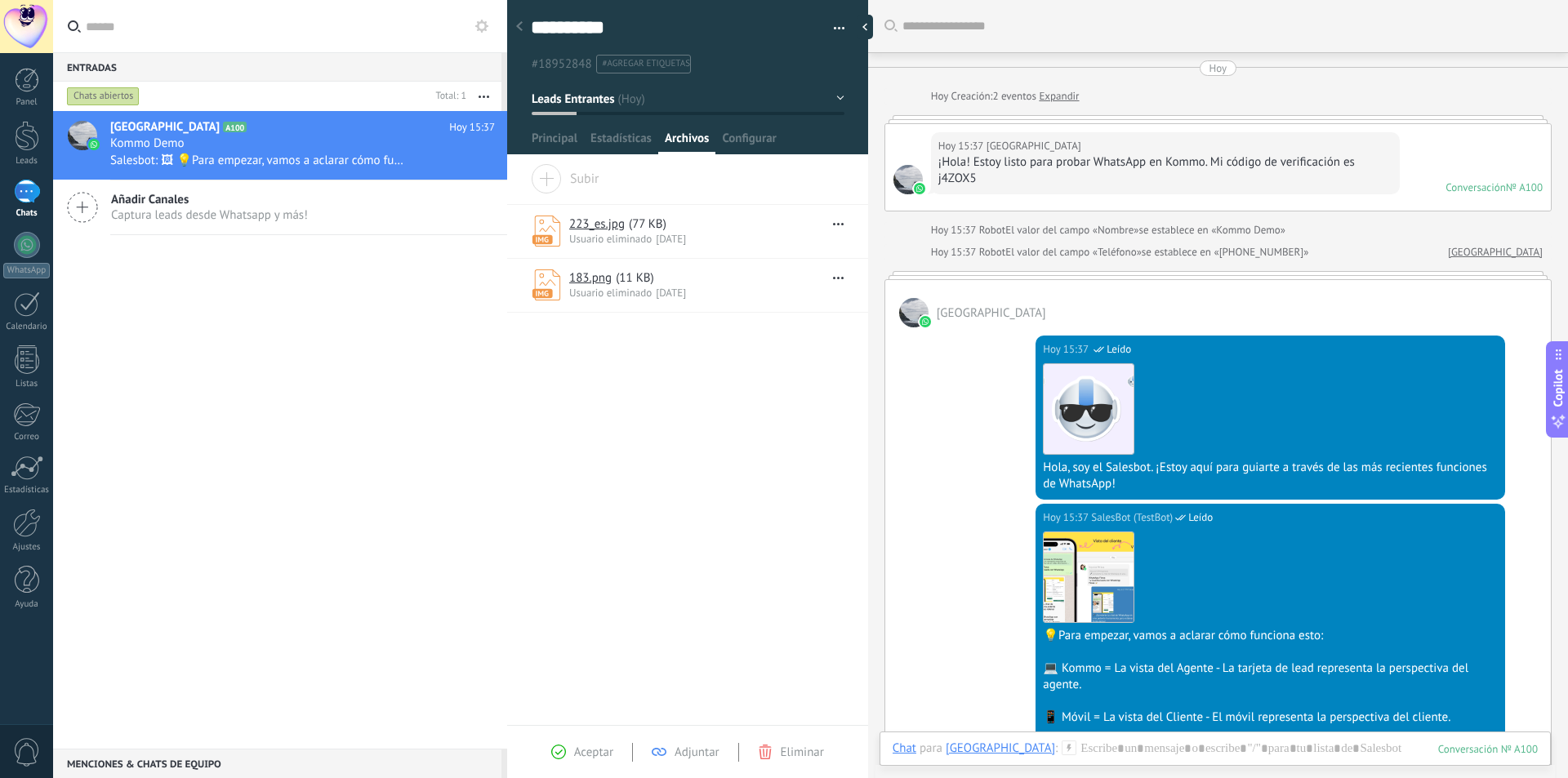
drag, startPoint x: 88, startPoint y: 483, endPoint x: 133, endPoint y: 465, distance: 48.5
click at [93, 478] on div "La Parada Cusco Hotel A100 [DATE] 15:37 Kommo Demo Salesbot: 🖼 💡Para empezar, v…" at bounding box center [280, 429] width 454 height 638
click at [26, 255] on div at bounding box center [27, 244] width 26 height 26
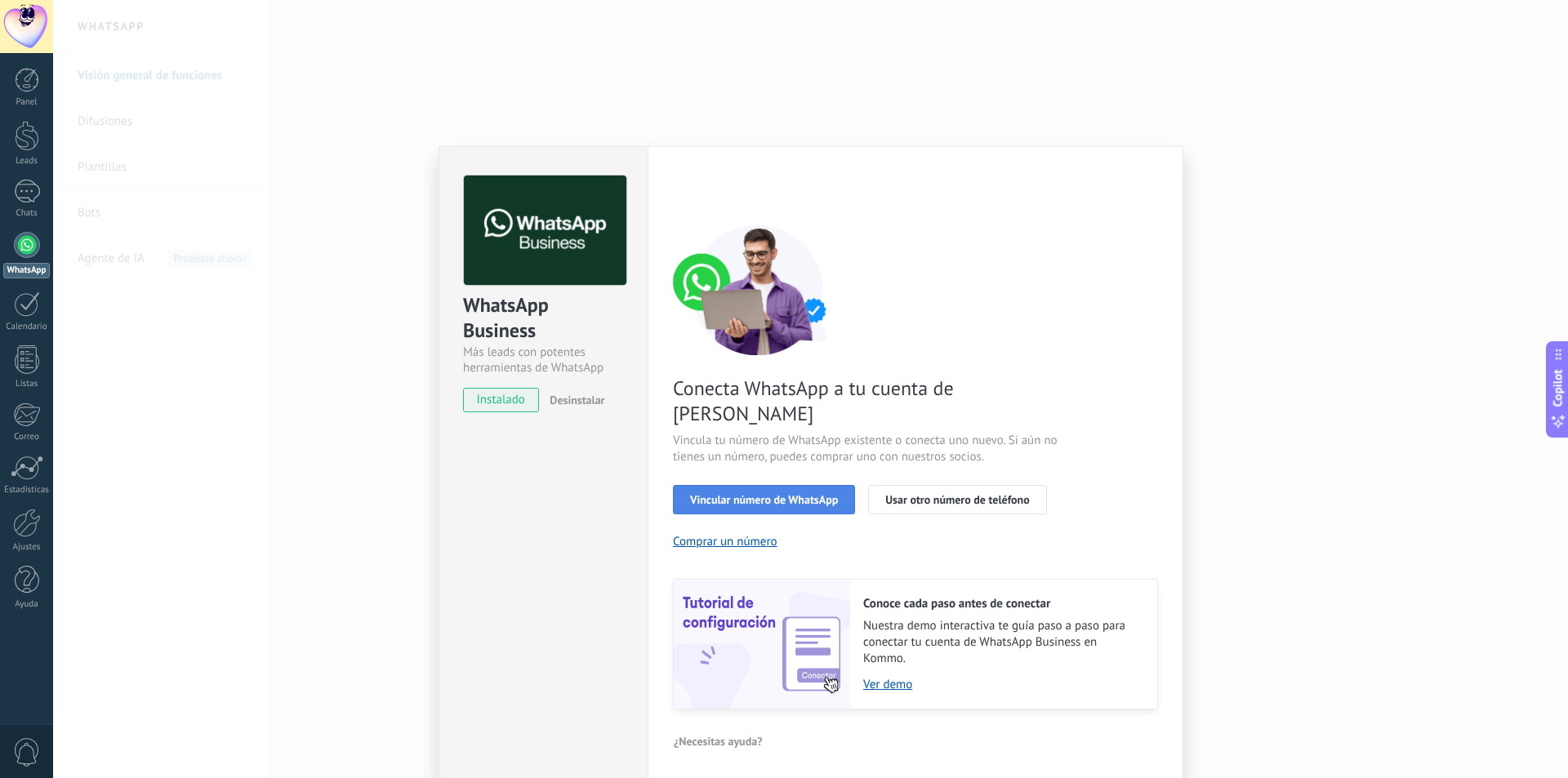
click at [757, 494] on span "Vincular número de WhatsApp" at bounding box center [763, 500] width 148 height 12
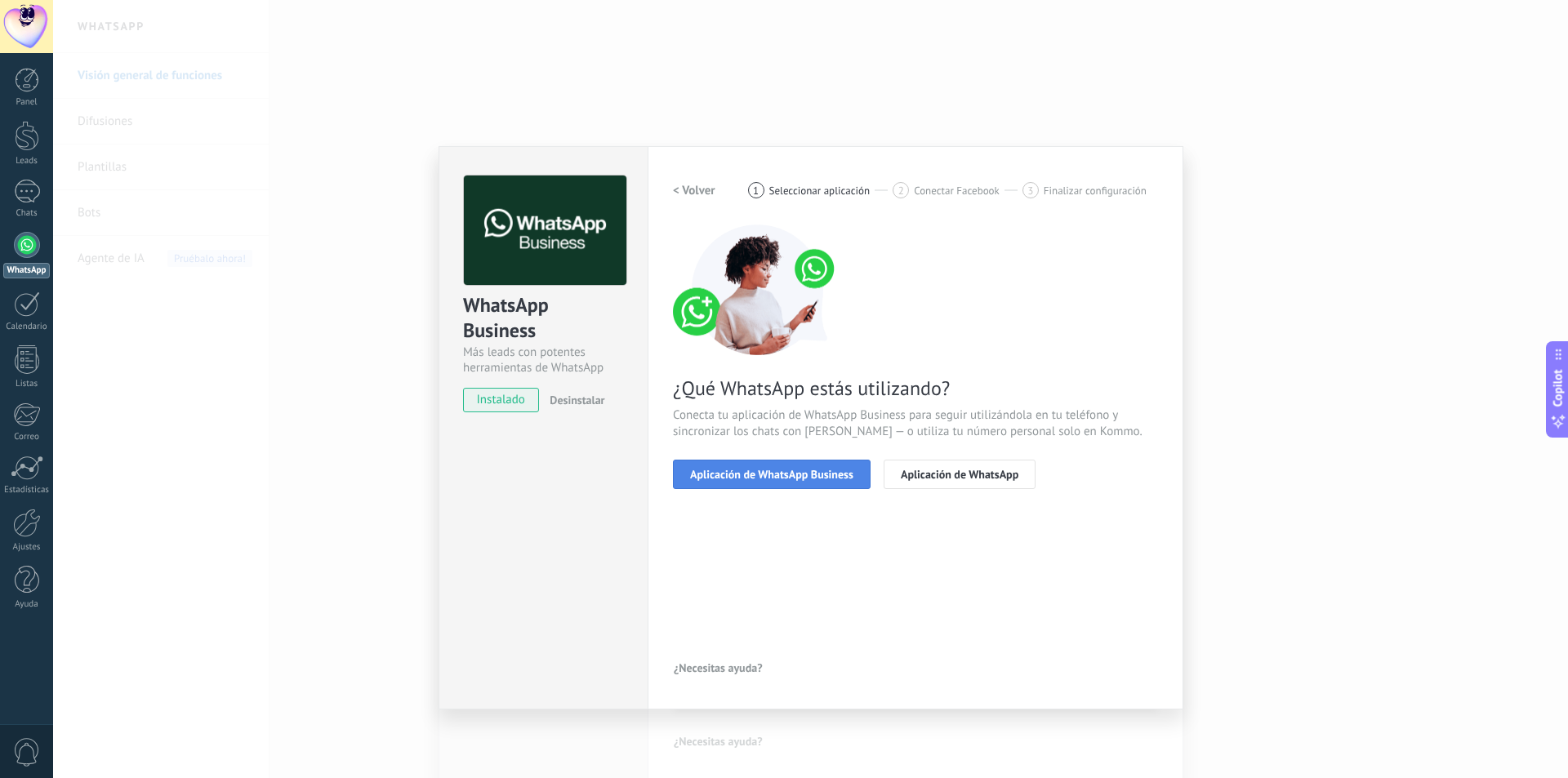
click at [770, 478] on span "Aplicación de WhatsApp Business" at bounding box center [771, 475] width 163 height 12
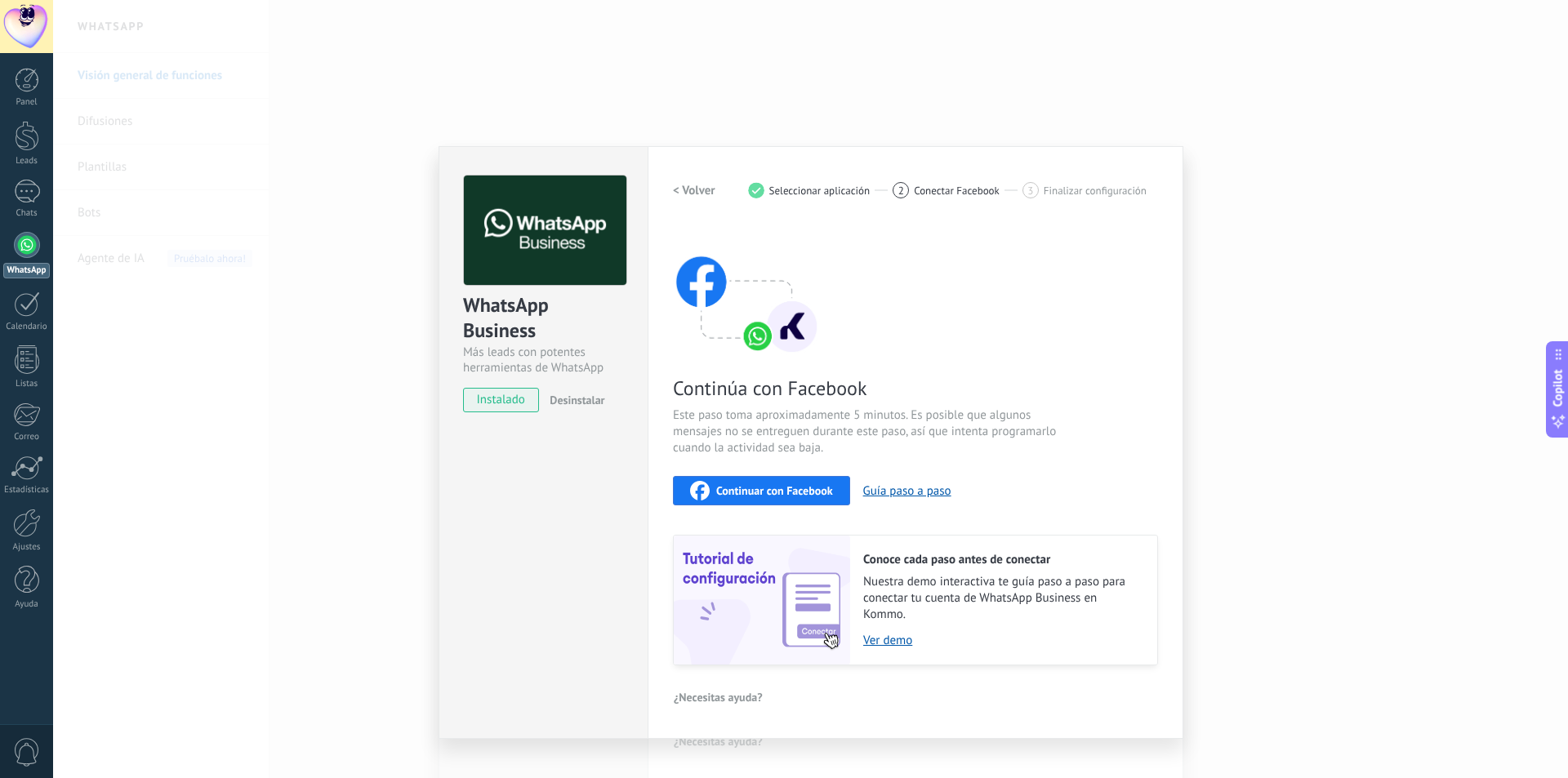
click at [784, 492] on span "Continuar con Facebook" at bounding box center [774, 491] width 117 height 12
click at [986, 82] on div "WhatsApp Business Más leads con potentes herramientas de WhatsApp instalado Des…" at bounding box center [810, 389] width 1514 height 778
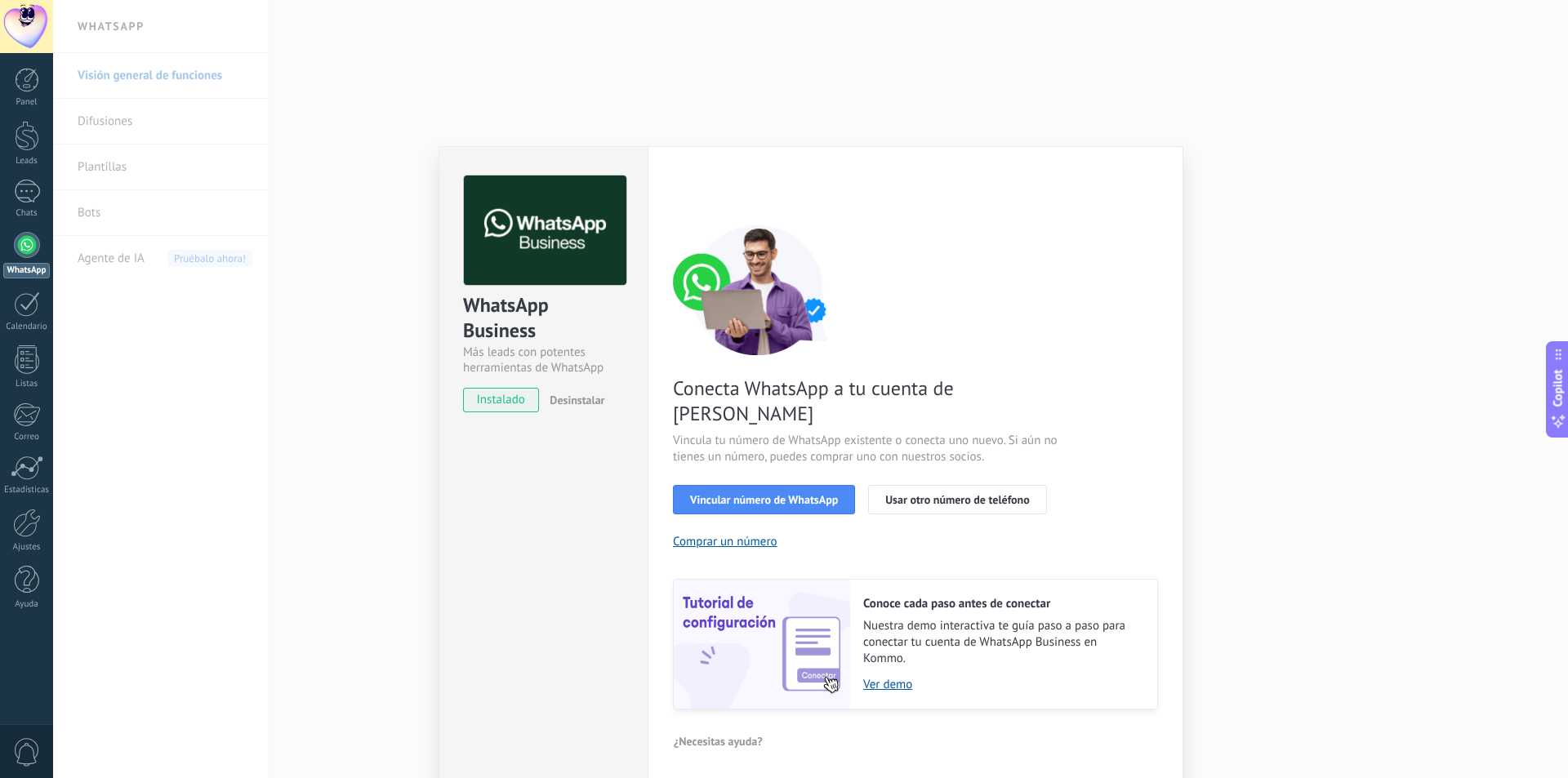
click at [396, 97] on div "WhatsApp Business Más leads con potentes herramientas de WhatsApp instalado Des…" at bounding box center [810, 389] width 1514 height 778
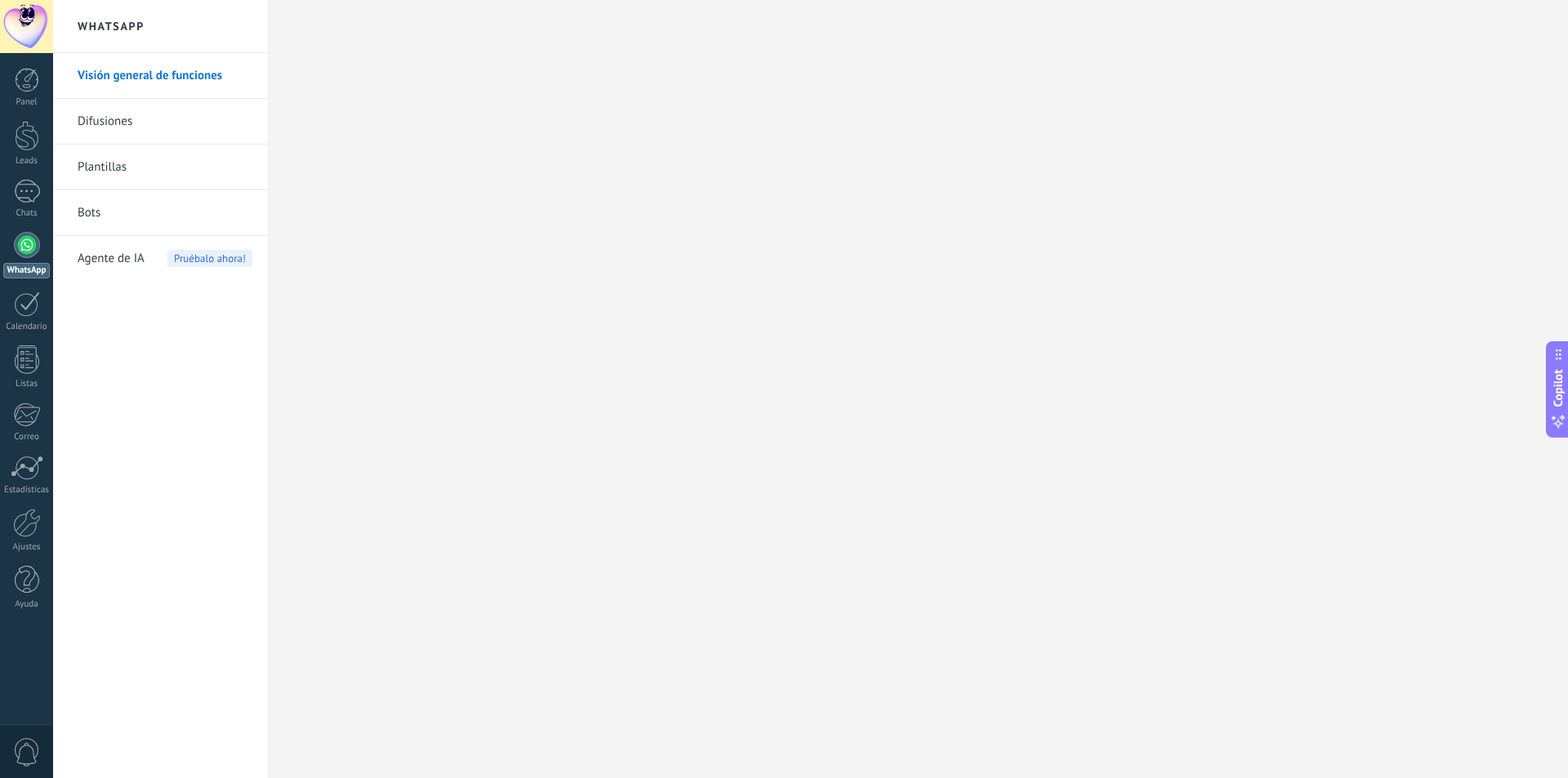
click at [124, 214] on link "Bots" at bounding box center [165, 213] width 175 height 45
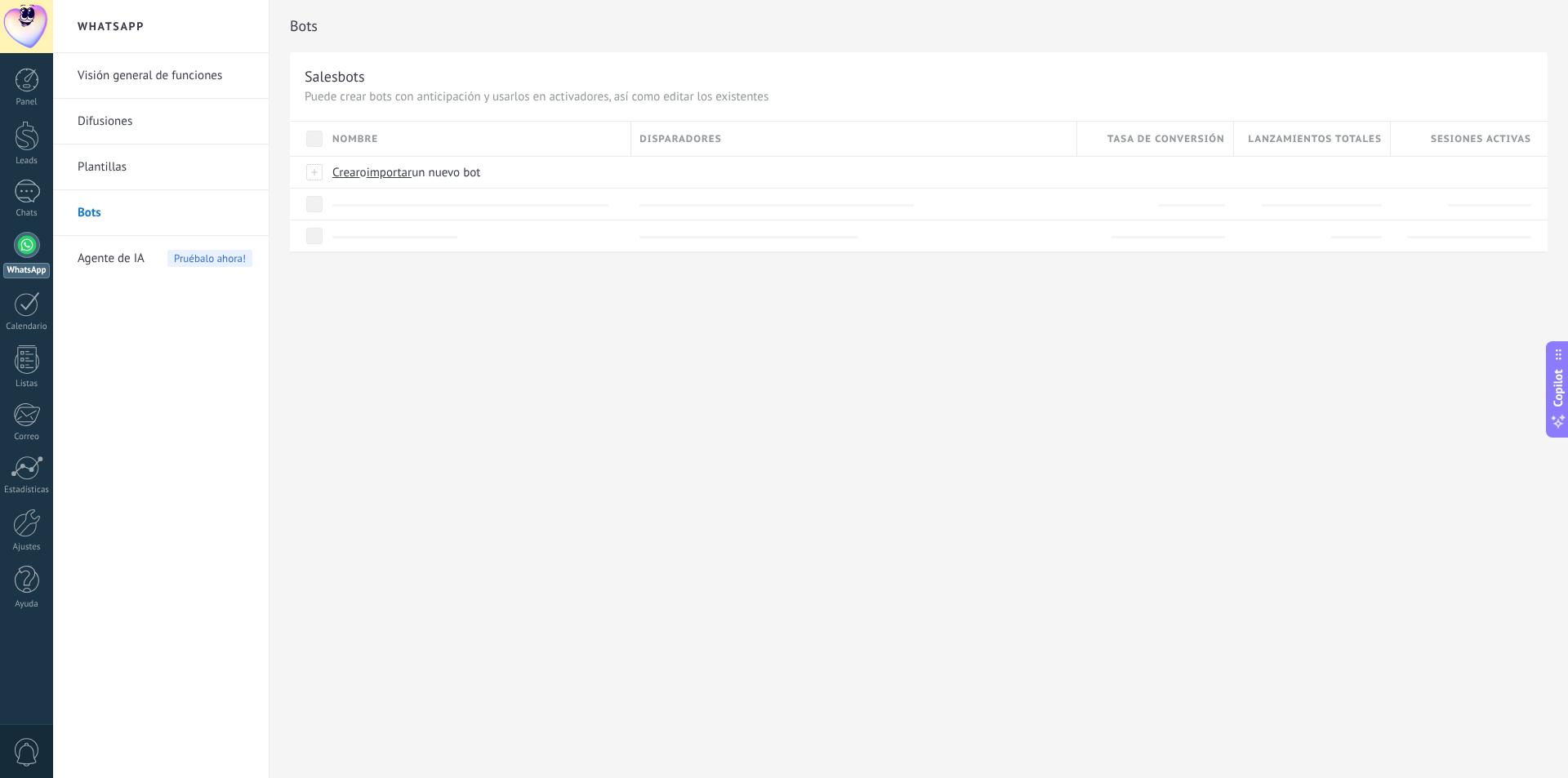
click at [128, 124] on link "Difusiones" at bounding box center [165, 122] width 175 height 45
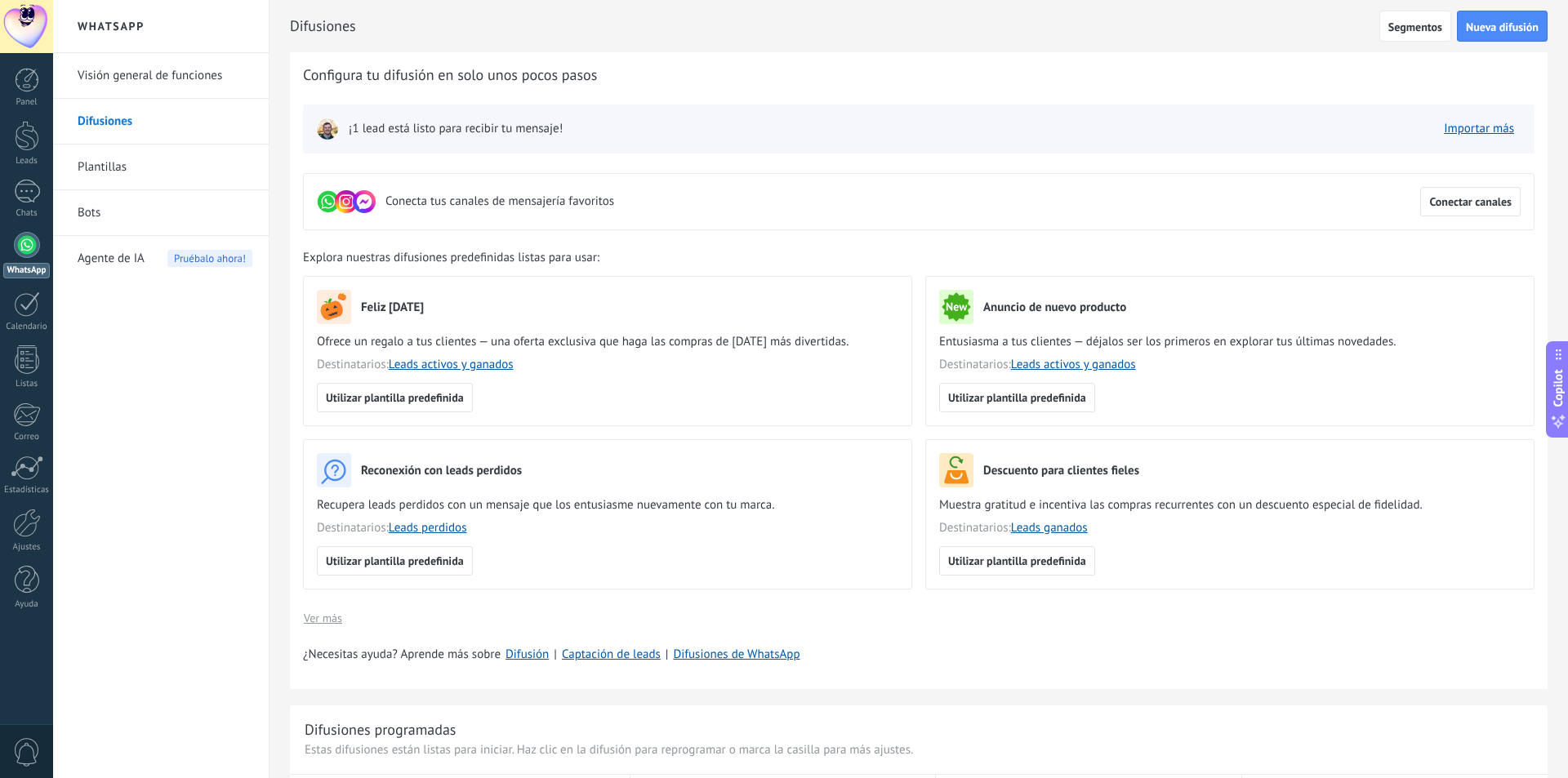
click at [168, 82] on link "Visión general de funciones" at bounding box center [165, 76] width 175 height 45
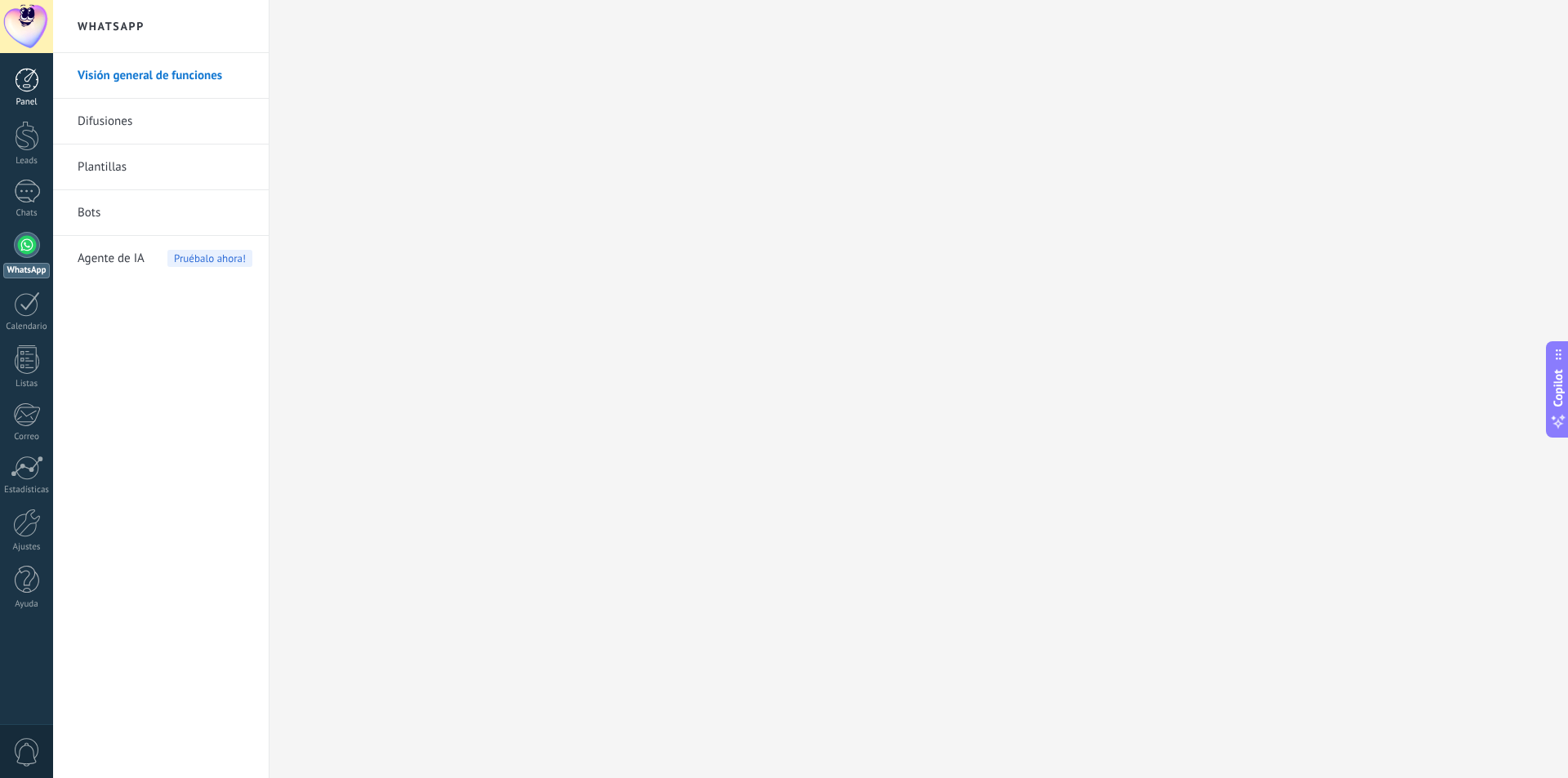
click at [38, 92] on div at bounding box center [26, 80] width 24 height 24
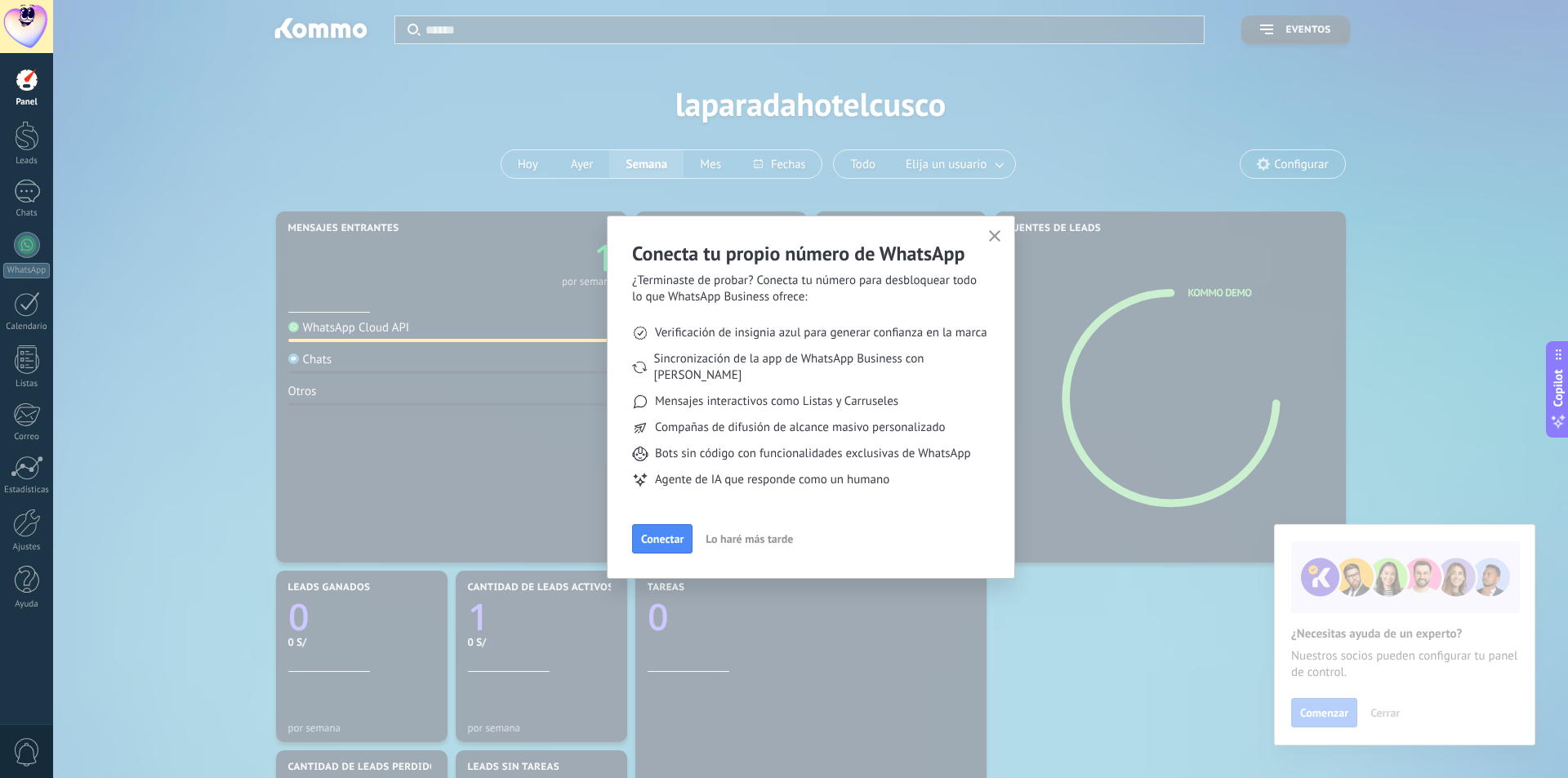
click at [998, 236] on icon "button" at bounding box center [994, 236] width 13 height 13
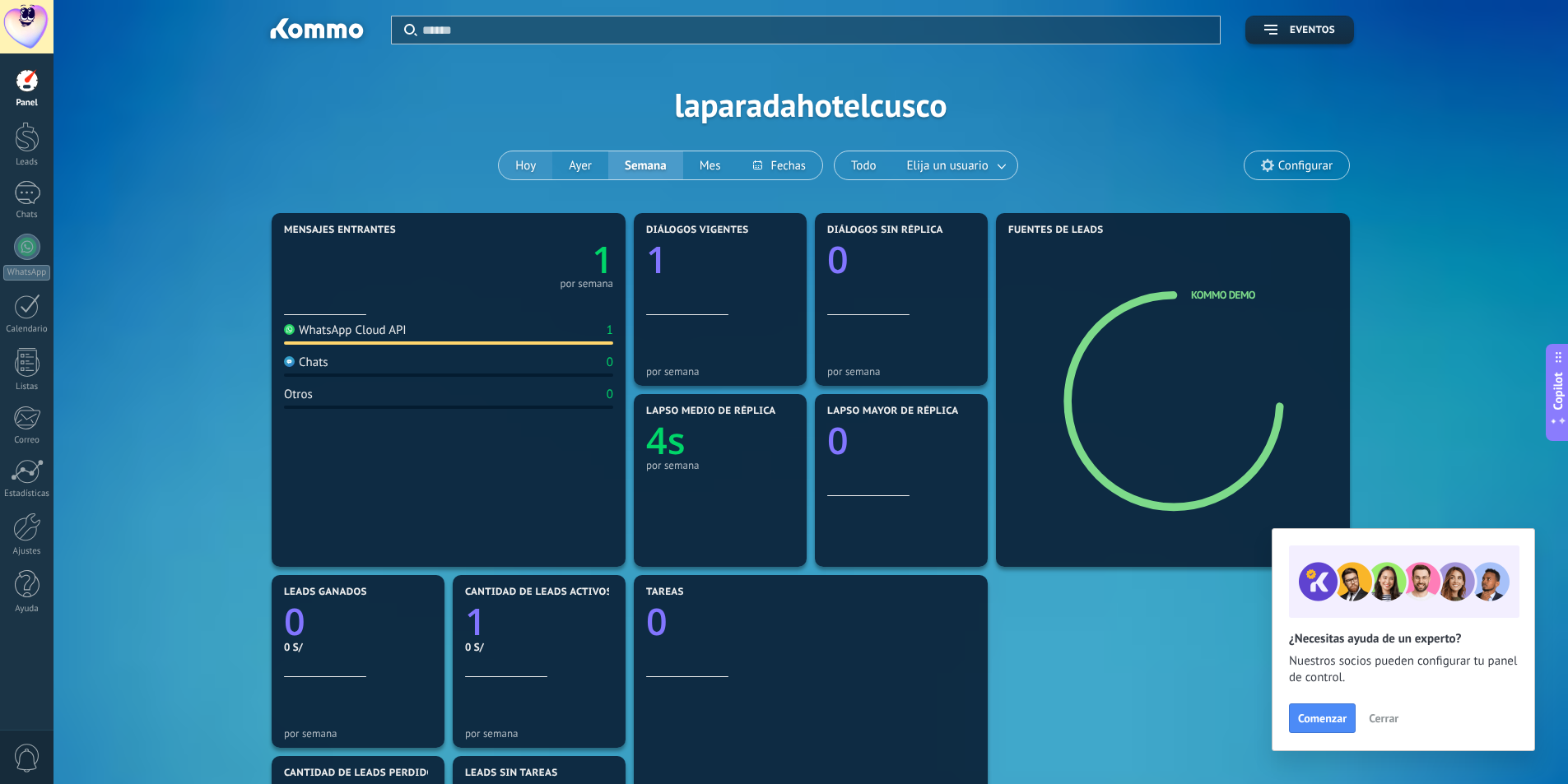
click at [516, 161] on button "Hoy" at bounding box center [525, 165] width 53 height 28
click at [29, 263] on link "WhatsApp" at bounding box center [26, 257] width 53 height 47
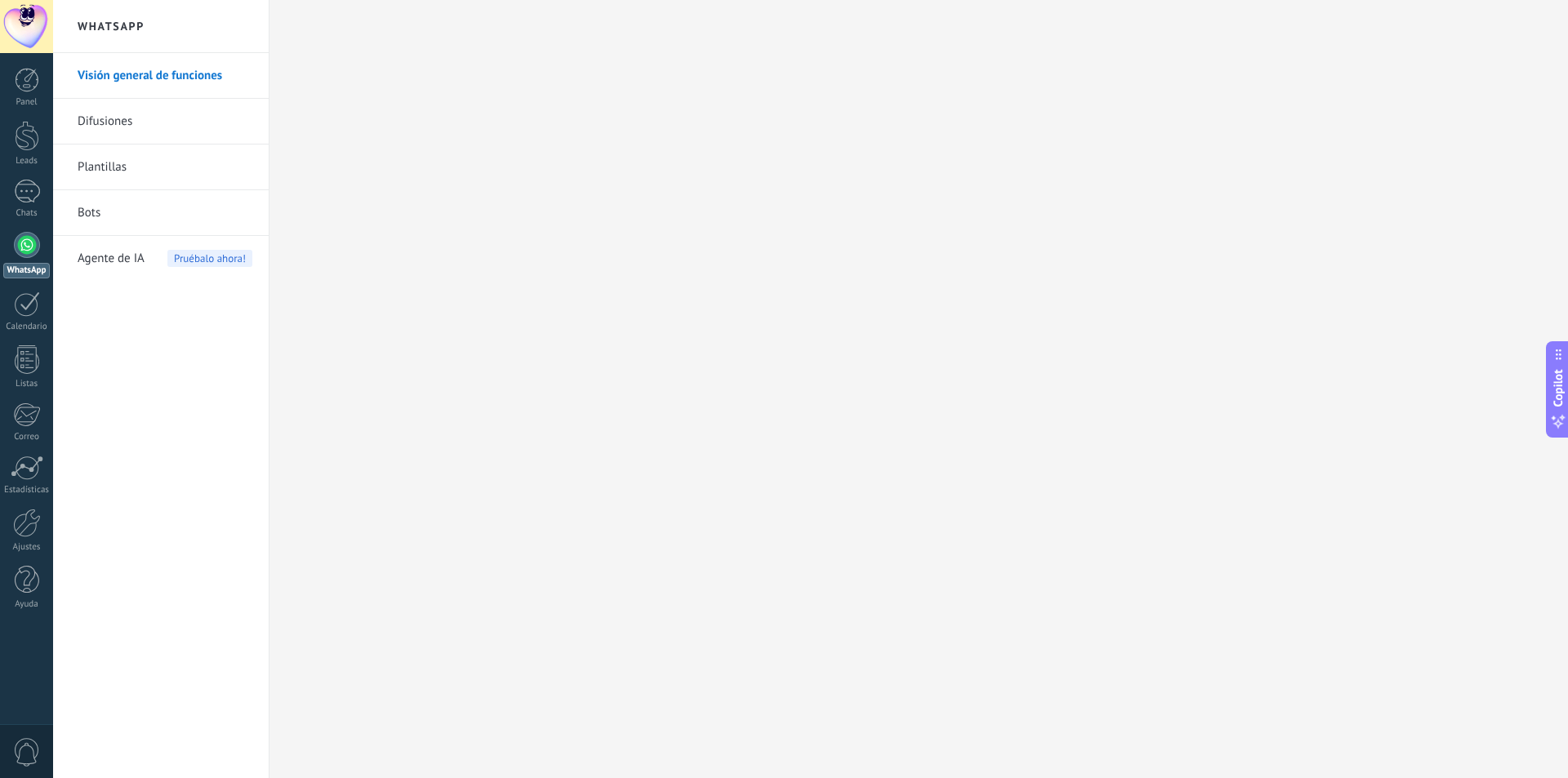
click at [149, 76] on link "Visión general de funciones" at bounding box center [165, 76] width 175 height 45
click at [27, 194] on div "1" at bounding box center [27, 192] width 26 height 24
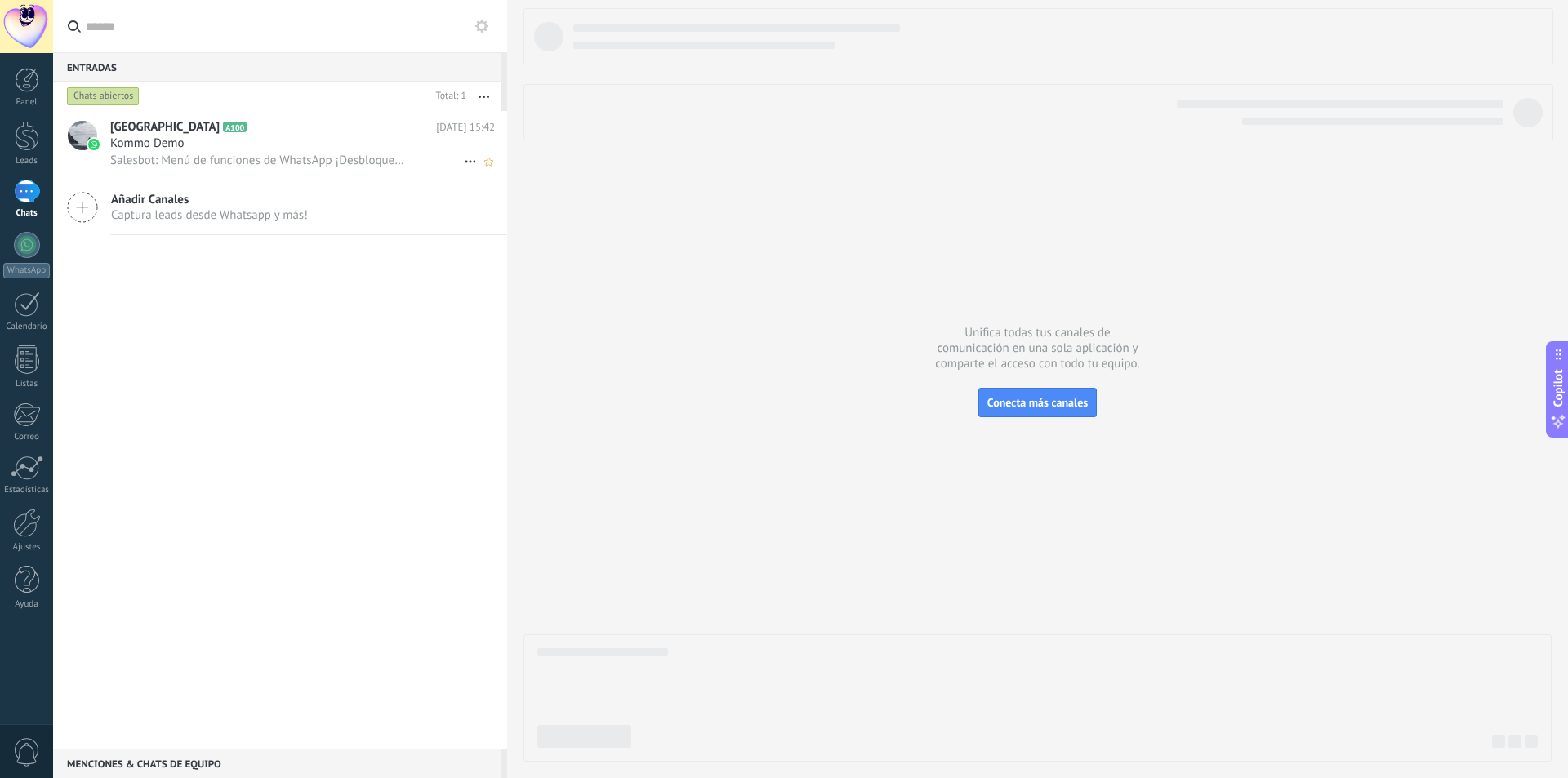
click at [277, 154] on span "Salesbot: Menú de funciones de WhatsApp ¡Desbloquea la mensajería mejorada en W…" at bounding box center [257, 160] width 295 height 15
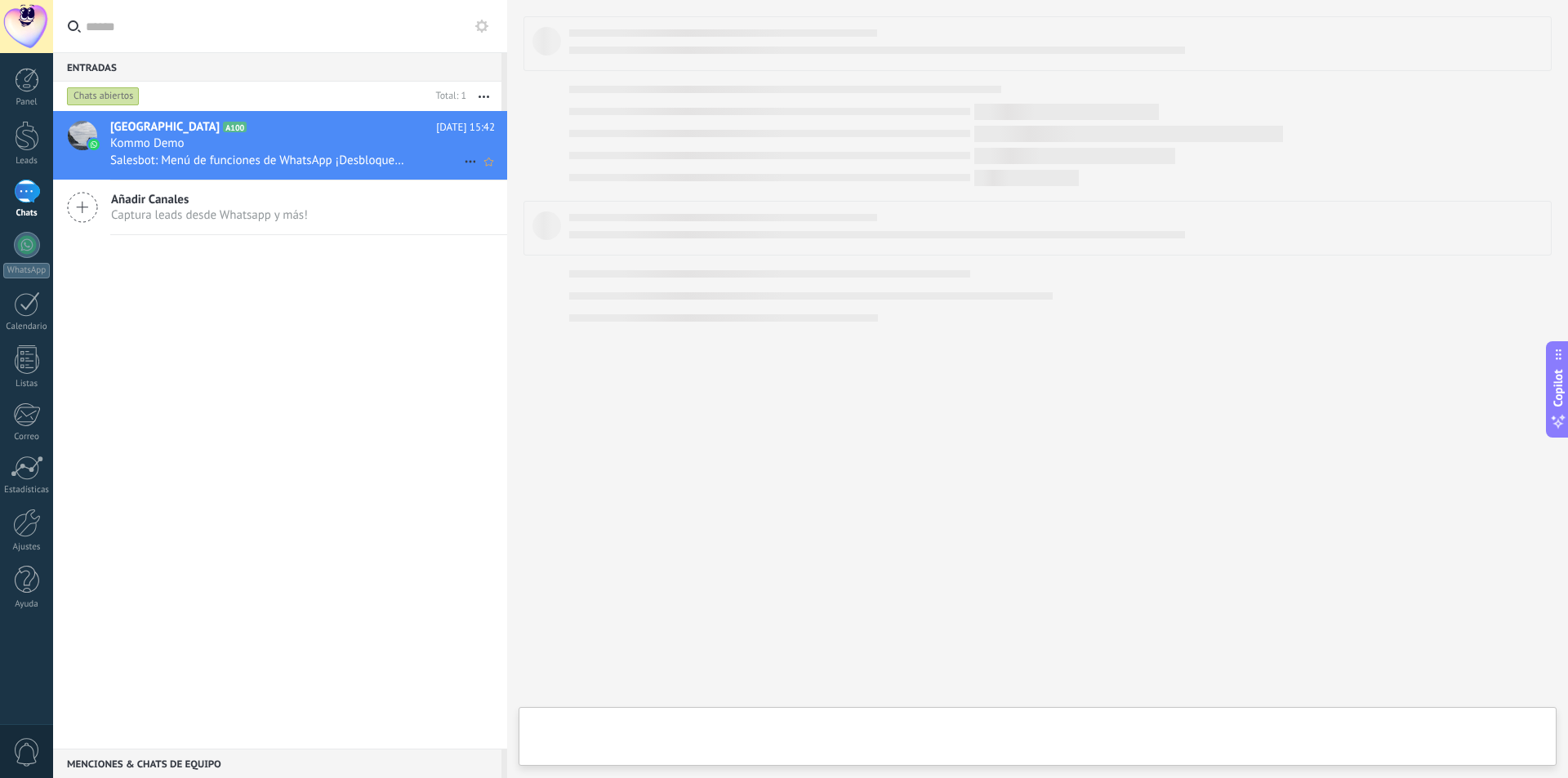
type textarea "**********"
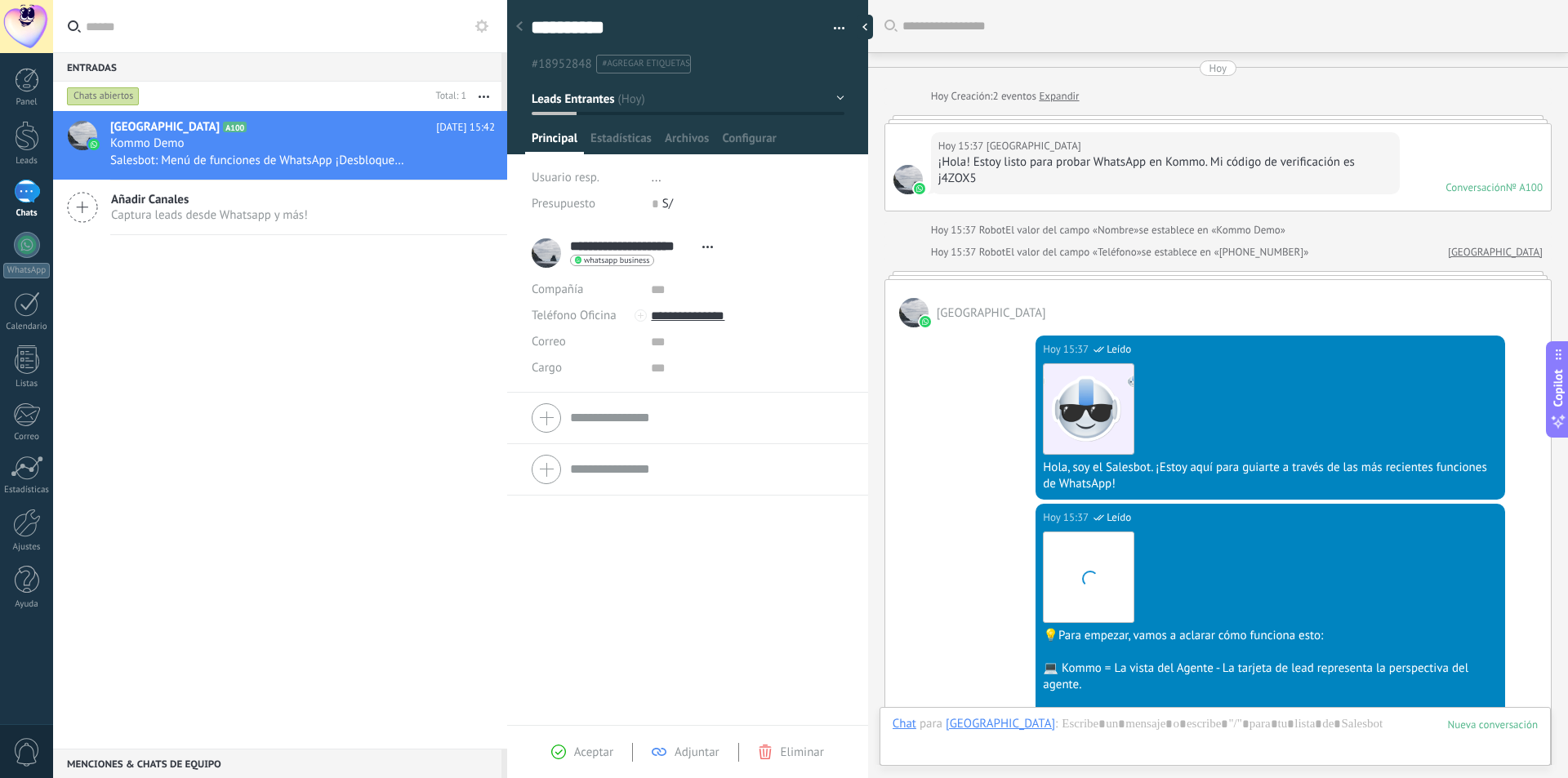
scroll to position [468, 0]
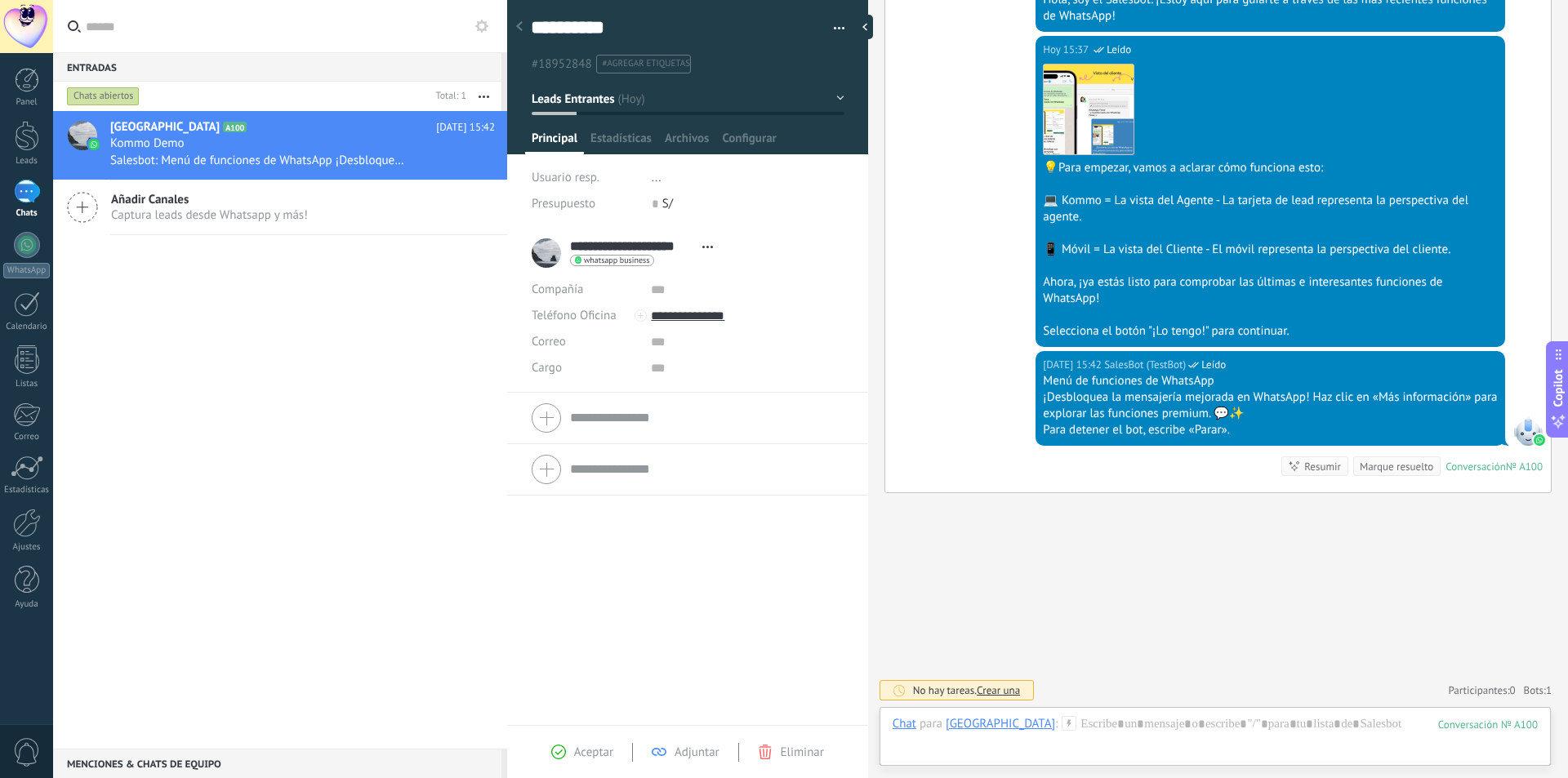
click at [647, 95] on button "Leads Entrantes" at bounding box center [688, 98] width 312 height 29
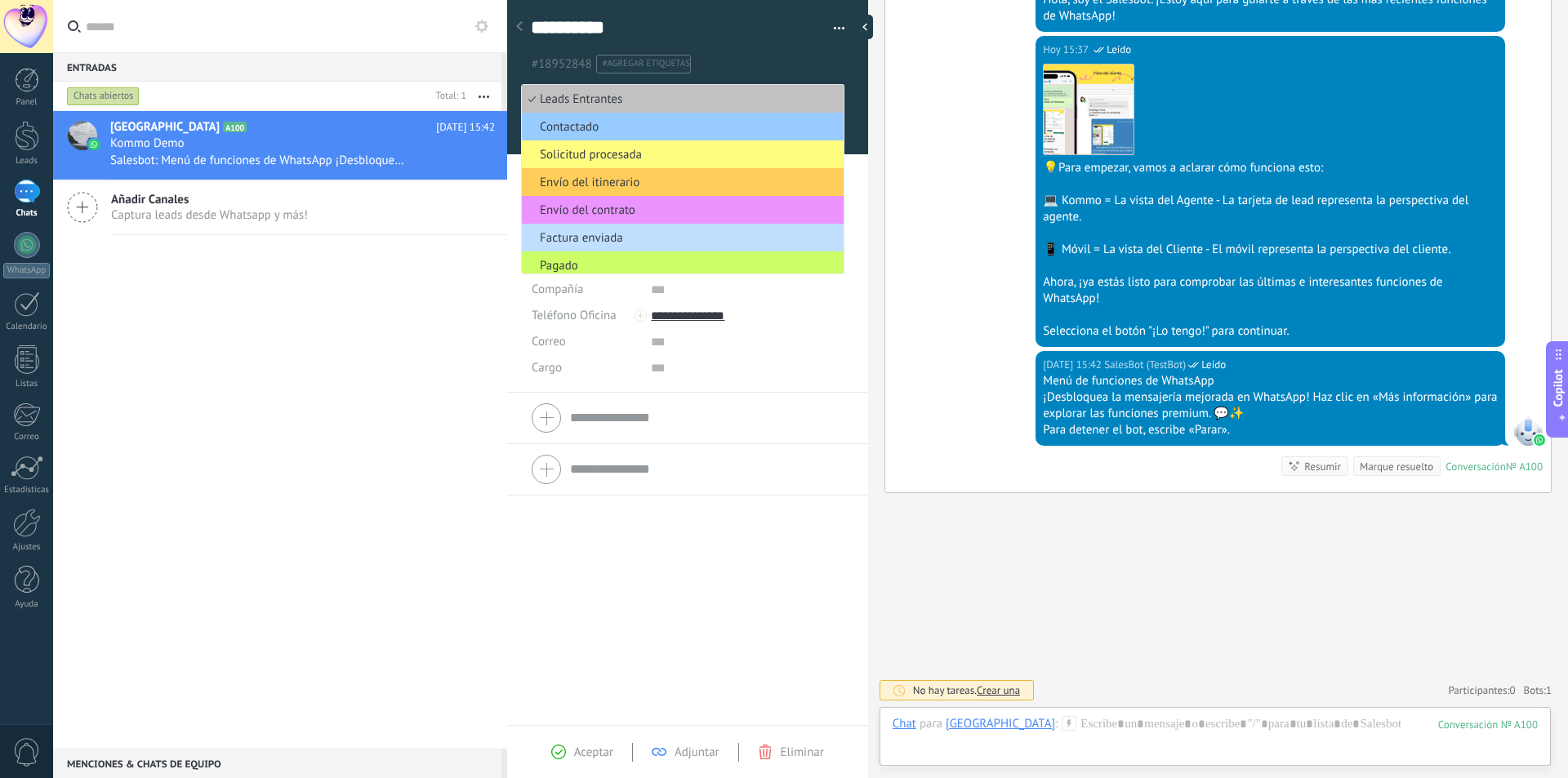
click at [753, 63] on ul "#18952848 #agregar etiquetas" at bounding box center [684, 64] width 311 height 22
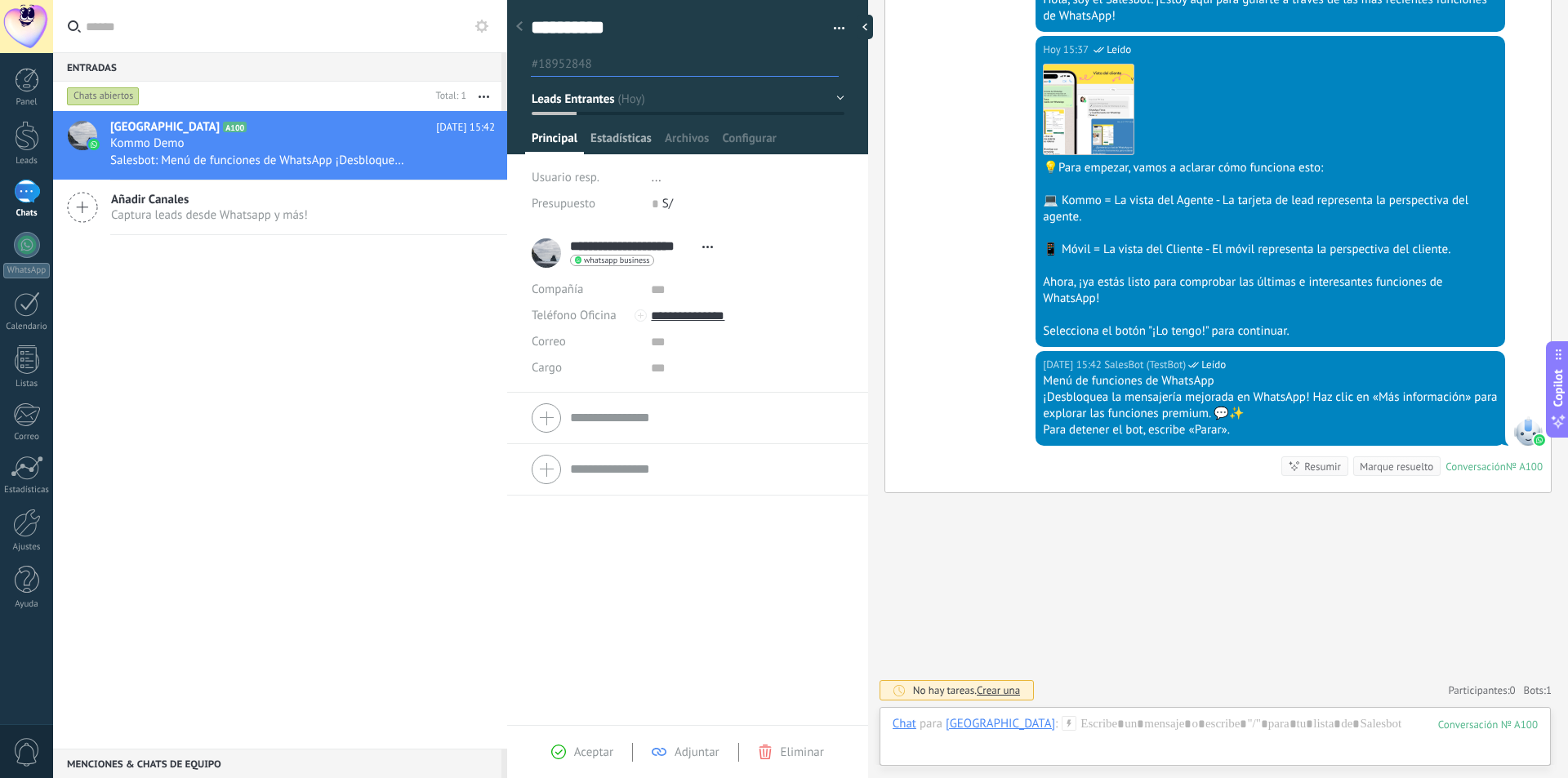
click at [615, 140] on span "Estadísticas" at bounding box center [621, 143] width 61 height 24
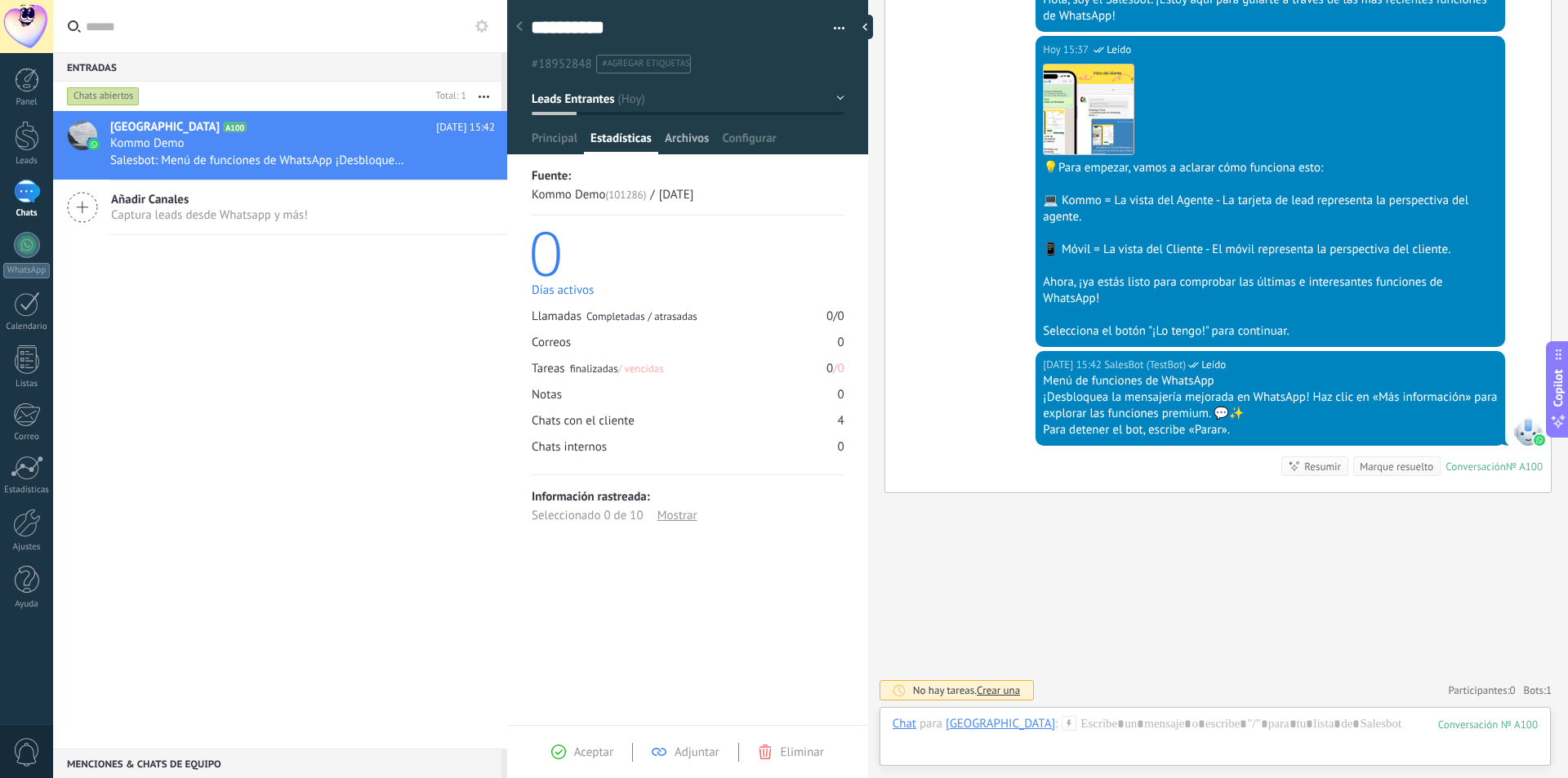
click at [676, 134] on span "Archivos" at bounding box center [686, 143] width 44 height 24
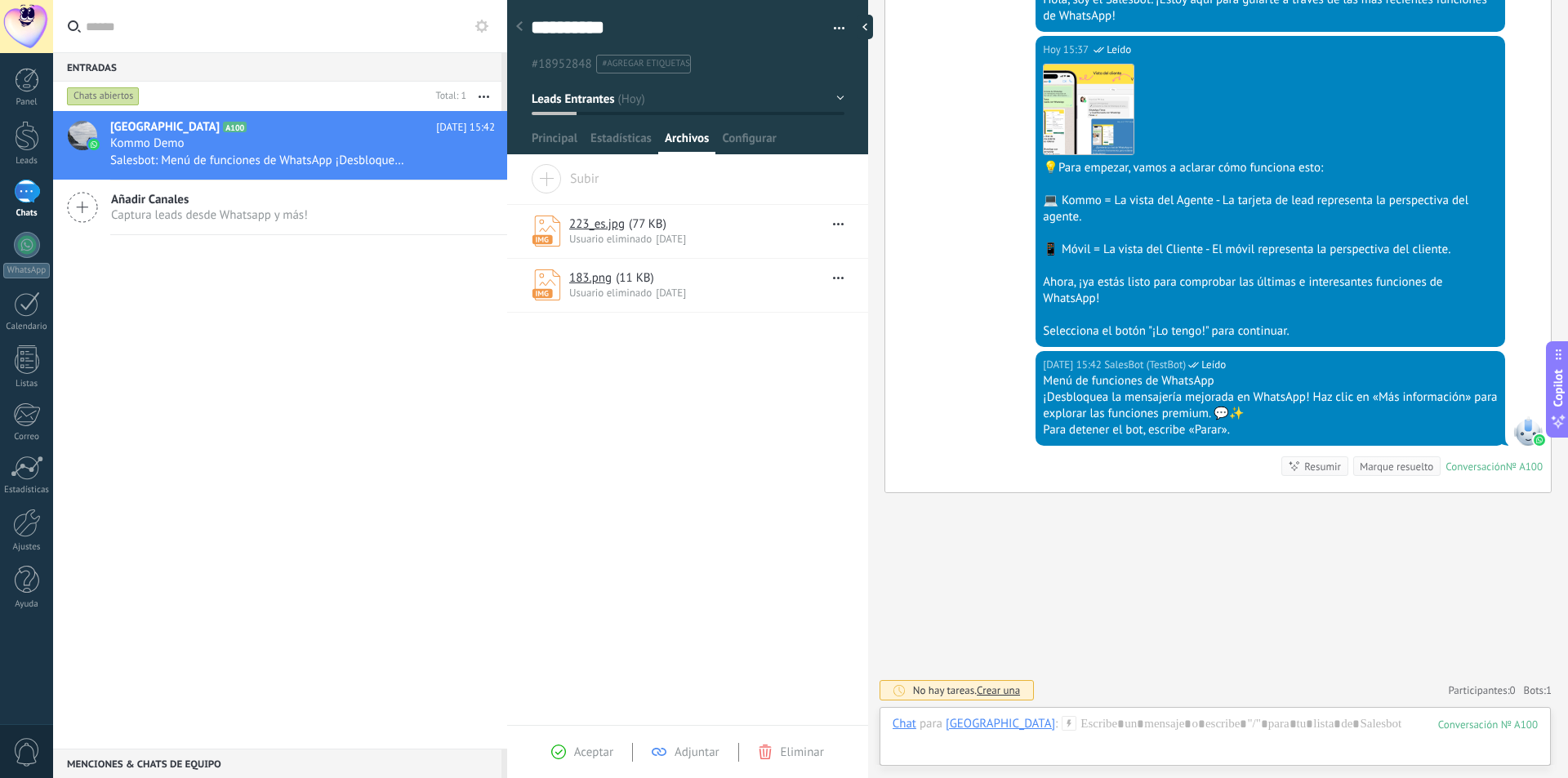
click at [835, 226] on span "button" at bounding box center [834, 222] width 18 height 12
click at [643, 415] on div "Arrastra y suelte los archivos aquí para adjuntarlos. Suelte el botón del ratón…" at bounding box center [688, 444] width 361 height 561
click at [178, 215] on span "Captura leads desde Whatsapp y más!" at bounding box center [209, 215] width 197 height 15
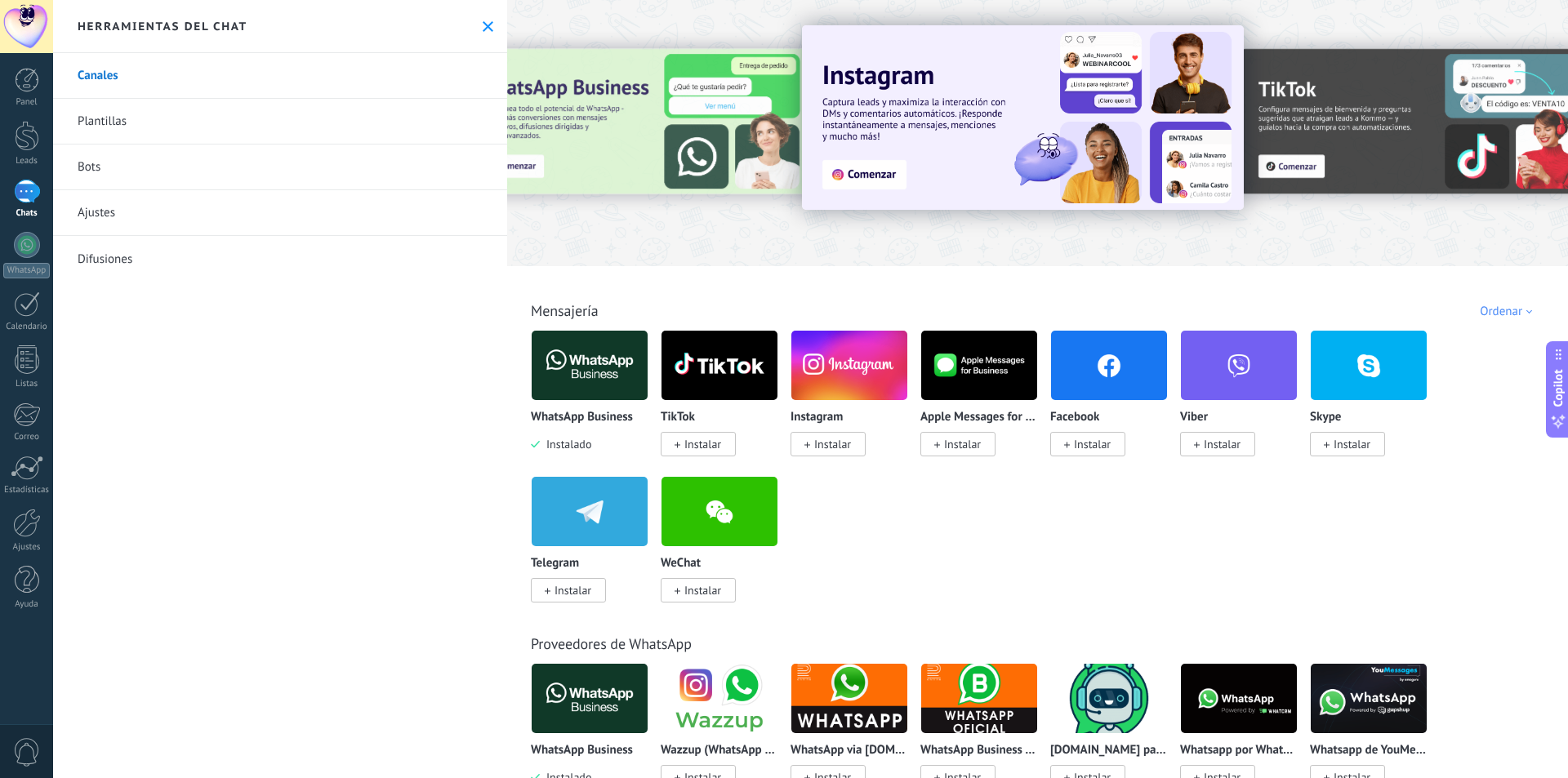
click at [664, 161] on div at bounding box center [637, 132] width 358 height 147
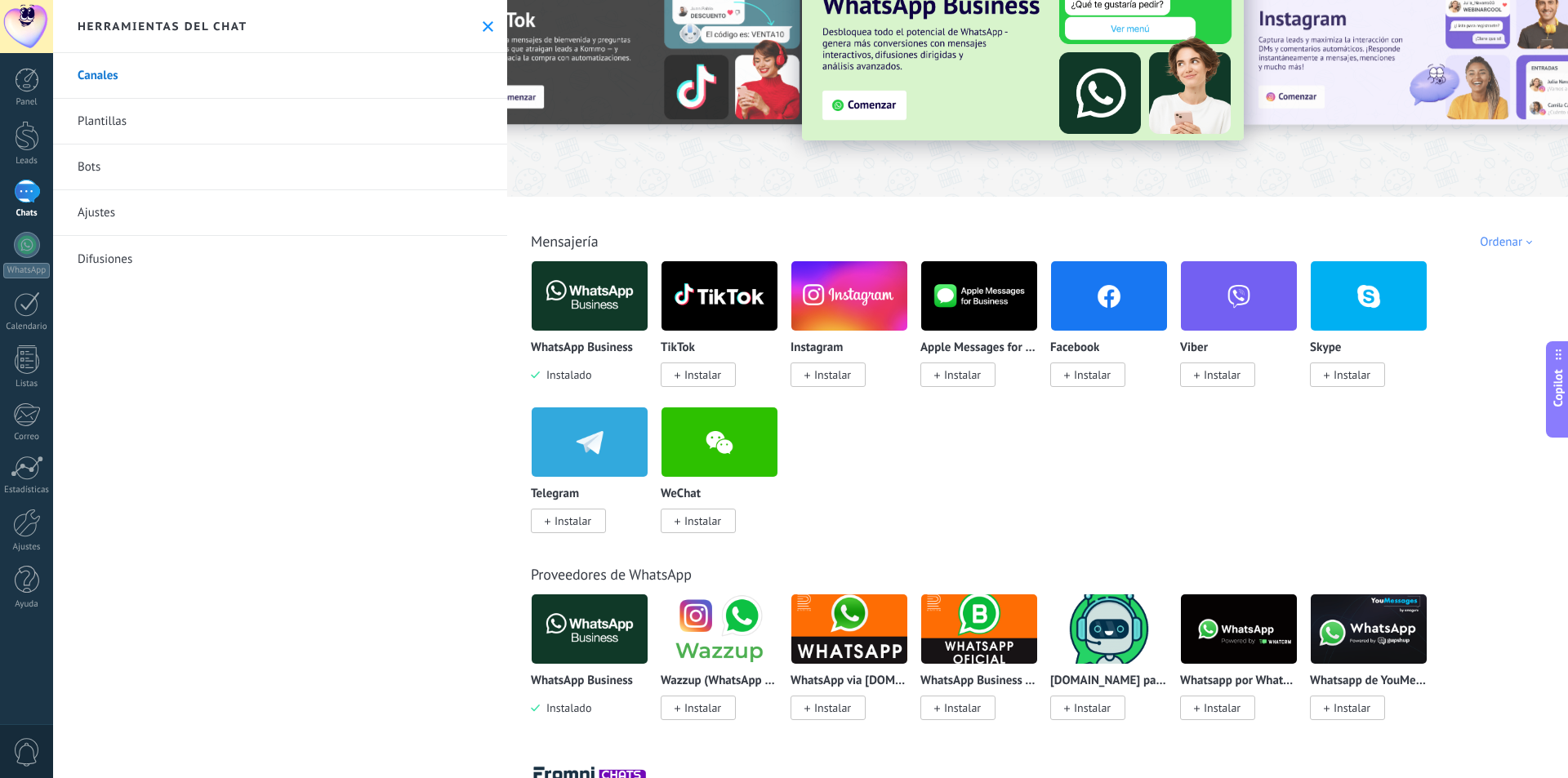
scroll to position [163, 0]
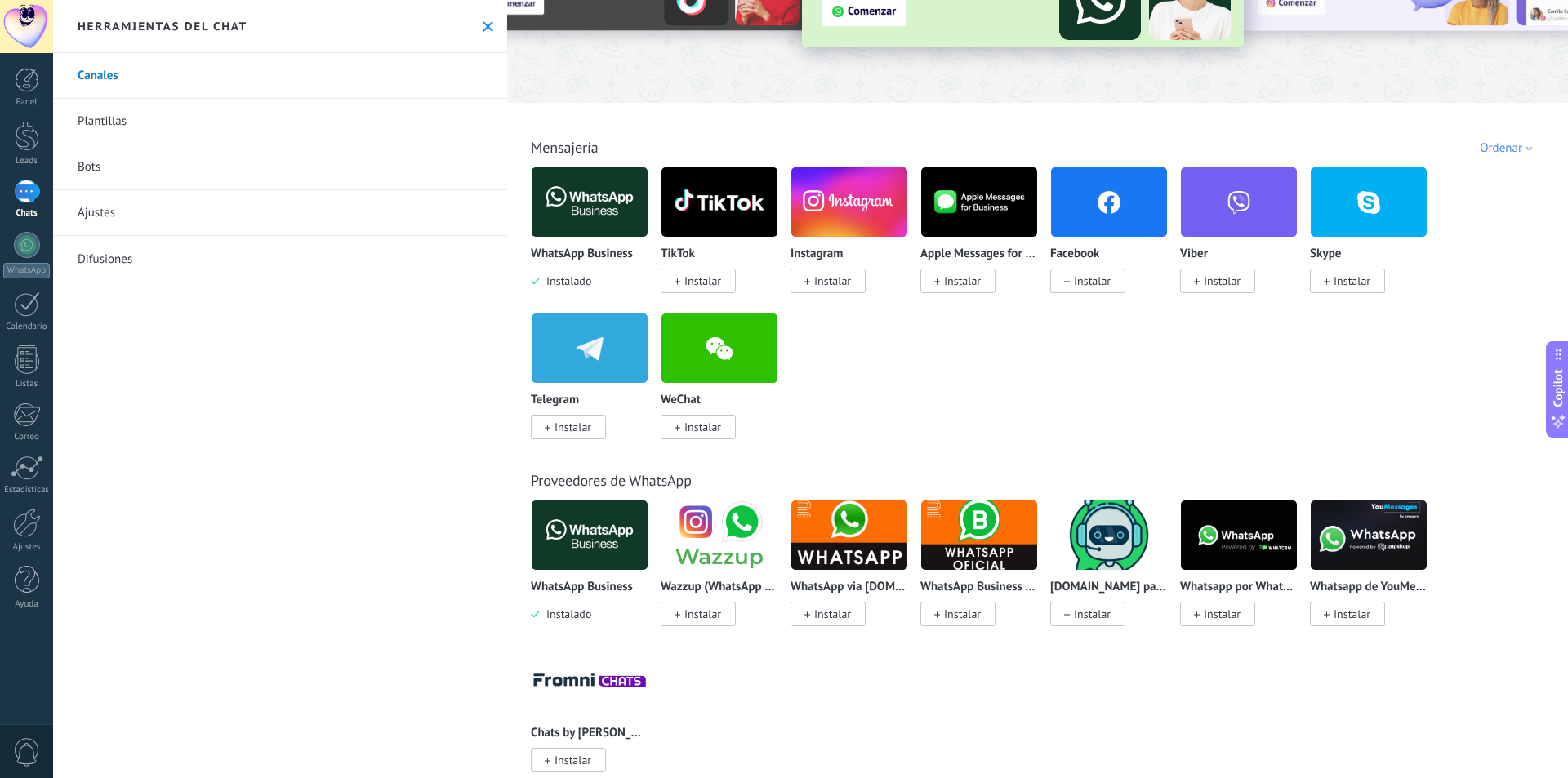
click at [579, 212] on img at bounding box center [590, 202] width 116 height 79
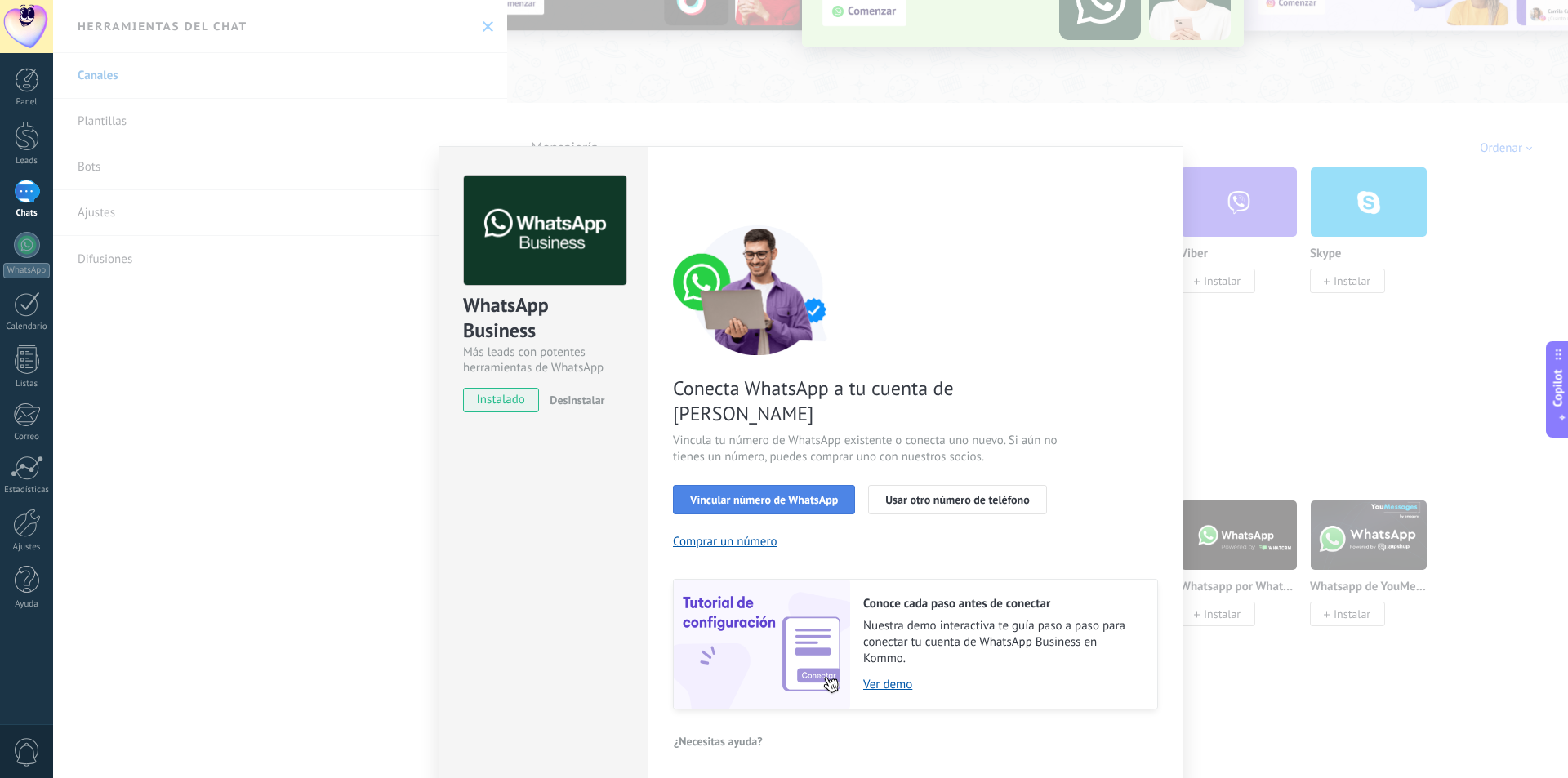
click at [771, 494] on span "Vincular número de WhatsApp" at bounding box center [763, 500] width 148 height 12
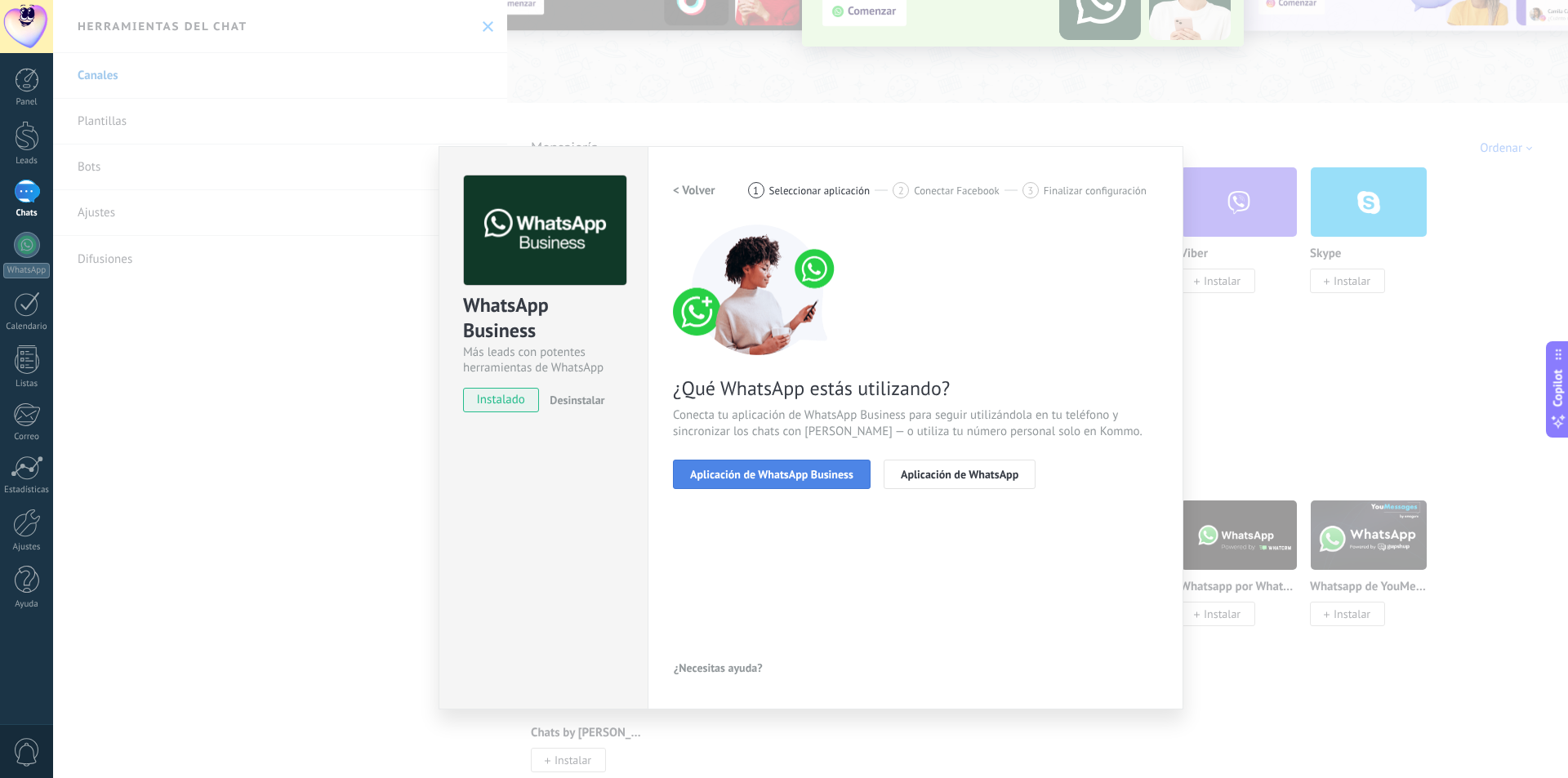
click at [801, 479] on span "Aplicación de WhatsApp Business" at bounding box center [771, 475] width 163 height 12
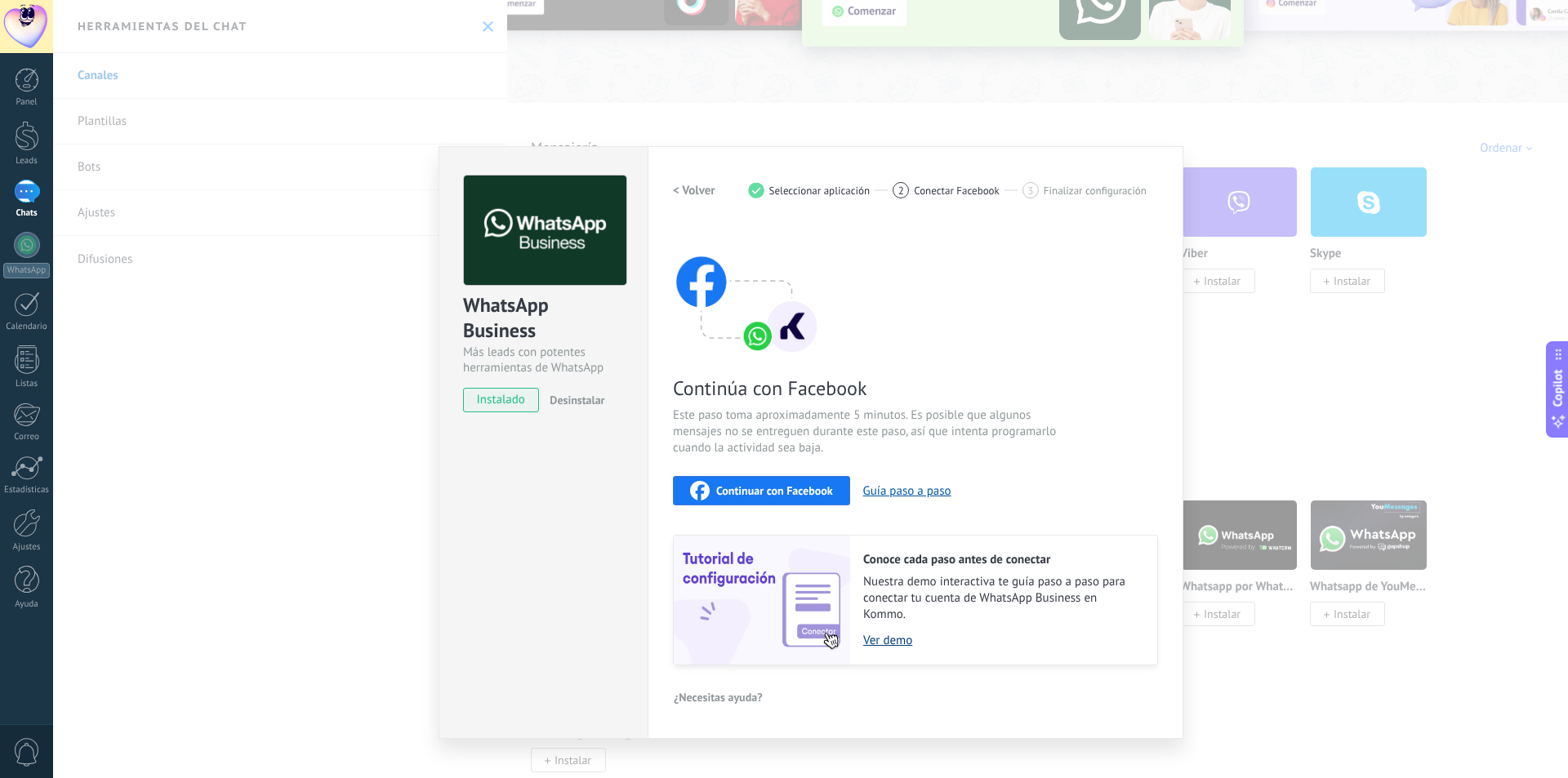
click at [889, 643] on link "Ver demo" at bounding box center [1002, 640] width 278 height 15
click at [759, 481] on div "Continuar con Facebook" at bounding box center [761, 491] width 143 height 19
click at [805, 494] on span "Continuar con Facebook" at bounding box center [774, 491] width 117 height 12
click at [737, 497] on div "Continuar con Facebook" at bounding box center [761, 491] width 143 height 19
click at [733, 490] on span "Continuar con Facebook" at bounding box center [774, 491] width 117 height 12
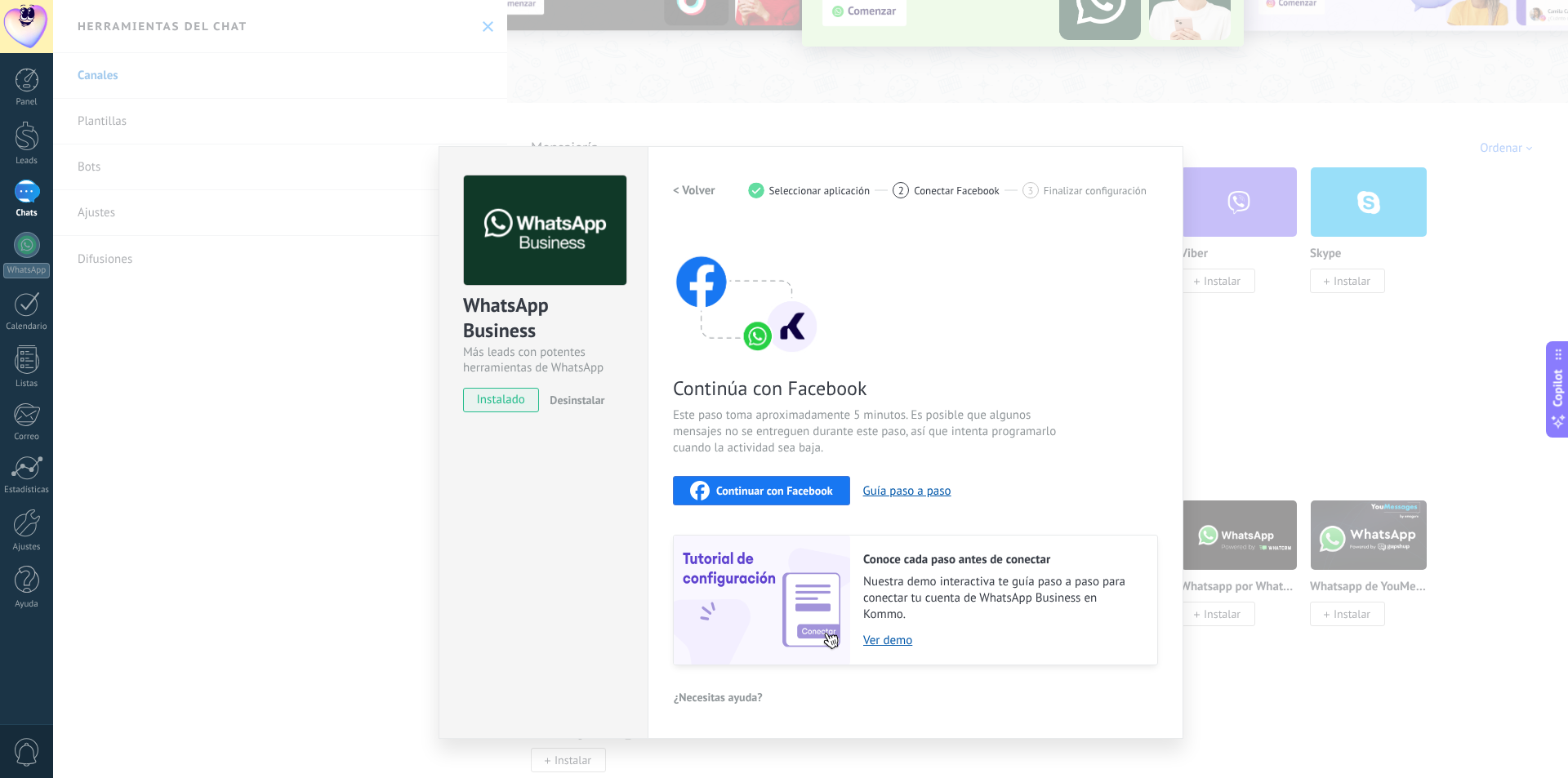
click at [786, 496] on span "Continuar con Facebook" at bounding box center [774, 491] width 117 height 12
click at [771, 487] on span "Continuar con Facebook" at bounding box center [774, 491] width 117 height 12
click at [800, 485] on span "Continuar con Facebook" at bounding box center [774, 491] width 117 height 12
click at [743, 488] on span "Continuar con Facebook" at bounding box center [774, 491] width 117 height 12
click at [789, 495] on span "Continuar con Facebook" at bounding box center [774, 491] width 117 height 12
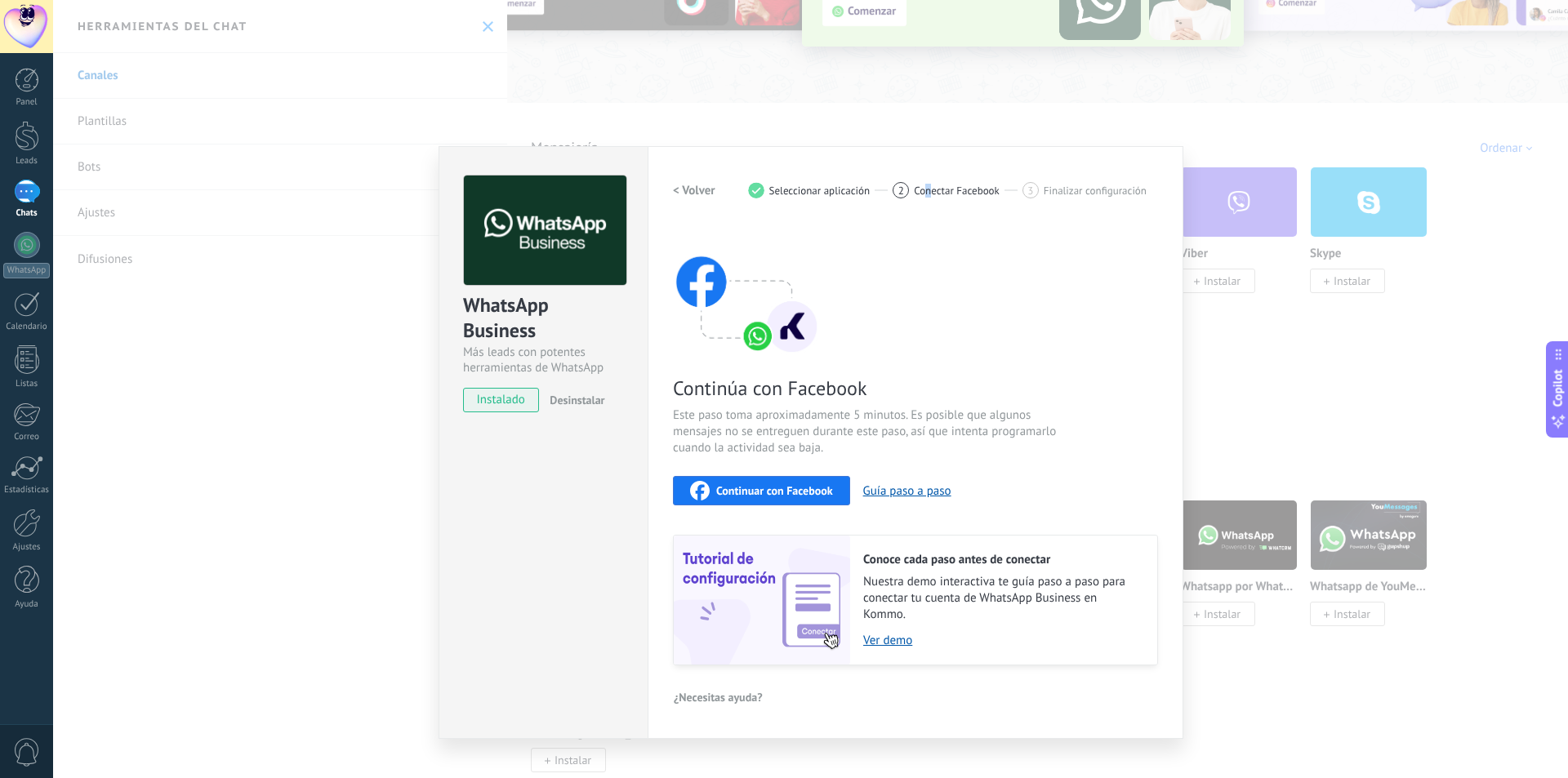
click at [929, 182] on div "2 Conectar Facebook" at bounding box center [957, 190] width 130 height 16
drag, startPoint x: 517, startPoint y: 402, endPoint x: 871, endPoint y: 727, distance: 480.6
click at [869, 726] on div "WhatsApp Business Más leads con potentes herramientas de WhatsApp instalado Des…" at bounding box center [810, 443] width 745 height 593
click at [792, 191] on span "Seleccionar aplicación" at bounding box center [820, 191] width 102 height 13
drag, startPoint x: 595, startPoint y: 403, endPoint x: 831, endPoint y: 632, distance: 328.8
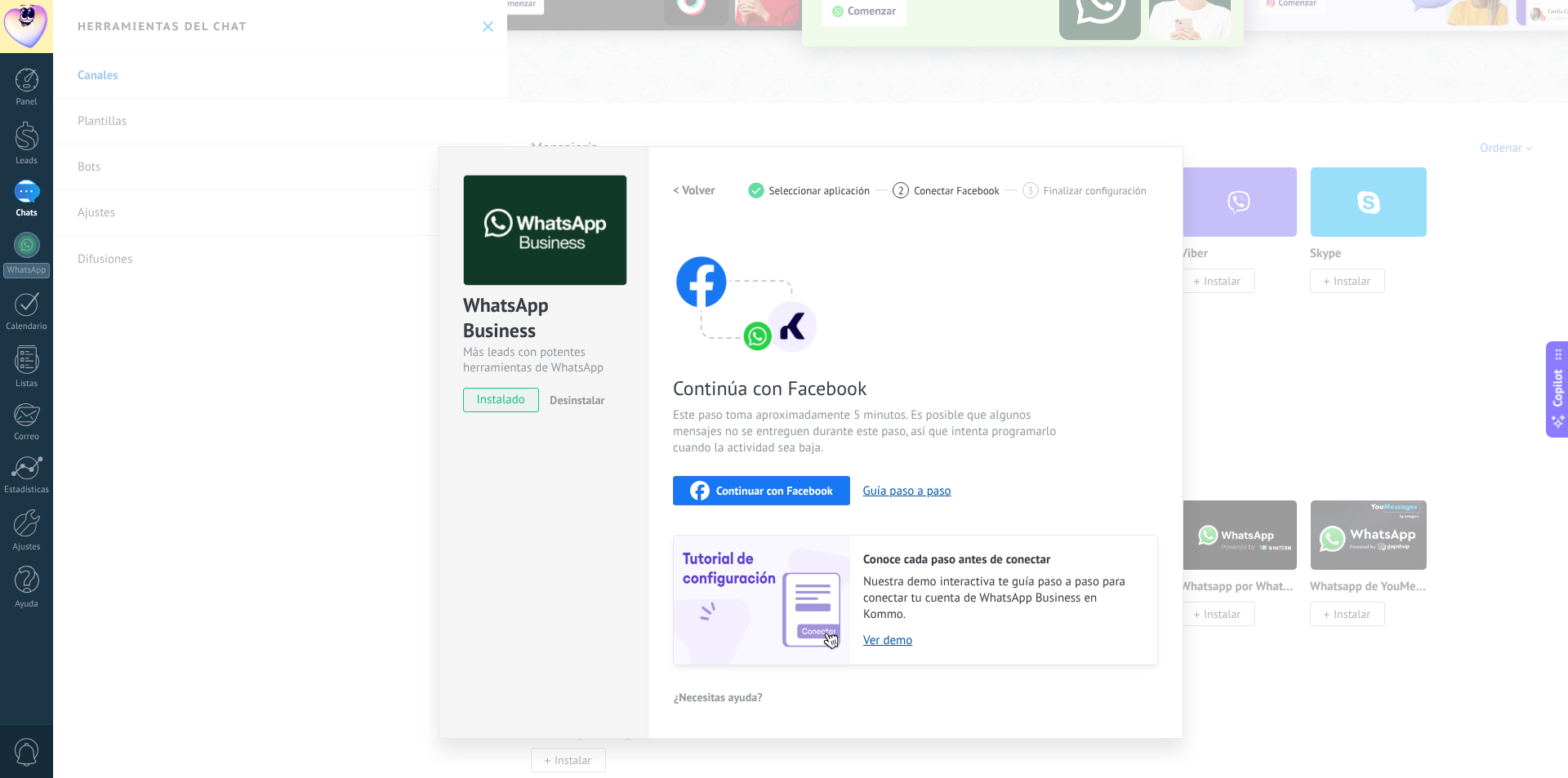
click at [830, 633] on div "WhatsApp Business Más leads con potentes herramientas de WhatsApp instalado Des…" at bounding box center [810, 443] width 745 height 593
click at [742, 487] on span "Continuar con Facebook" at bounding box center [774, 491] width 117 height 12
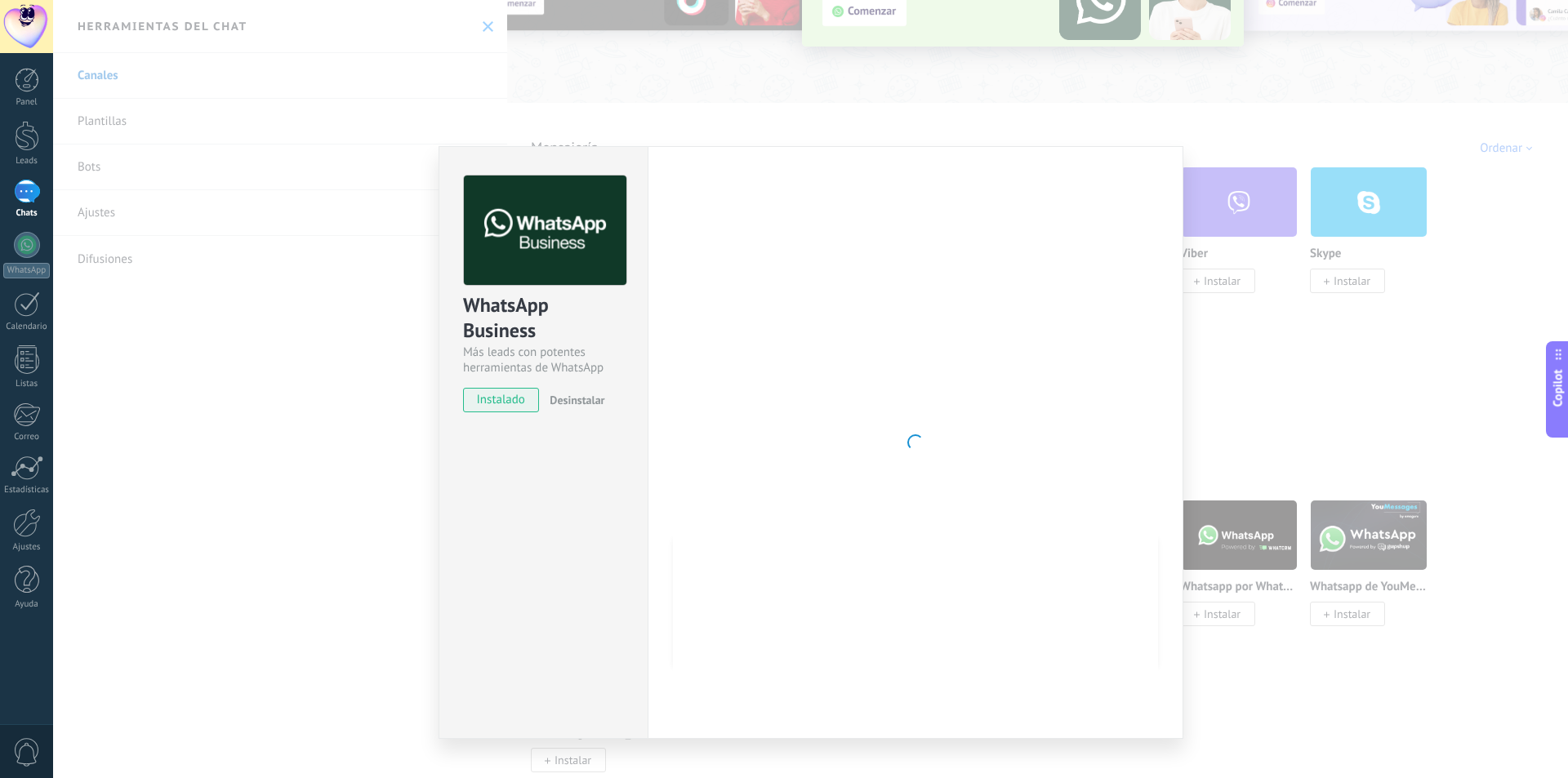
drag, startPoint x: 924, startPoint y: 243, endPoint x: 601, endPoint y: 342, distance: 337.8
click at [909, 238] on div at bounding box center [915, 443] width 485 height 534
click at [1189, 120] on div "WhatsApp Business Más leads con potentes herramientas de WhatsApp instalado Des…" at bounding box center [810, 389] width 1514 height 778
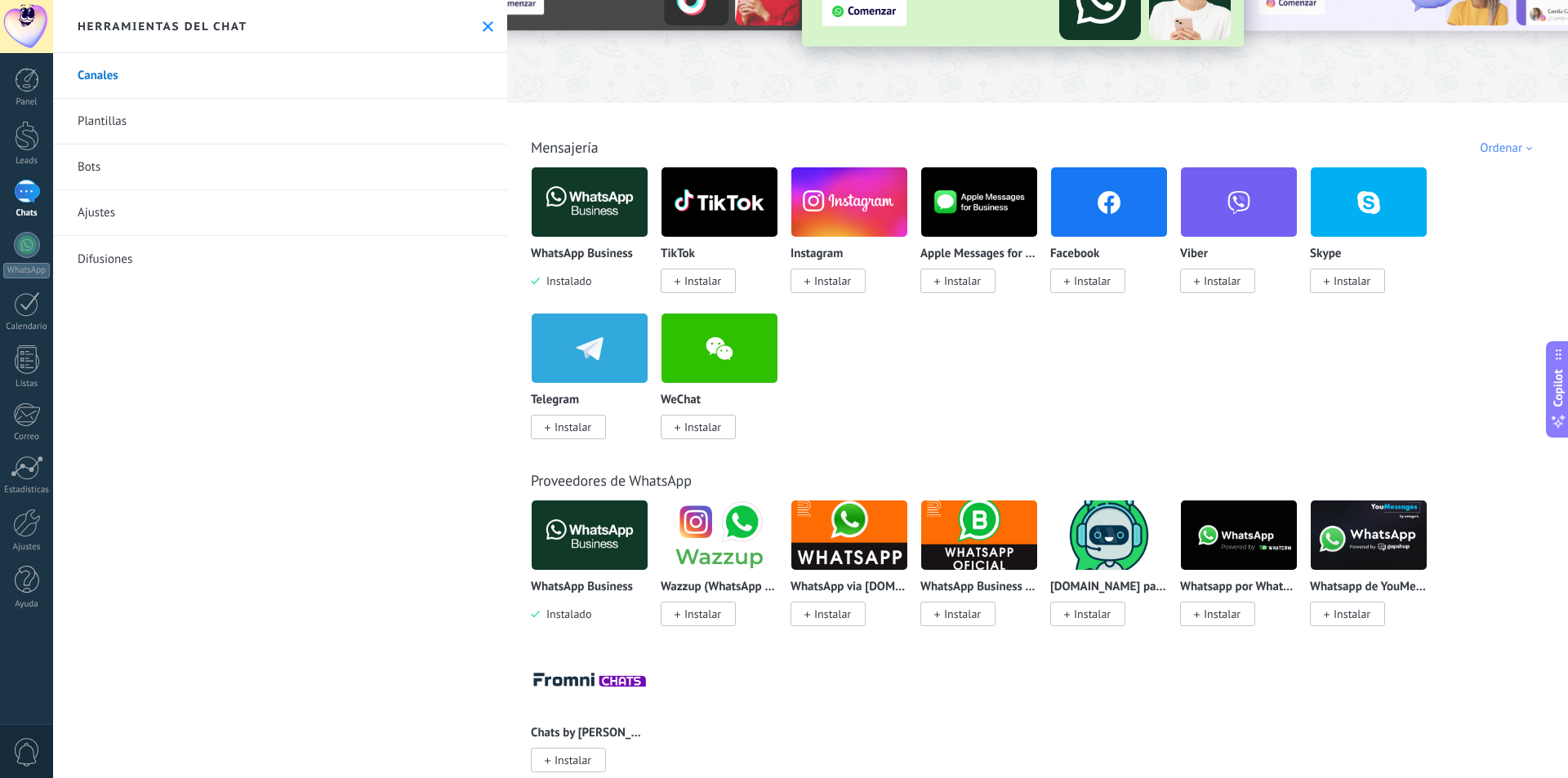
drag, startPoint x: 786, startPoint y: 485, endPoint x: 614, endPoint y: 295, distance: 256.3
click at [557, 211] on img at bounding box center [590, 202] width 116 height 79
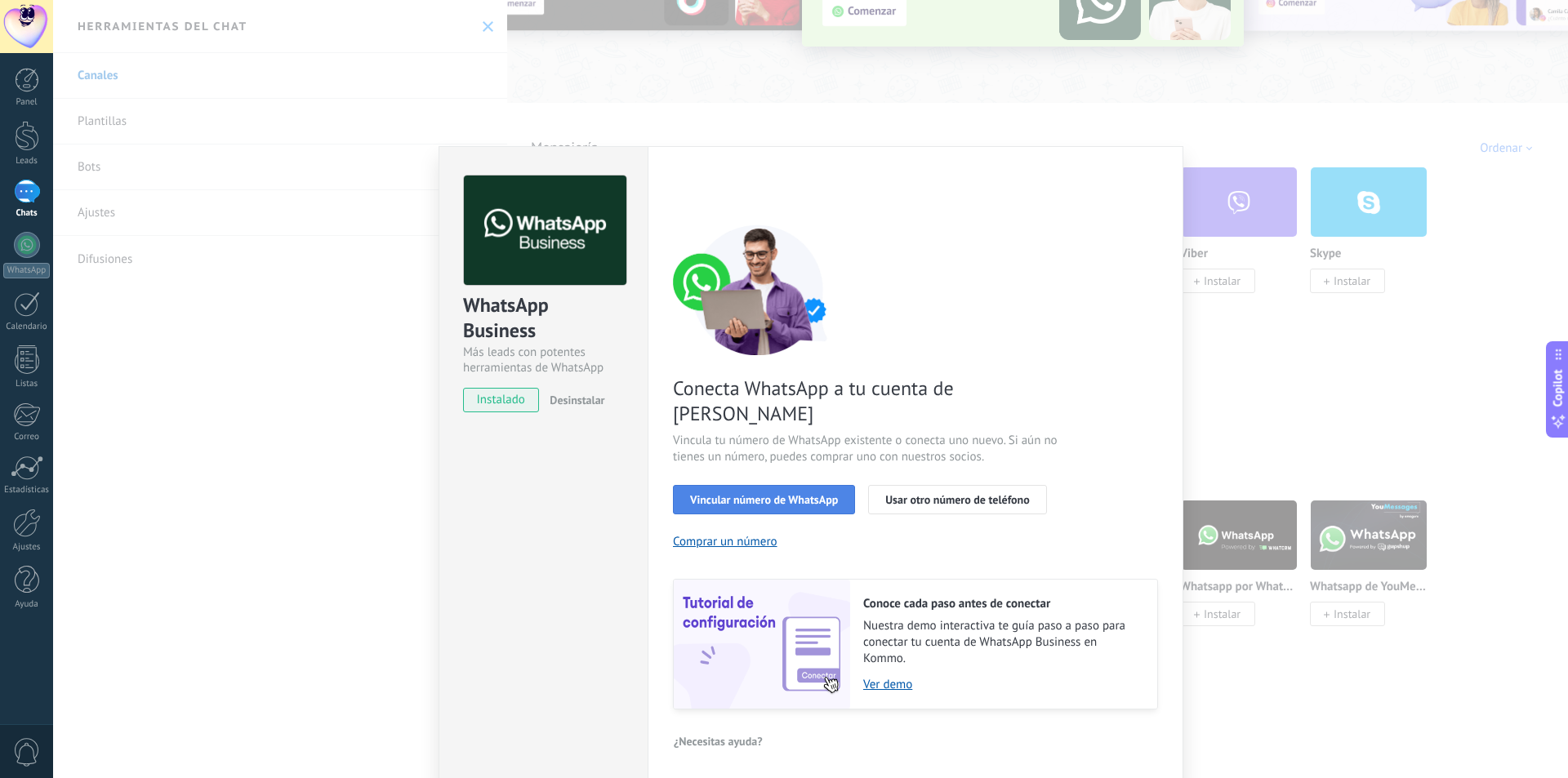
click at [765, 494] on span "Vincular número de WhatsApp" at bounding box center [763, 500] width 148 height 12
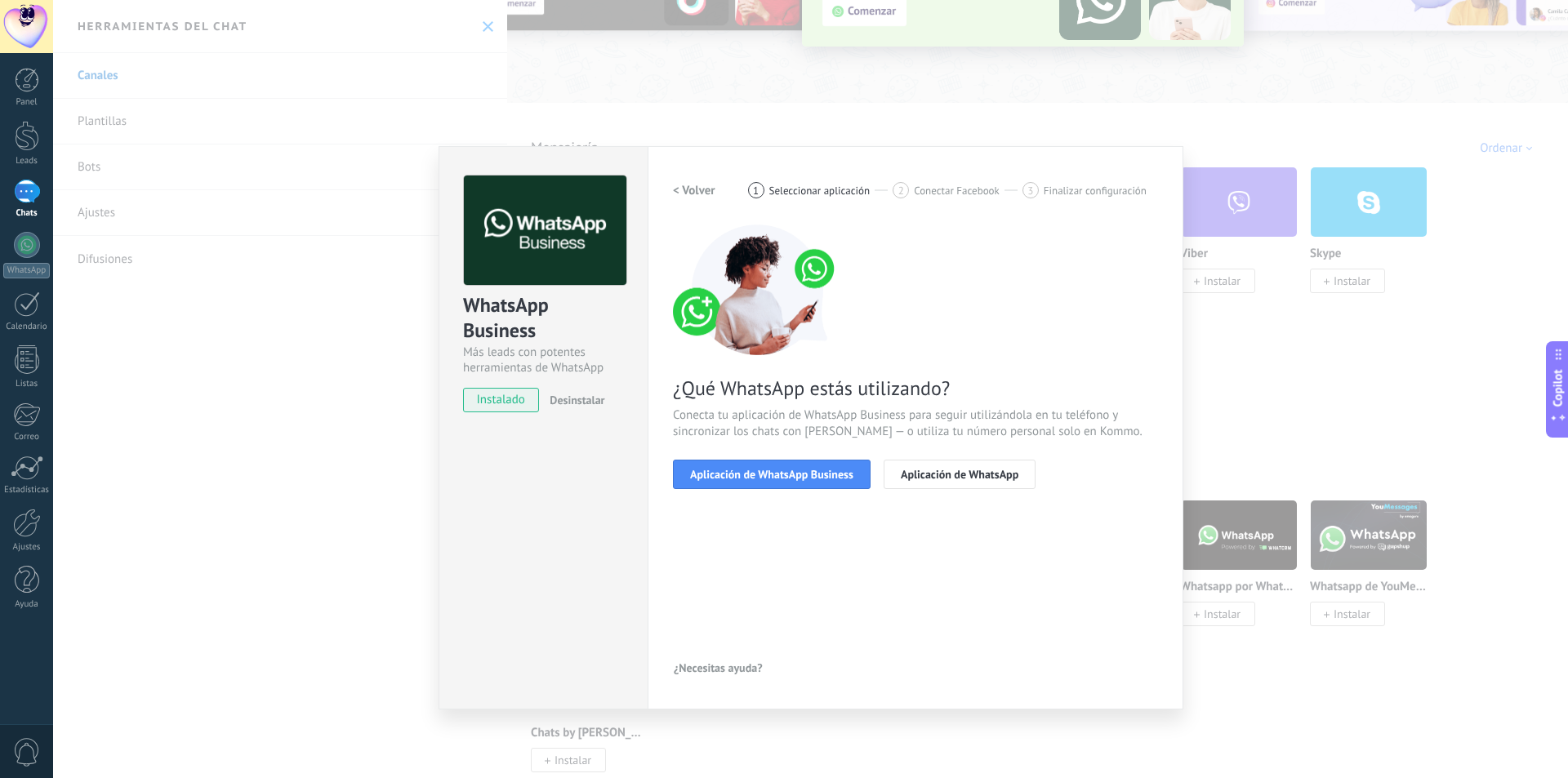
click at [765, 476] on span "Aplicación de WhatsApp Business" at bounding box center [771, 475] width 163 height 12
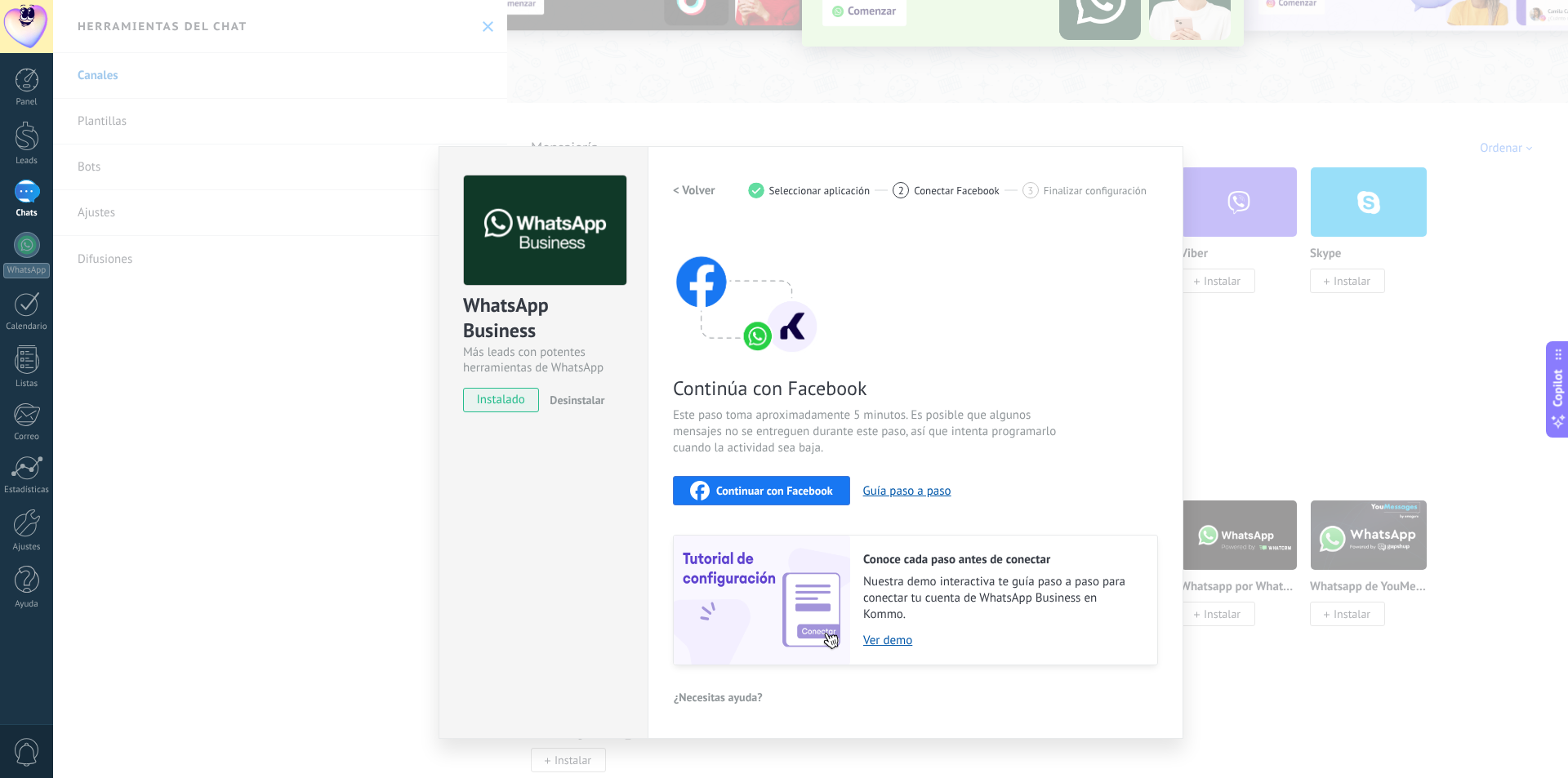
click at [763, 482] on div "Continuar con Facebook" at bounding box center [761, 491] width 143 height 19
click at [826, 488] on span "Continuar con Facebook" at bounding box center [774, 491] width 117 height 12
